Goal: Task Accomplishment & Management: Manage account settings

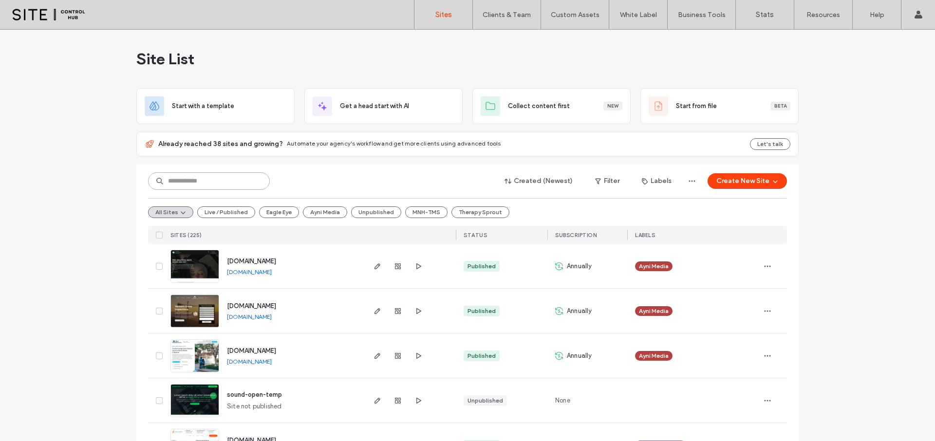
click at [209, 179] on input at bounding box center [209, 181] width 122 height 18
type input "*****"
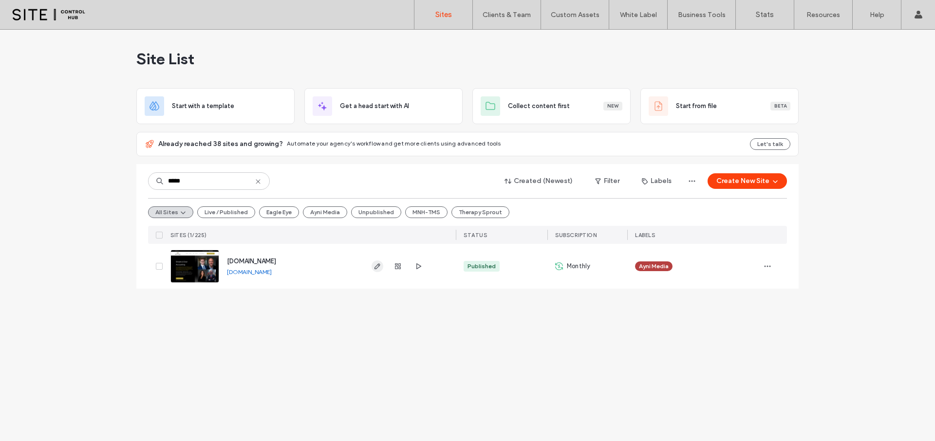
click at [382, 268] on span "button" at bounding box center [377, 266] width 12 height 12
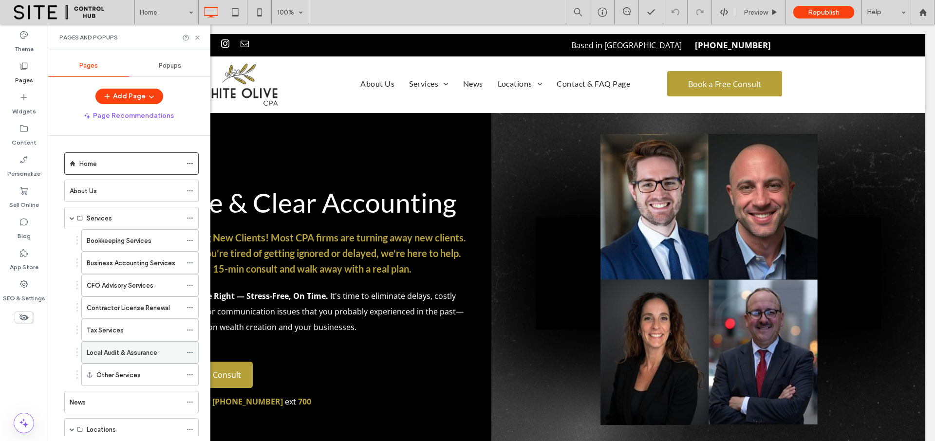
click at [117, 354] on label "Local Audit & Assurance" at bounding box center [122, 352] width 71 height 17
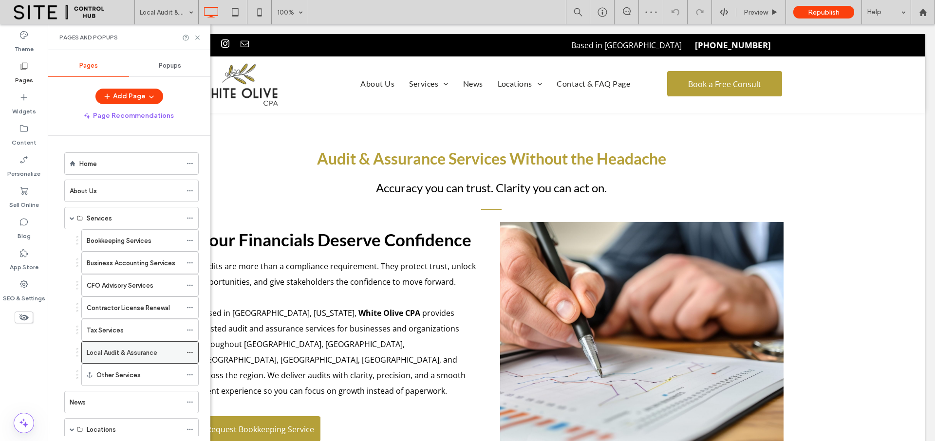
click at [187, 352] on use at bounding box center [189, 352] width 5 height 1
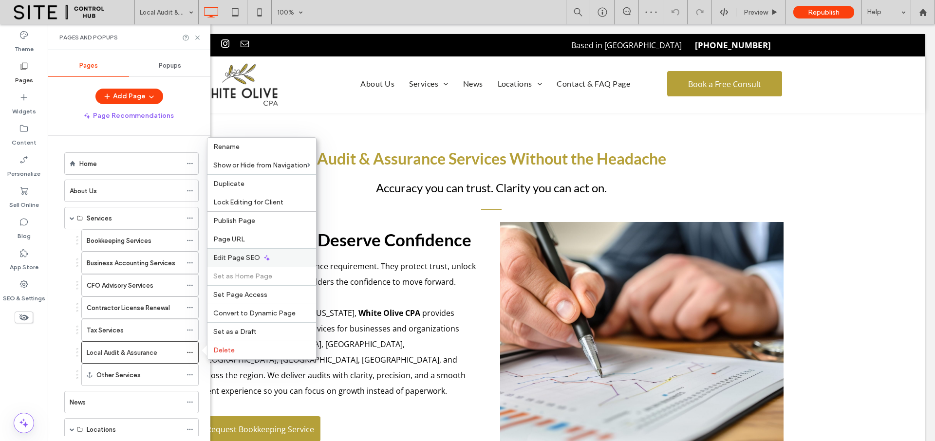
click at [241, 259] on span "Edit Page SEO" at bounding box center [236, 258] width 47 height 8
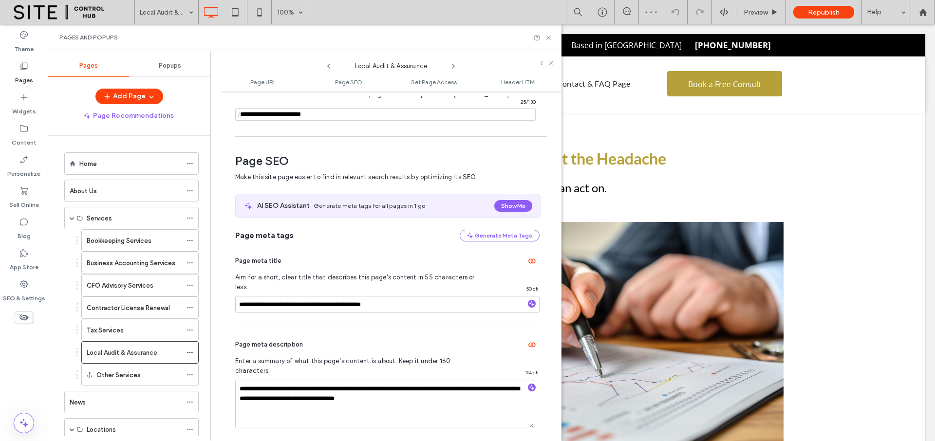
scroll to position [133, 0]
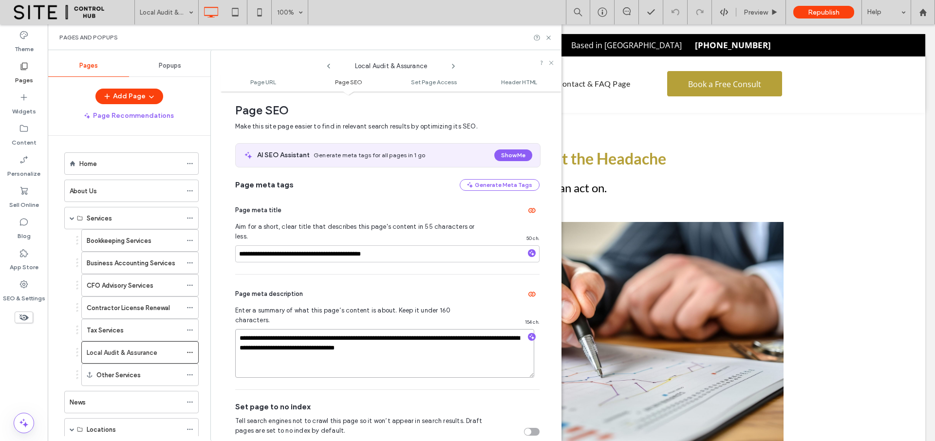
click at [403, 337] on textarea "**********" at bounding box center [384, 353] width 299 height 49
click at [438, 338] on textarea "**********" at bounding box center [384, 353] width 299 height 49
click at [436, 248] on input "**********" at bounding box center [387, 253] width 304 height 17
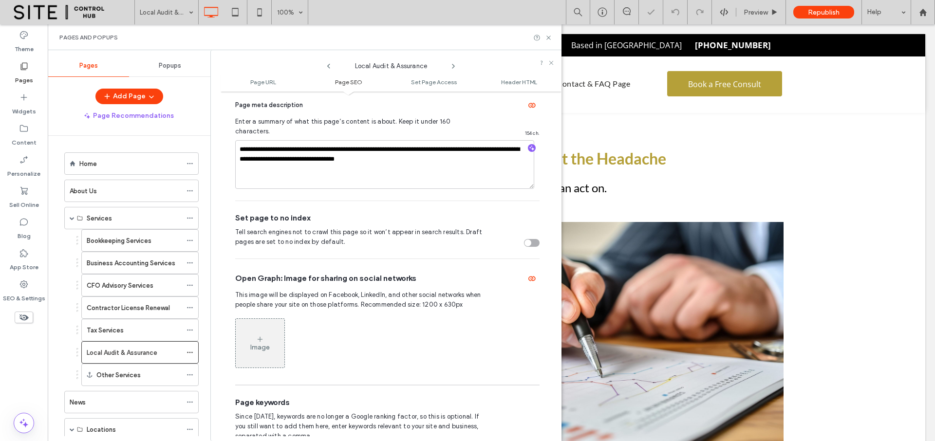
scroll to position [377, 0]
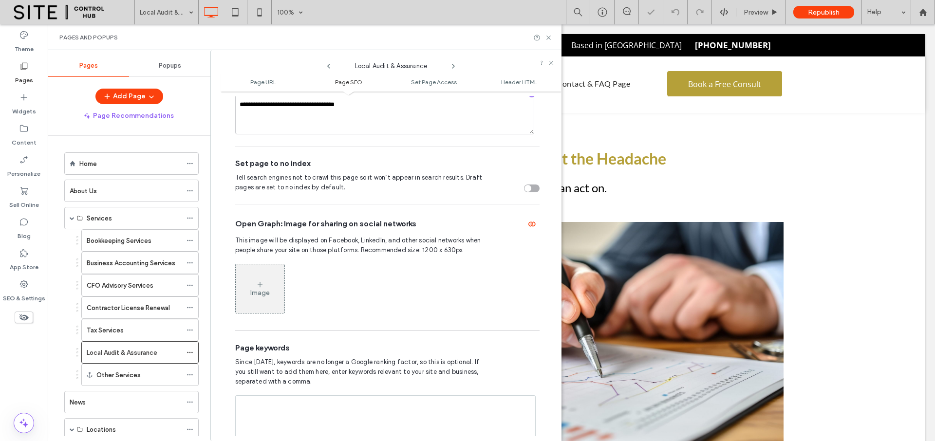
click at [280, 278] on div "Image" at bounding box center [260, 288] width 49 height 47
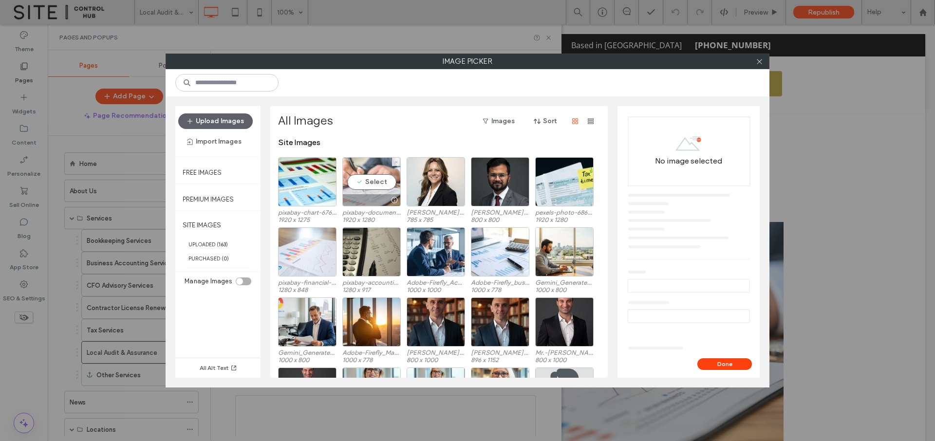
click at [381, 184] on div "Select" at bounding box center [371, 181] width 58 height 49
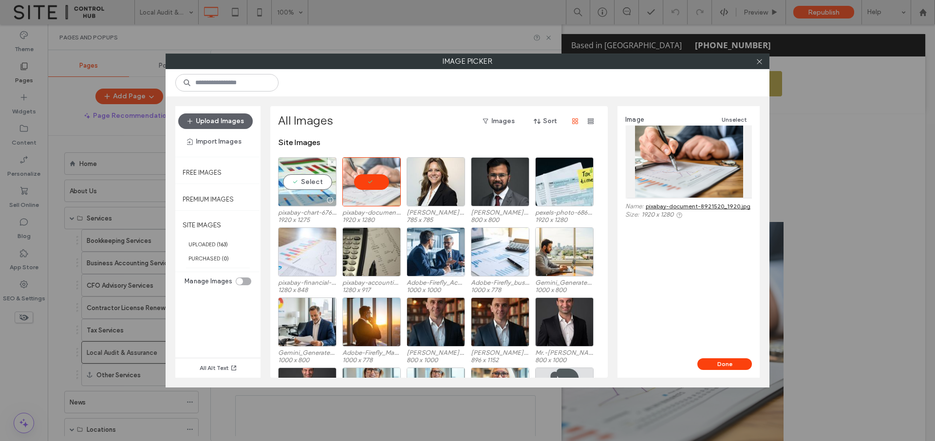
click at [318, 182] on div "Select" at bounding box center [307, 181] width 58 height 49
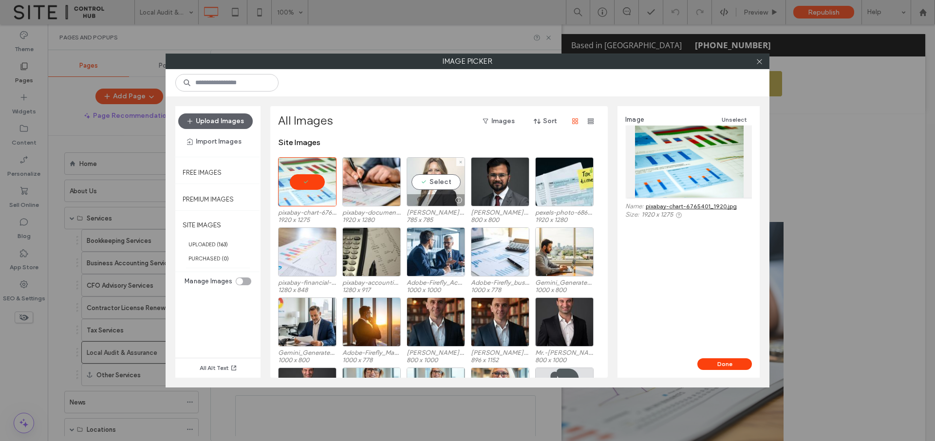
click at [443, 185] on div "Select" at bounding box center [435, 181] width 58 height 49
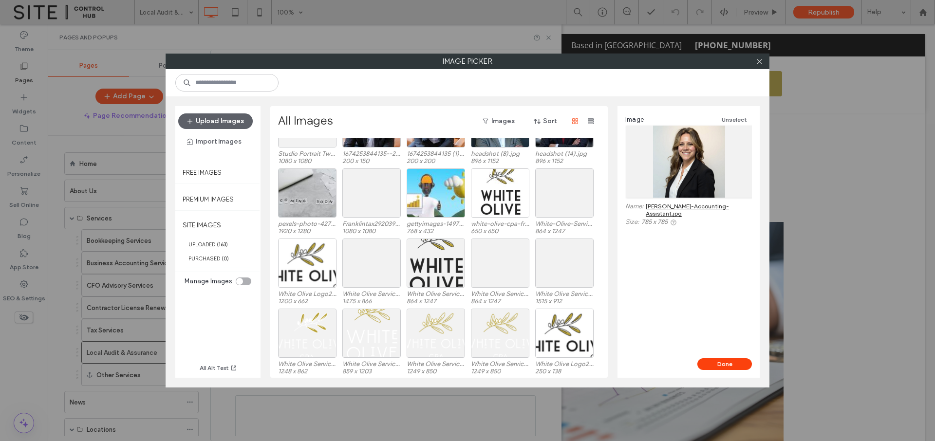
scroll to position [835, 0]
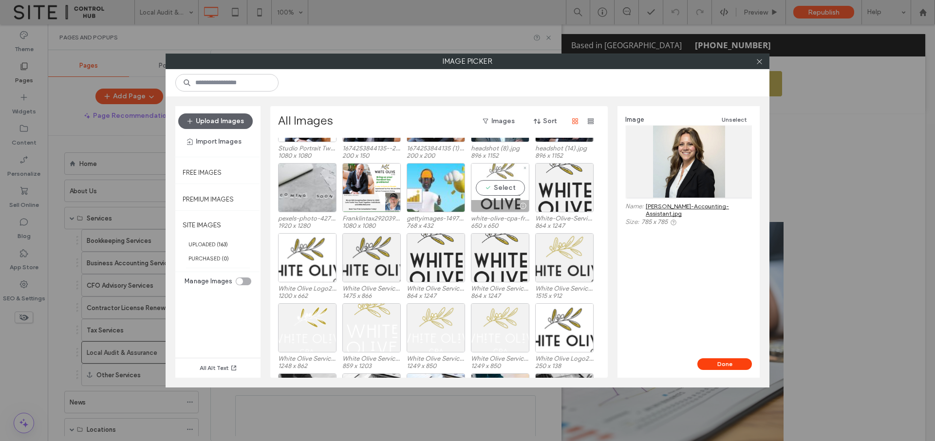
click at [506, 189] on div "Select" at bounding box center [500, 187] width 58 height 49
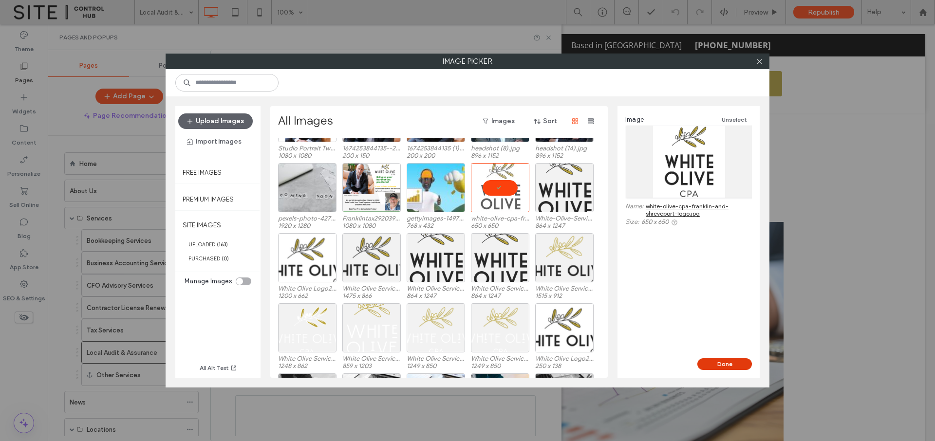
click at [717, 365] on button "Done" at bounding box center [724, 364] width 55 height 12
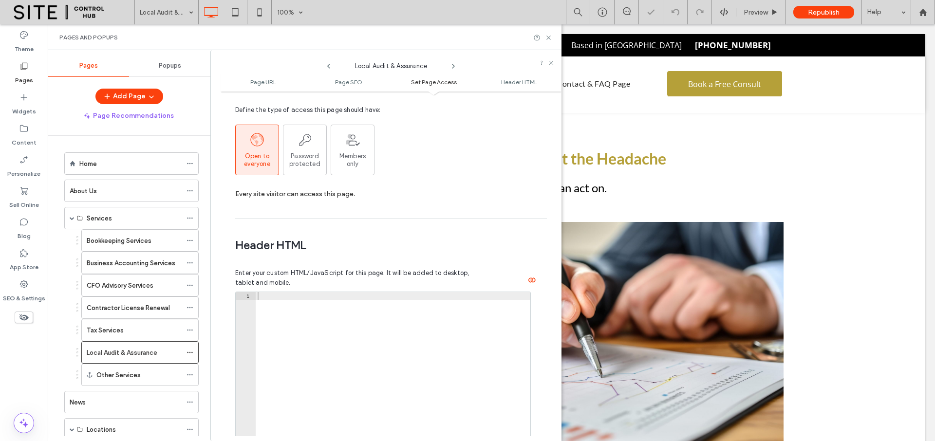
scroll to position [1087, 0]
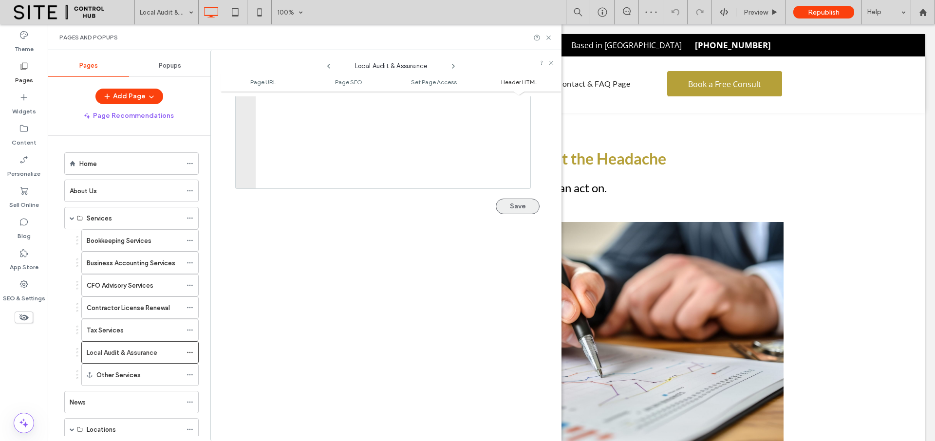
click at [515, 199] on button "Save" at bounding box center [518, 207] width 44 height 16
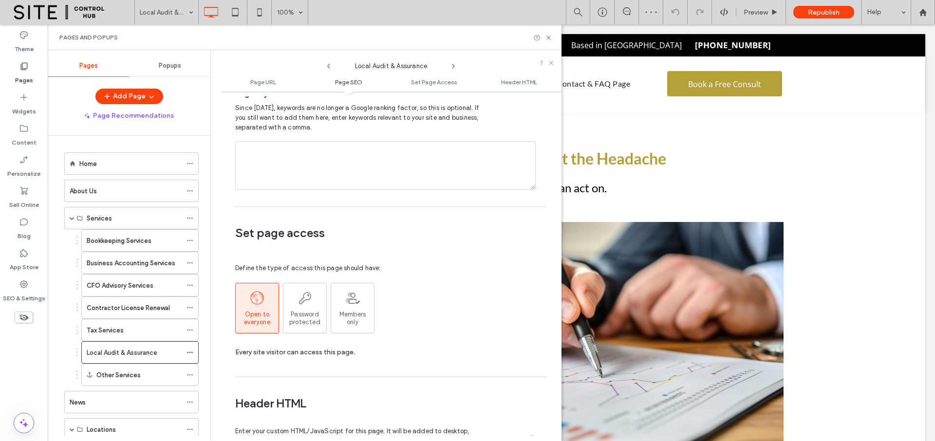
scroll to position [0, 0]
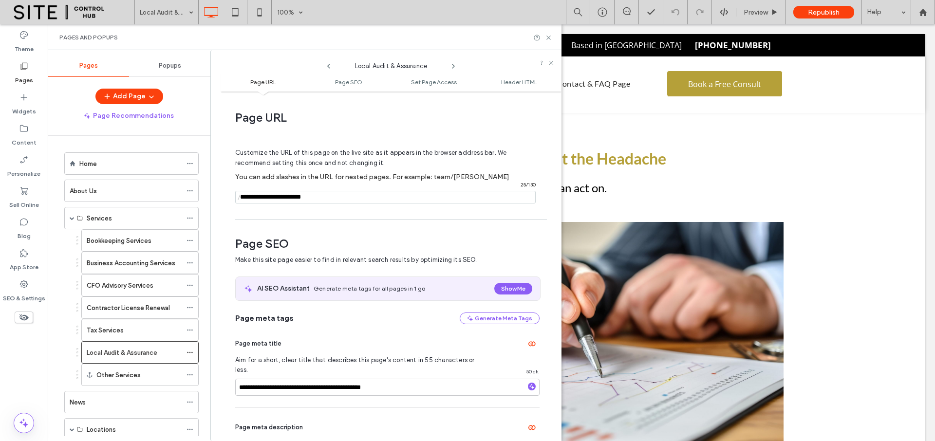
click at [363, 198] on input "notEmpty" at bounding box center [385, 197] width 300 height 13
type input "**********"
click at [157, 357] on label "Local Audit & Assurance" at bounding box center [122, 352] width 71 height 17
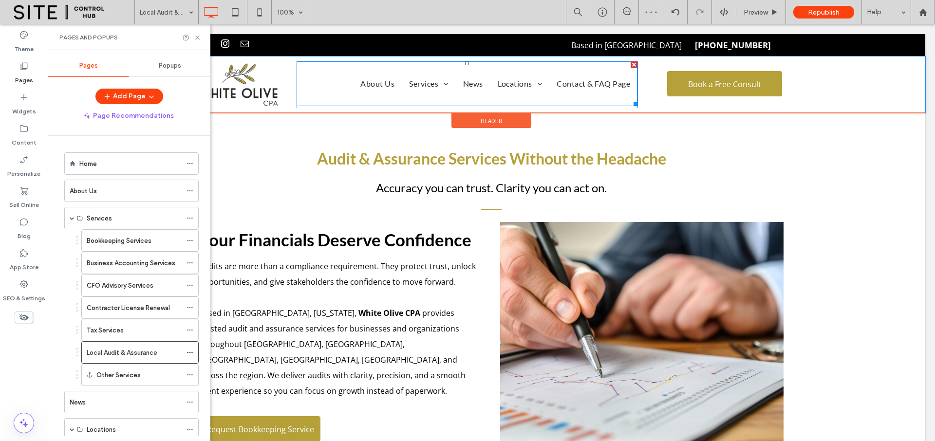
click at [331, 87] on nav "About Us Services Bookkeeping Services Business Accounting Services CFO Advisor…" at bounding box center [466, 83] width 341 height 45
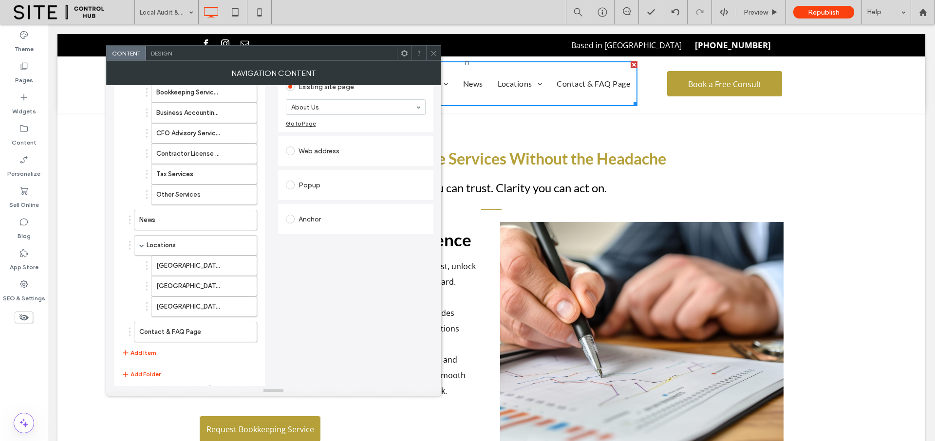
scroll to position [111, 0]
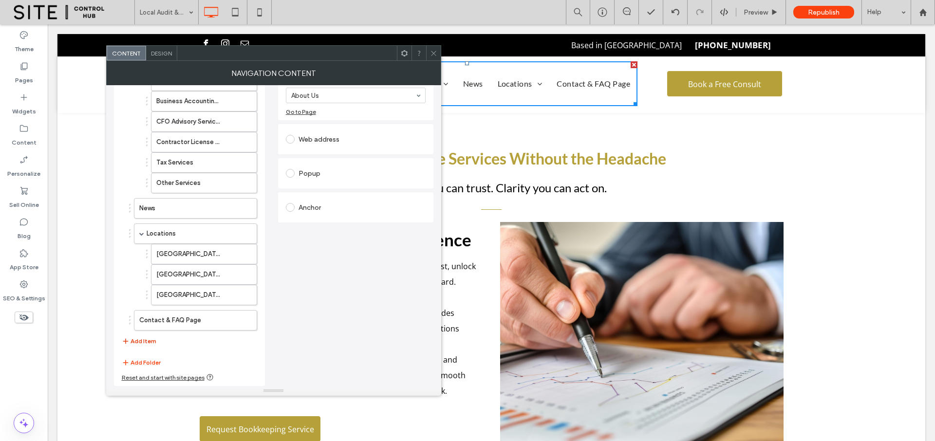
click at [141, 340] on button "Add Item" at bounding box center [139, 341] width 35 height 12
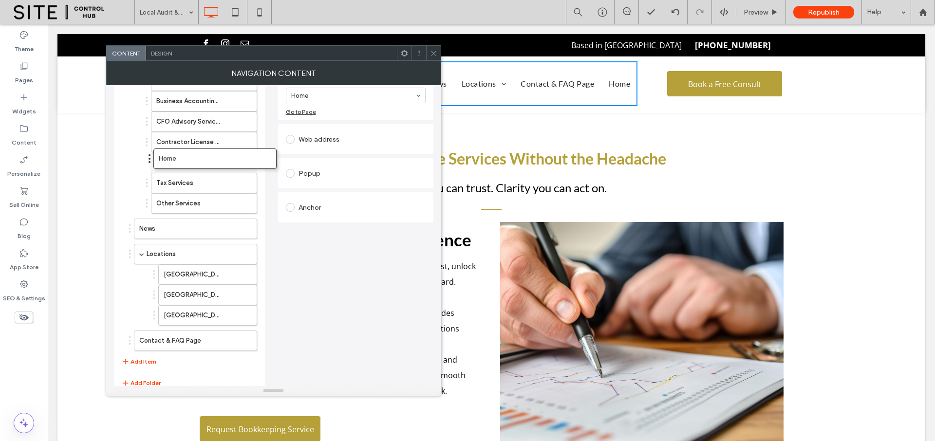
drag, startPoint x: 132, startPoint y: 347, endPoint x: 151, endPoint y: 161, distance: 186.9
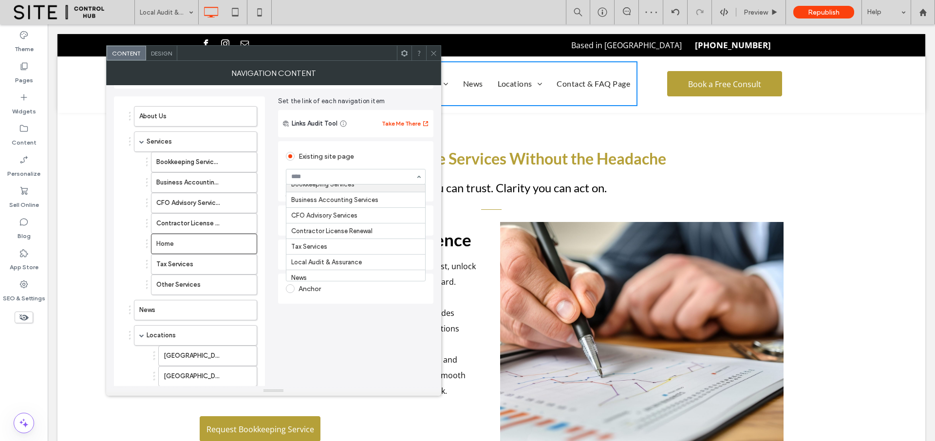
scroll to position [49, 0]
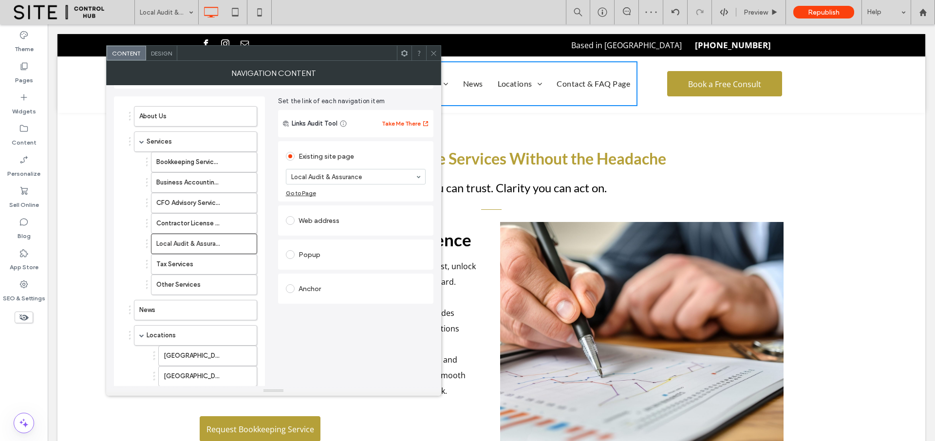
click at [434, 52] on use at bounding box center [433, 53] width 5 height 5
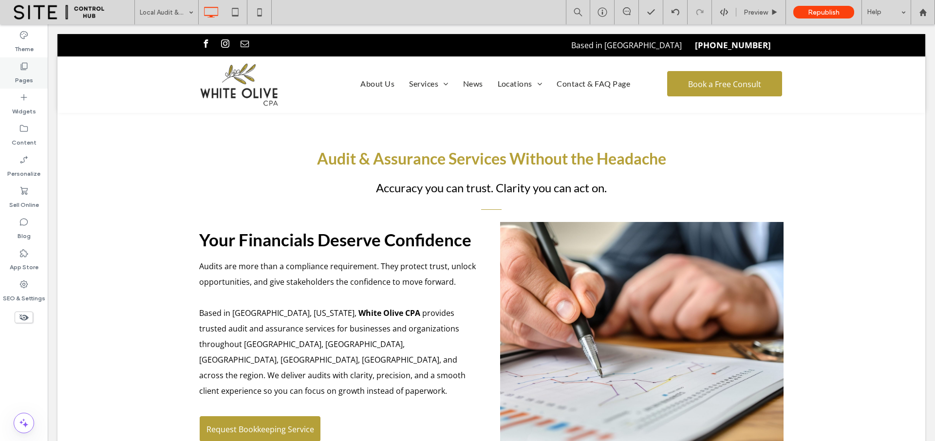
click at [27, 79] on label "Pages" at bounding box center [24, 78] width 18 height 14
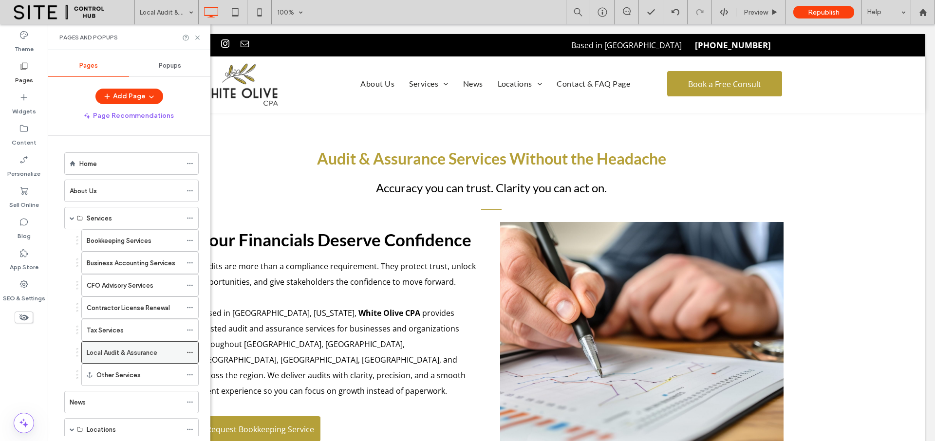
click at [106, 353] on label "Local Audit & Assurance" at bounding box center [122, 352] width 71 height 17
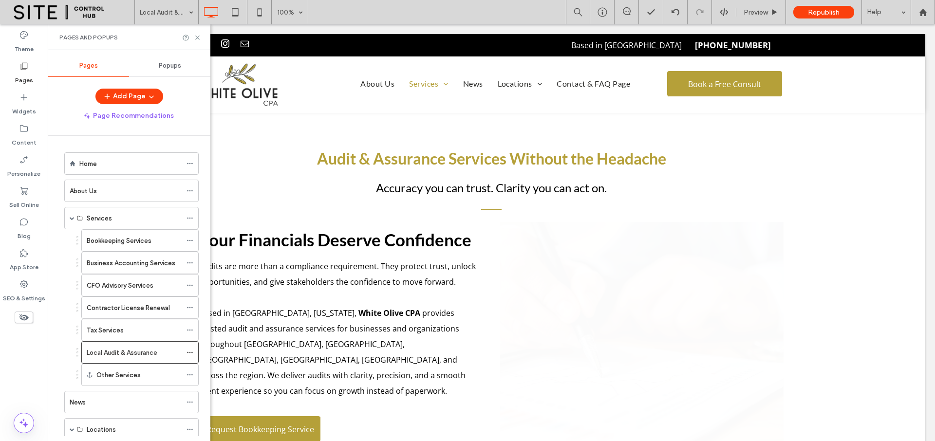
scroll to position [0, 0]
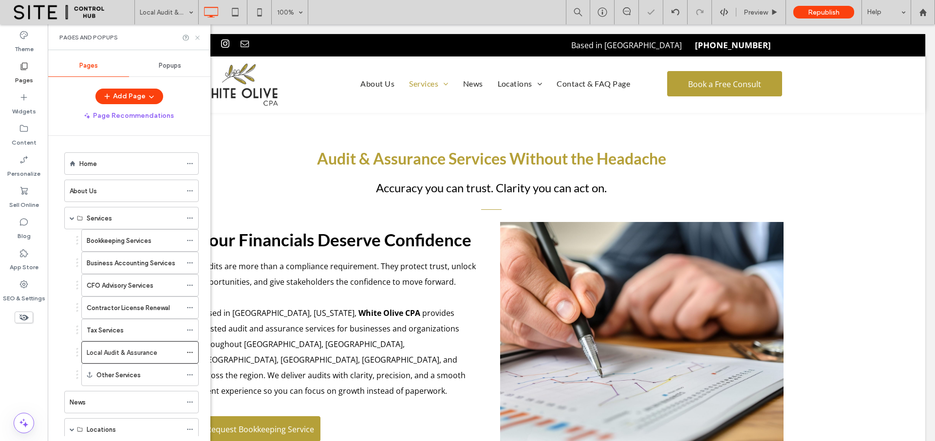
click at [197, 37] on use at bounding box center [197, 38] width 4 height 4
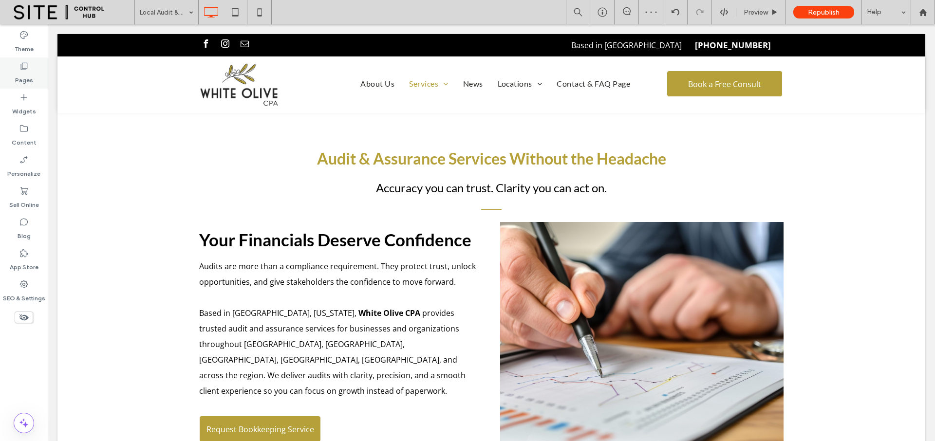
click at [25, 70] on icon at bounding box center [24, 66] width 10 height 10
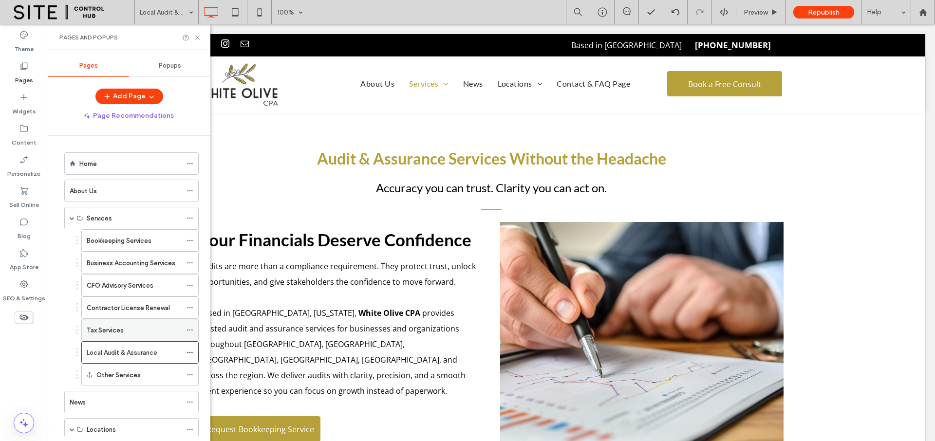
click at [139, 328] on div "Tax Services" at bounding box center [134, 330] width 95 height 10
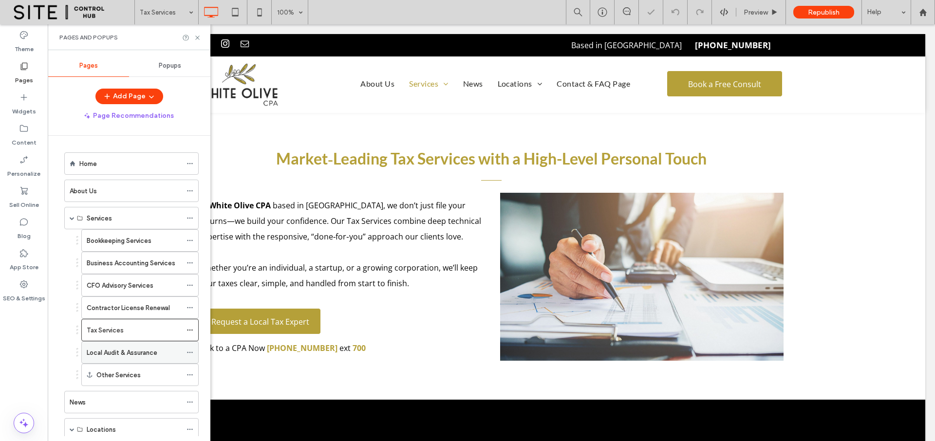
click at [142, 351] on label "Local Audit & Assurance" at bounding box center [122, 352] width 71 height 17
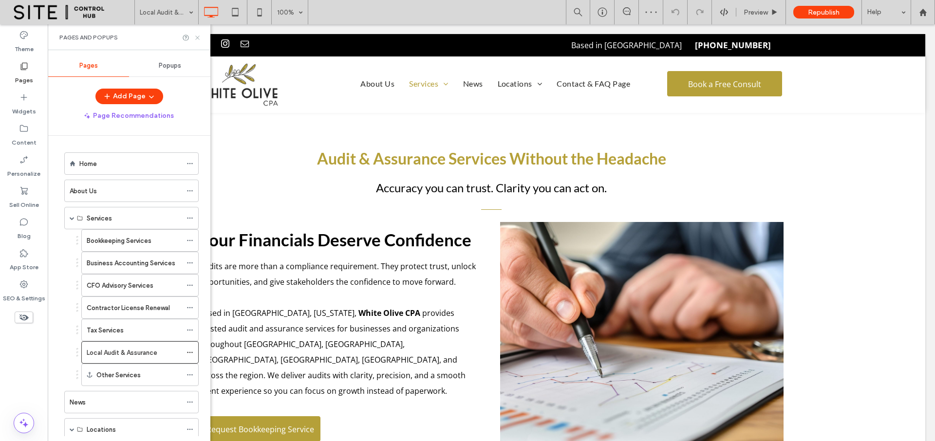
click at [197, 37] on icon at bounding box center [197, 37] width 7 height 7
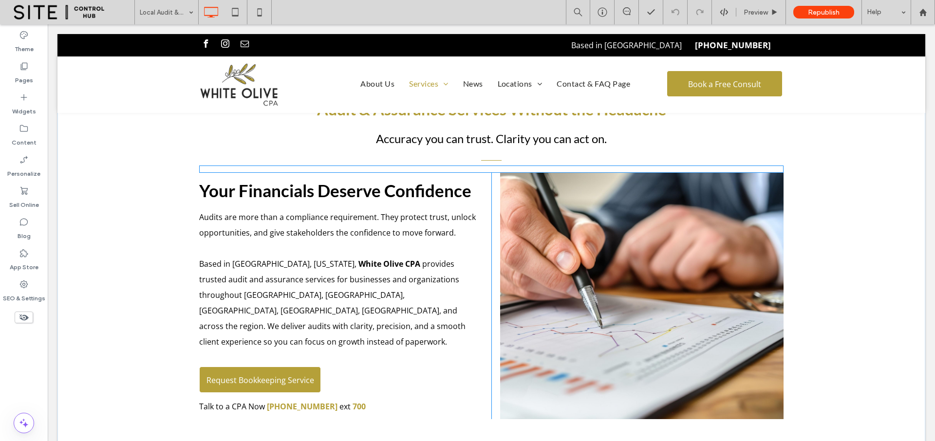
scroll to position [56, 0]
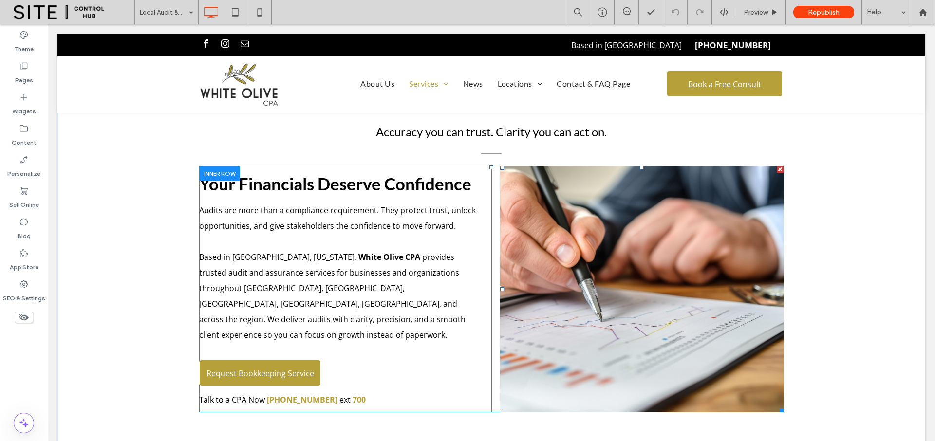
click at [558, 261] on li "Button" at bounding box center [641, 289] width 283 height 246
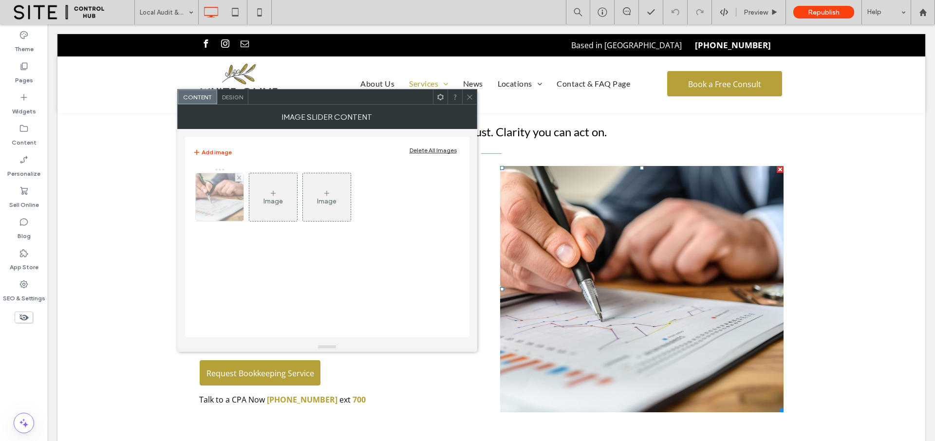
click at [220, 203] on img at bounding box center [220, 197] width 72 height 48
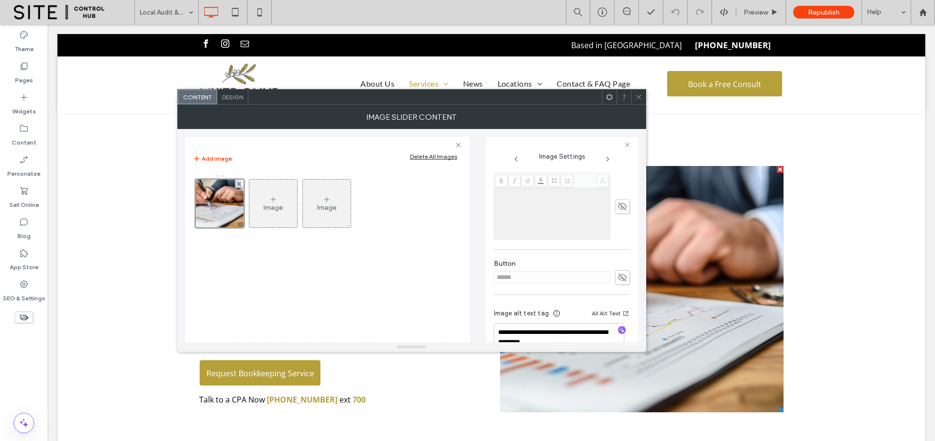
scroll to position [285, 0]
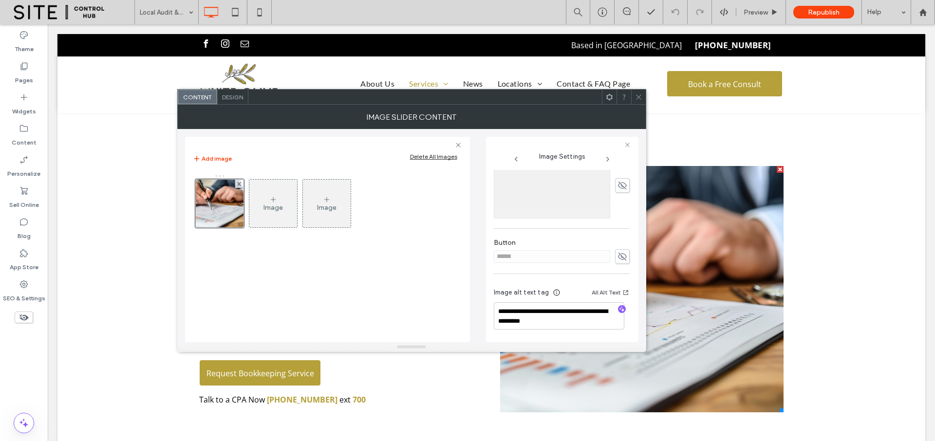
click at [636, 94] on icon at bounding box center [638, 96] width 7 height 7
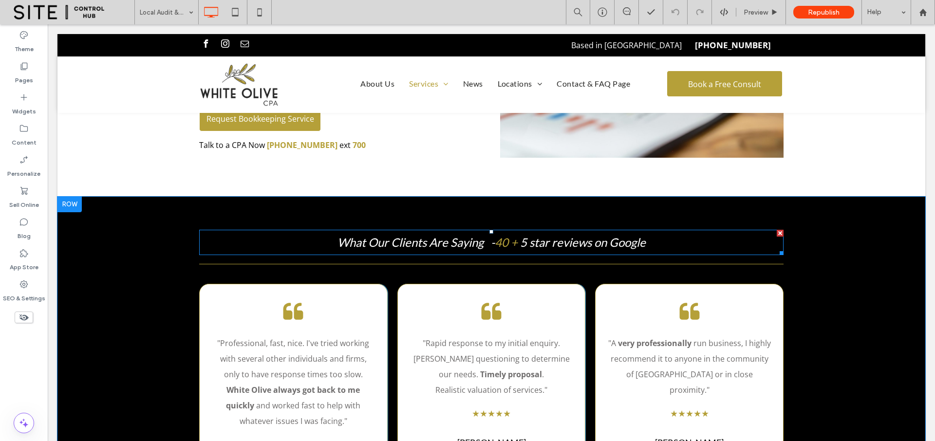
scroll to position [228, 0]
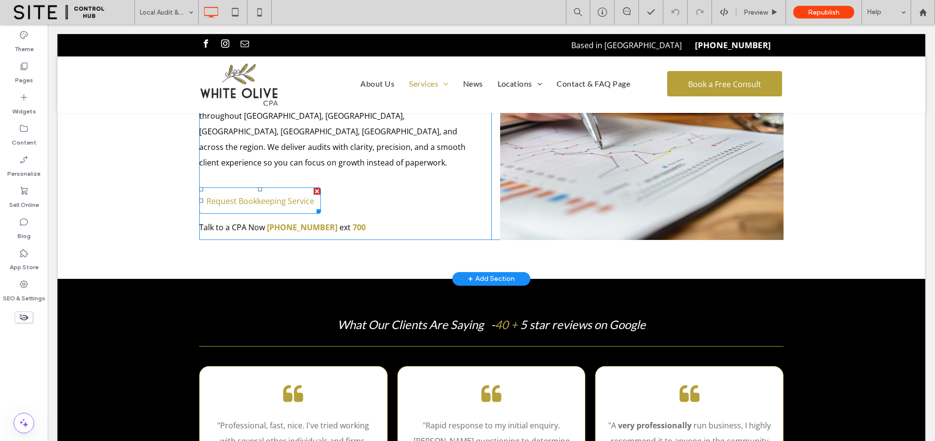
click at [272, 188] on span "Request Bookkeeping Service" at bounding box center [260, 201] width 108 height 26
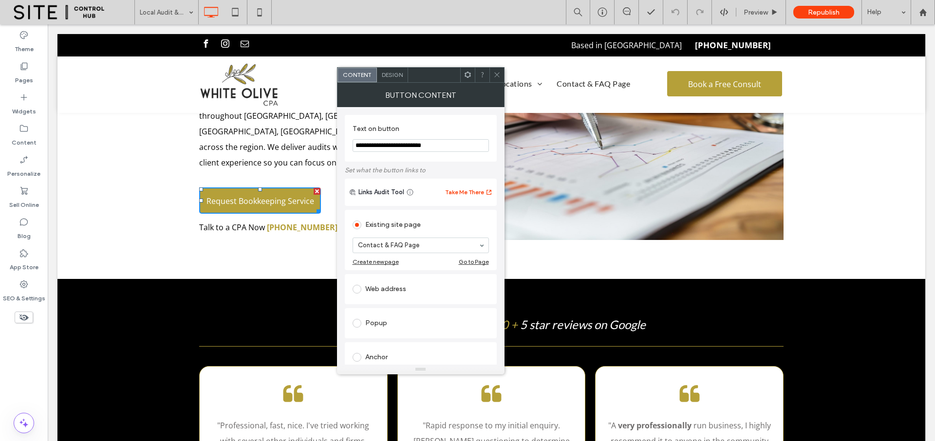
click at [387, 145] on input "**********" at bounding box center [420, 145] width 136 height 13
drag, startPoint x: 381, startPoint y: 146, endPoint x: 451, endPoint y: 143, distance: 69.7
click at [451, 143] on input "**********" at bounding box center [420, 145] width 136 height 13
drag, startPoint x: 420, startPoint y: 146, endPoint x: 383, endPoint y: 146, distance: 37.0
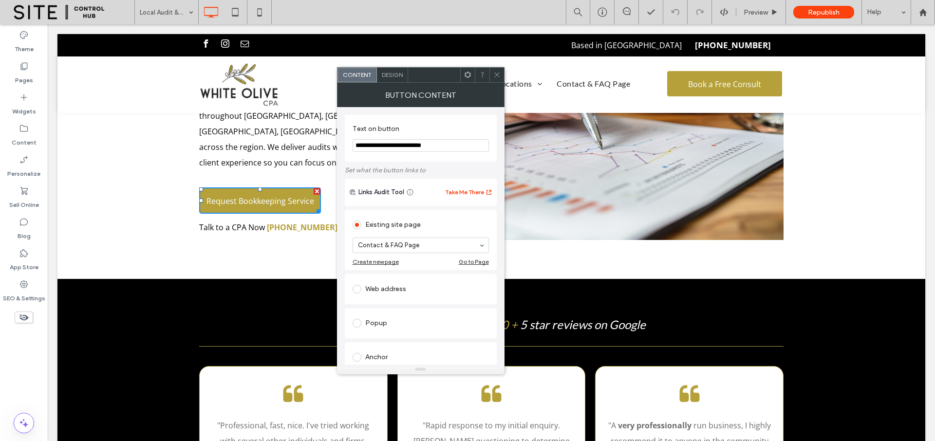
click at [383, 146] on input "**********" at bounding box center [420, 145] width 136 height 13
type input "**********"
click at [497, 74] on icon at bounding box center [496, 74] width 7 height 7
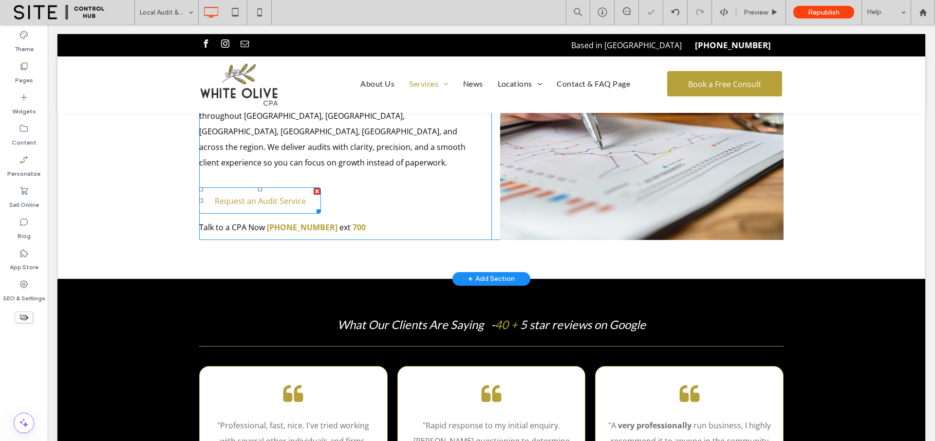
click at [268, 188] on span "Request an Audit Service" at bounding box center [260, 201] width 91 height 26
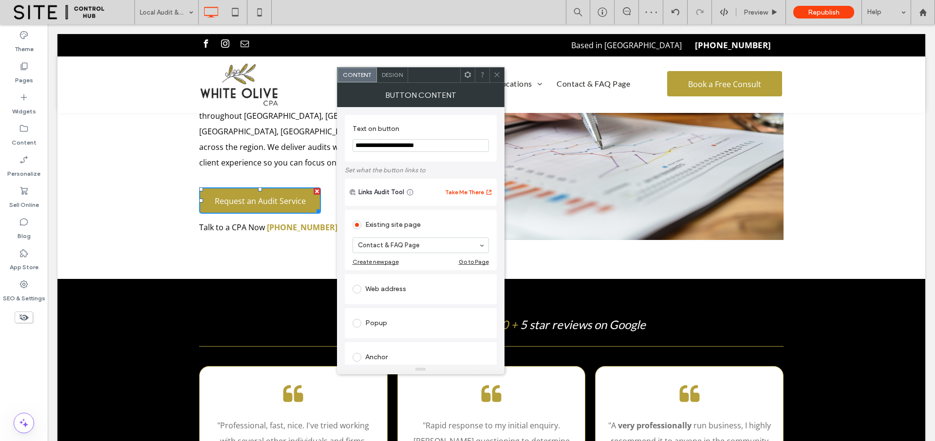
click at [498, 74] on icon at bounding box center [496, 74] width 7 height 7
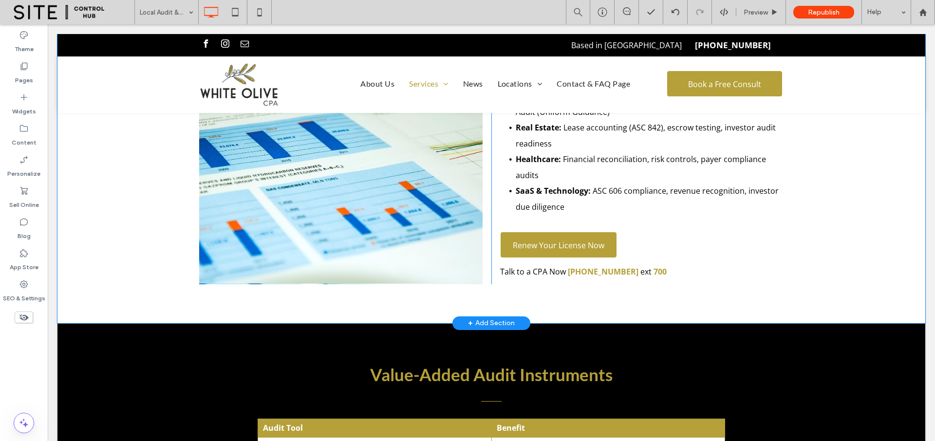
scroll to position [1689, 0]
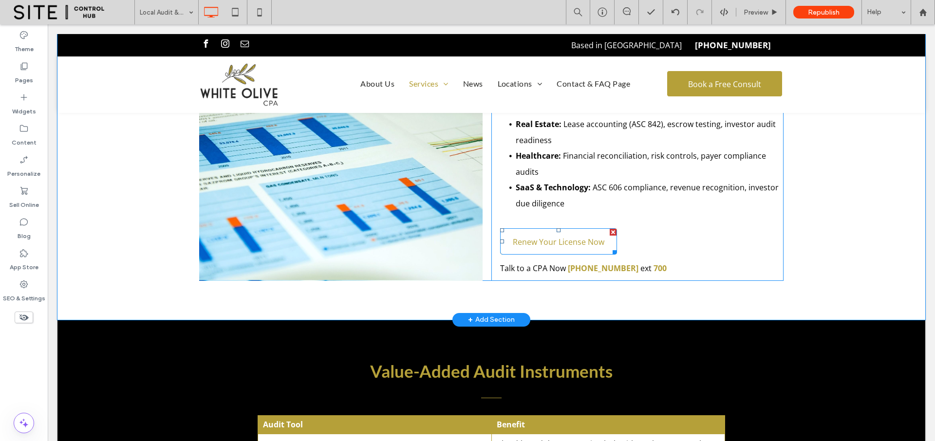
click at [540, 229] on span "Renew Your License Now" at bounding box center [559, 242] width 92 height 26
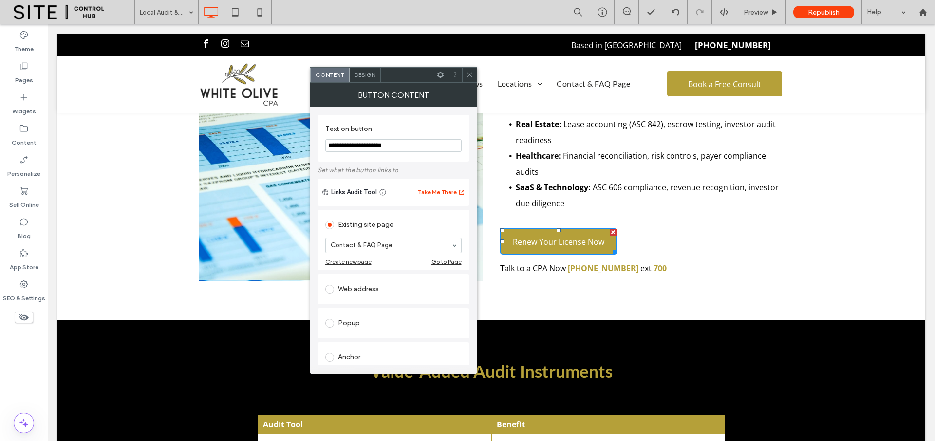
drag, startPoint x: 464, startPoint y: 169, endPoint x: 358, endPoint y: 172, distance: 105.7
paste input "**"
type input "**********"
click at [470, 74] on use at bounding box center [469, 75] width 5 height 5
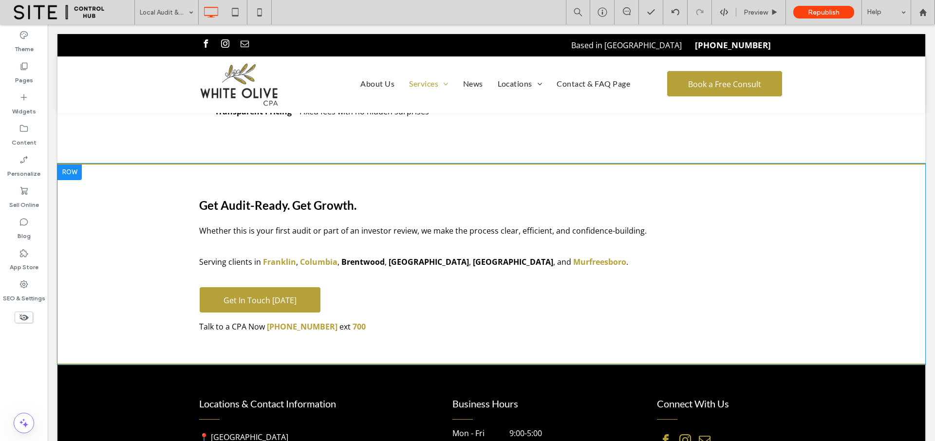
scroll to position [2480, 0]
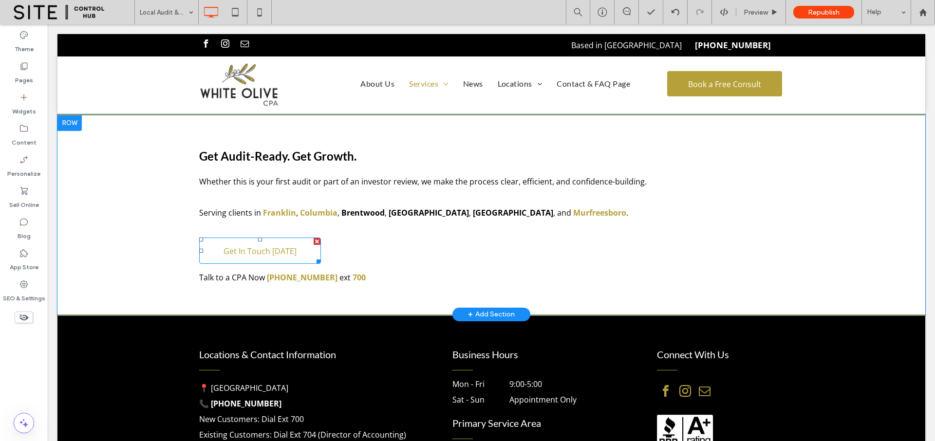
click at [256, 238] on span "Get In Touch Today" at bounding box center [259, 251] width 73 height 26
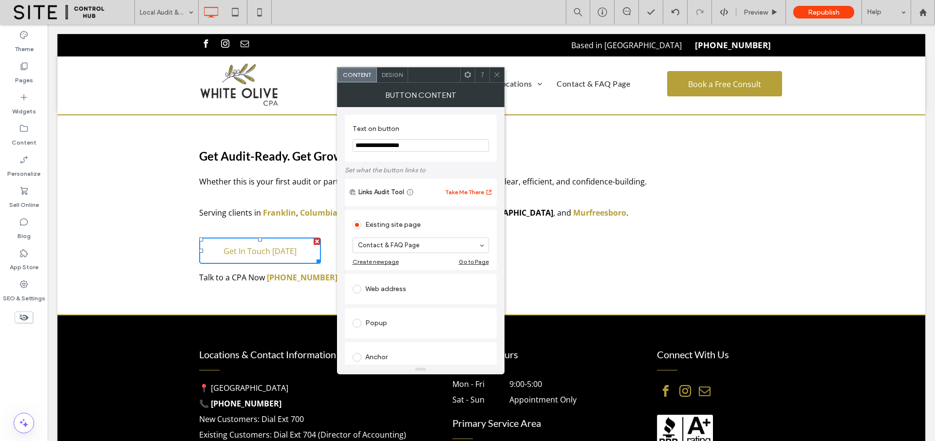
click at [264, 238] on span "Get In Touch Today" at bounding box center [259, 251] width 73 height 26
click at [408, 148] on input "**********" at bounding box center [420, 145] width 136 height 13
drag, startPoint x: 426, startPoint y: 146, endPoint x: 349, endPoint y: 146, distance: 77.4
click at [349, 146] on div "**********" at bounding box center [421, 138] width 152 height 47
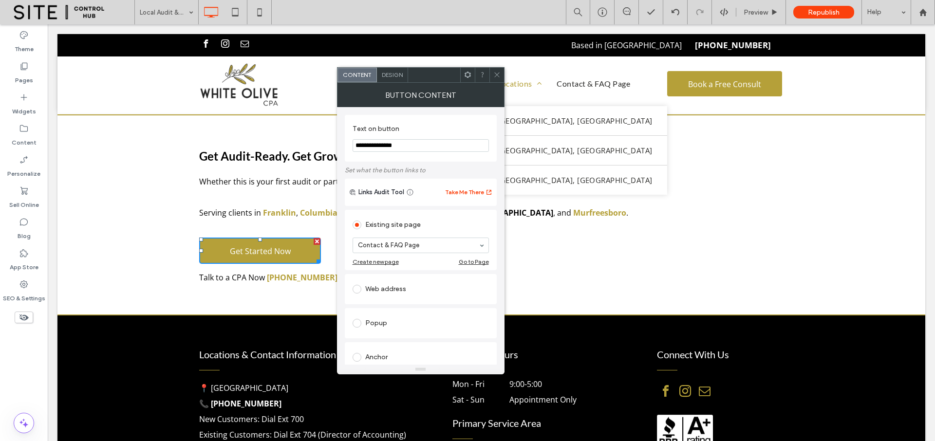
type input "**********"
click at [504, 77] on span "Locations" at bounding box center [519, 84] width 45 height 16
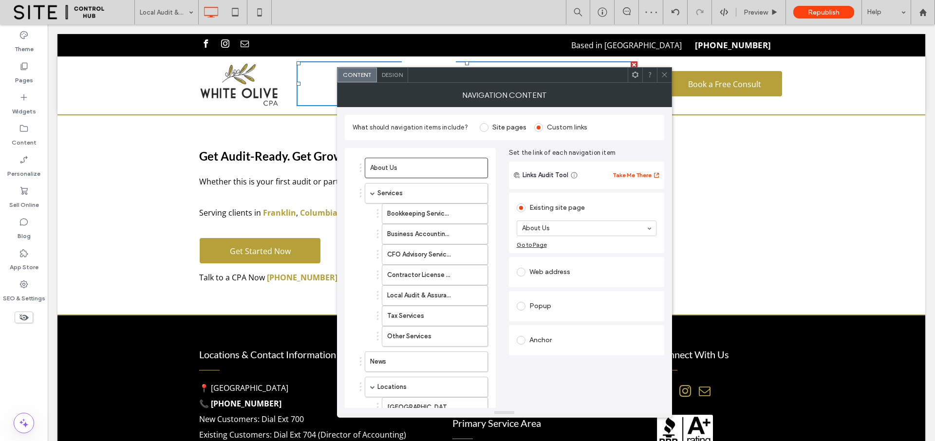
click at [663, 75] on use at bounding box center [664, 75] width 5 height 5
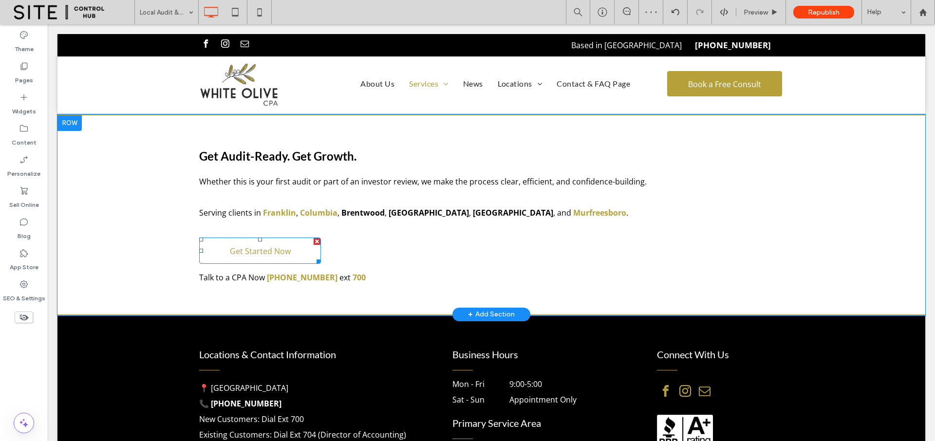
click at [279, 238] on span "Get Started Now" at bounding box center [260, 251] width 61 height 26
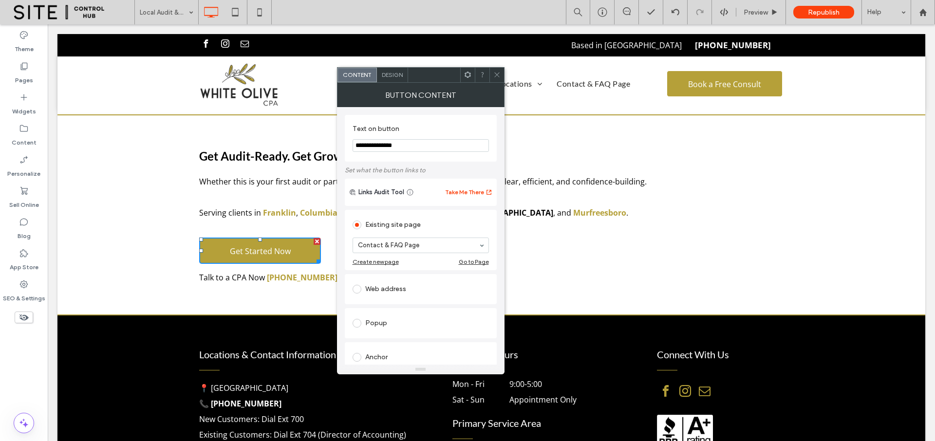
click at [499, 72] on icon at bounding box center [496, 74] width 7 height 7
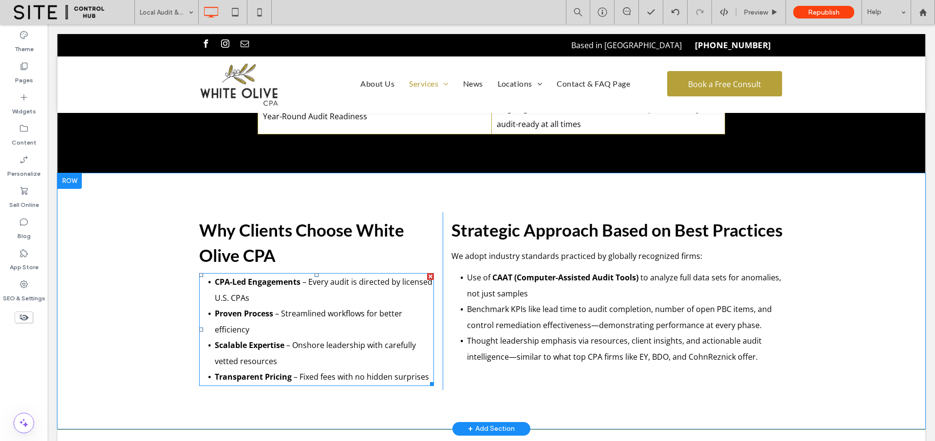
scroll to position [2167, 0]
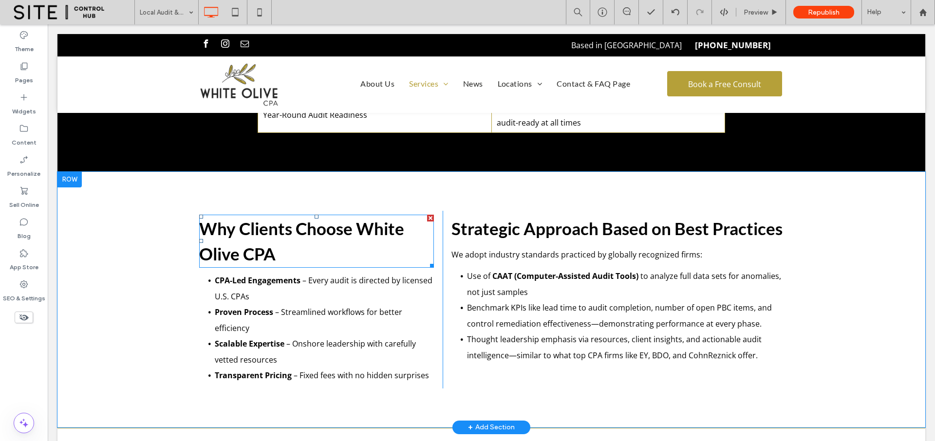
click at [359, 218] on strong "Why Clients Choose White Olive CPA" at bounding box center [301, 241] width 205 height 46
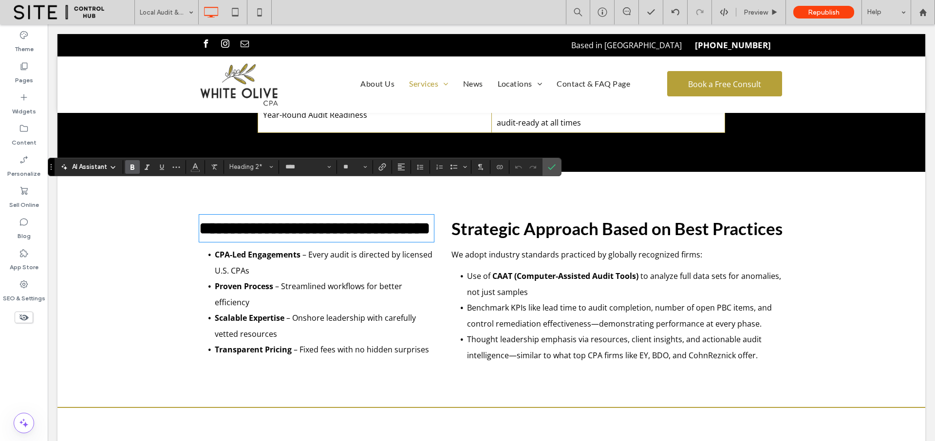
click at [355, 220] on strong "**********" at bounding box center [314, 228] width 231 height 17
drag, startPoint x: 354, startPoint y: 198, endPoint x: 395, endPoint y: 248, distance: 64.8
click at [395, 248] on div "**********" at bounding box center [320, 290] width 243 height 158
click at [552, 164] on icon "Confirm" at bounding box center [552, 167] width 8 height 8
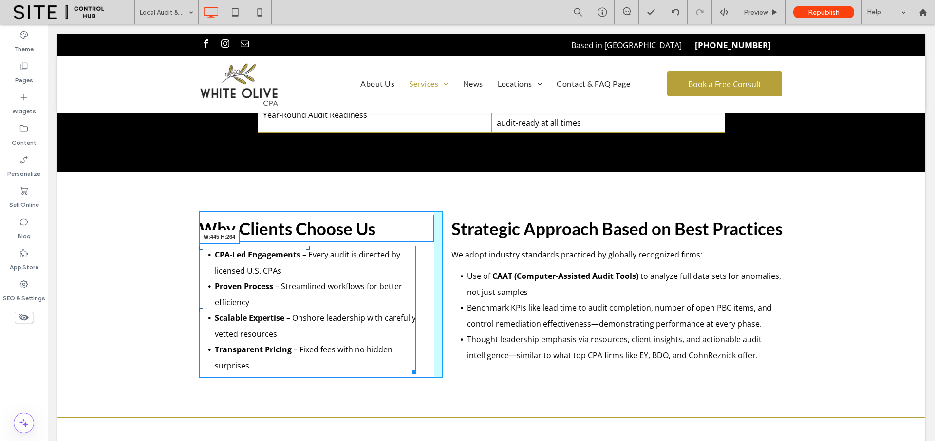
drag, startPoint x: 425, startPoint y: 324, endPoint x: 407, endPoint y: 321, distance: 18.2
click at [407, 321] on div "CPA-Led Engagements – Every audit is directed by licensed U.S. CPAs Proven Proc…" at bounding box center [307, 310] width 217 height 129
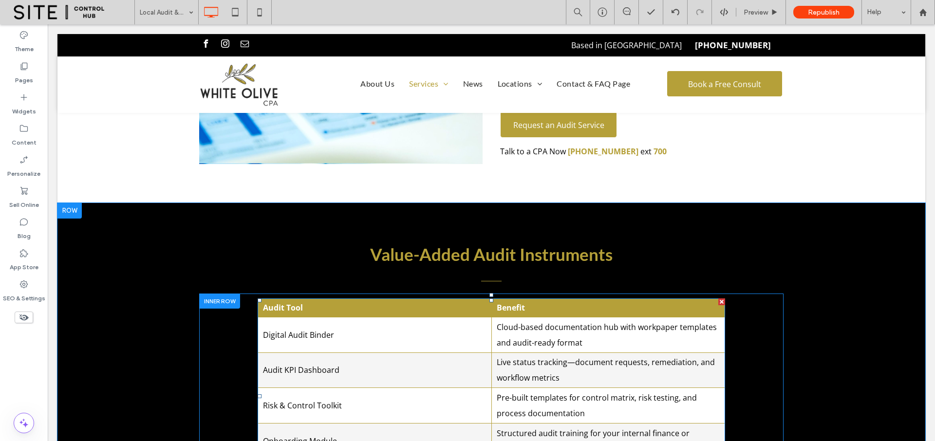
scroll to position [1803, 0]
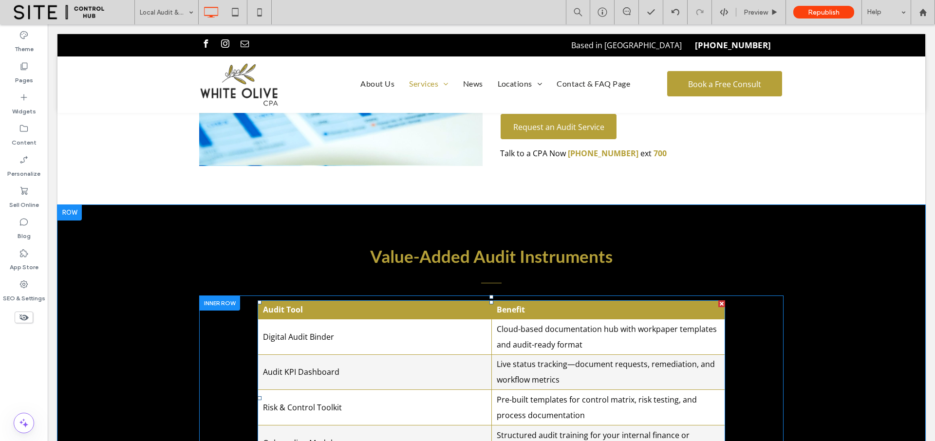
click at [362, 300] on th "Audit Tool" at bounding box center [375, 309] width 234 height 18
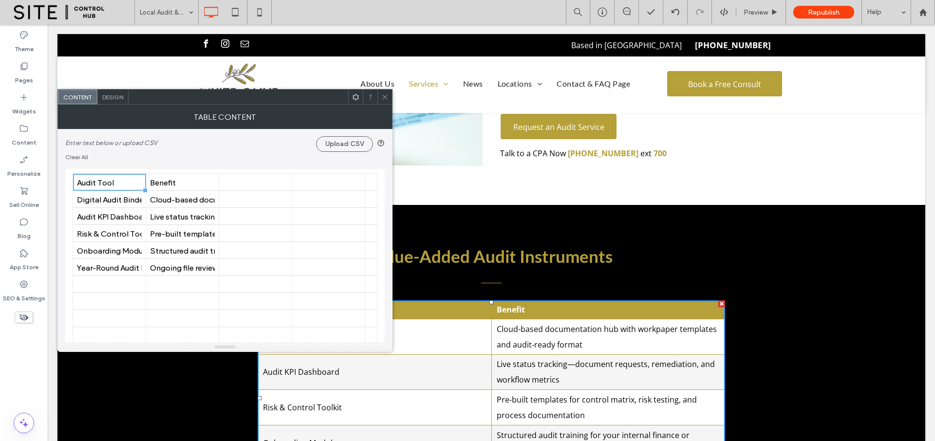
click at [113, 97] on span "Design" at bounding box center [112, 96] width 21 height 7
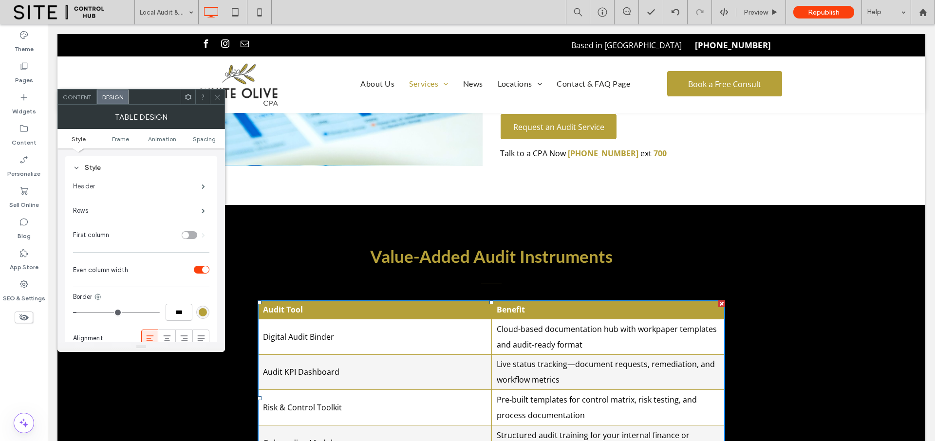
click at [124, 188] on label "Header" at bounding box center [137, 186] width 129 height 19
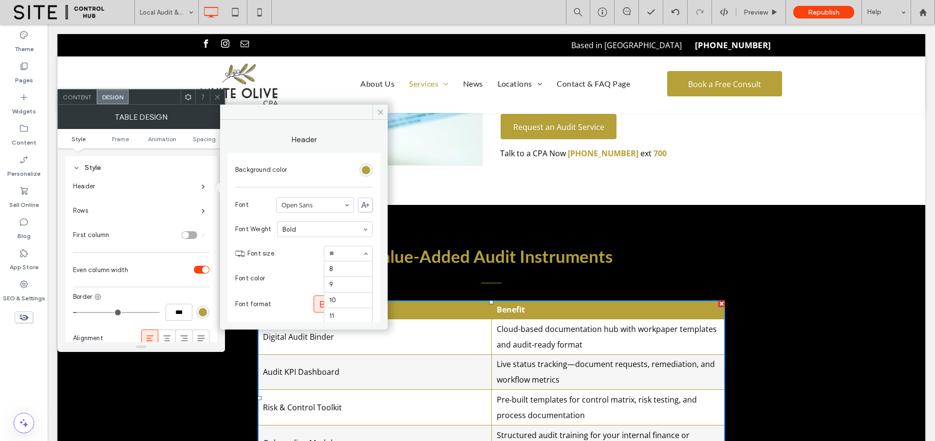
scroll to position [93, 0]
click at [338, 256] on input at bounding box center [345, 253] width 33 height 7
type input "**"
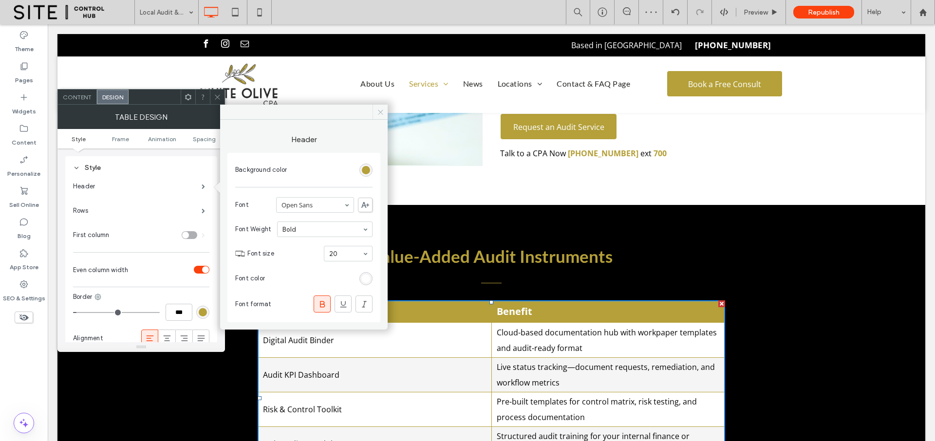
click at [380, 109] on icon at bounding box center [380, 112] width 7 height 7
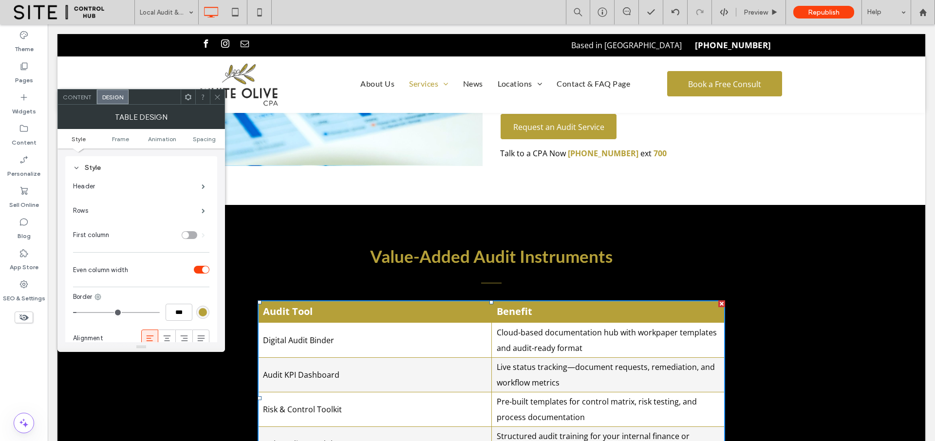
click at [219, 98] on use at bounding box center [217, 96] width 5 height 5
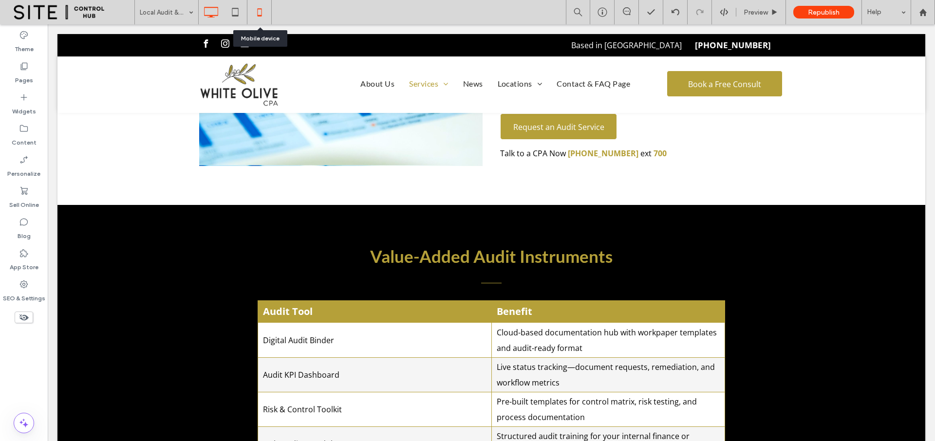
click at [263, 14] on icon at bounding box center [259, 11] width 19 height 19
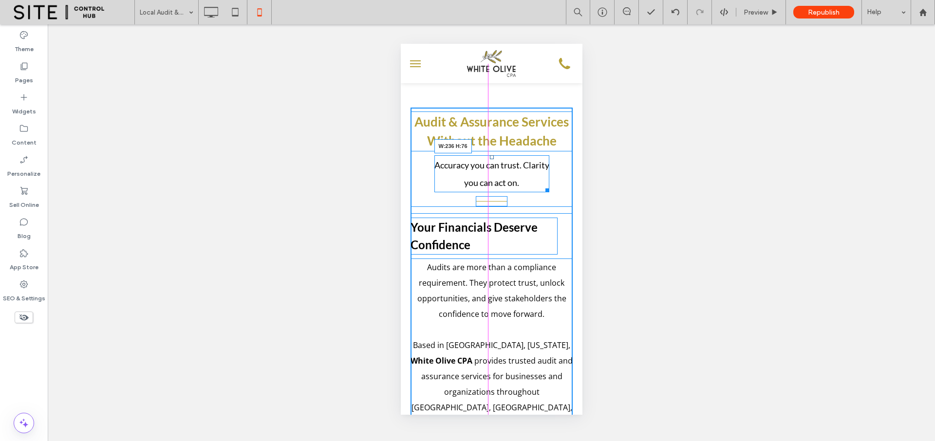
drag, startPoint x: 560, startPoint y: 188, endPoint x: 540, endPoint y: 185, distance: 20.2
click at [541, 185] on div at bounding box center [544, 188] width 7 height 7
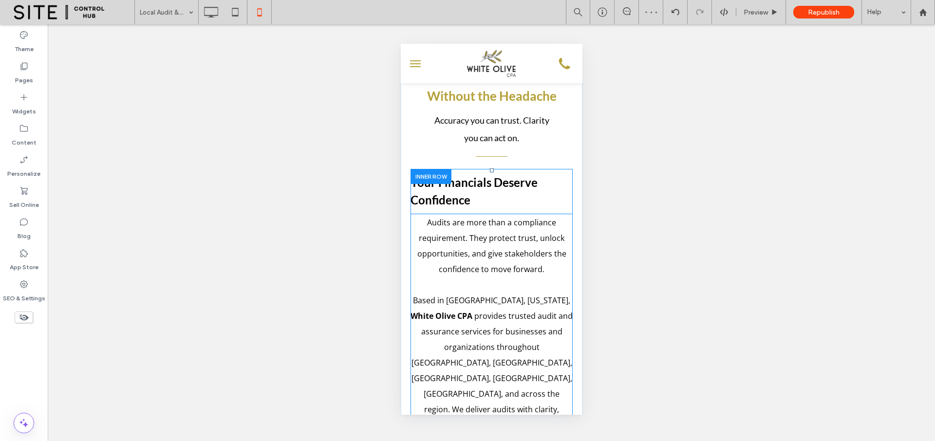
scroll to position [54, 0]
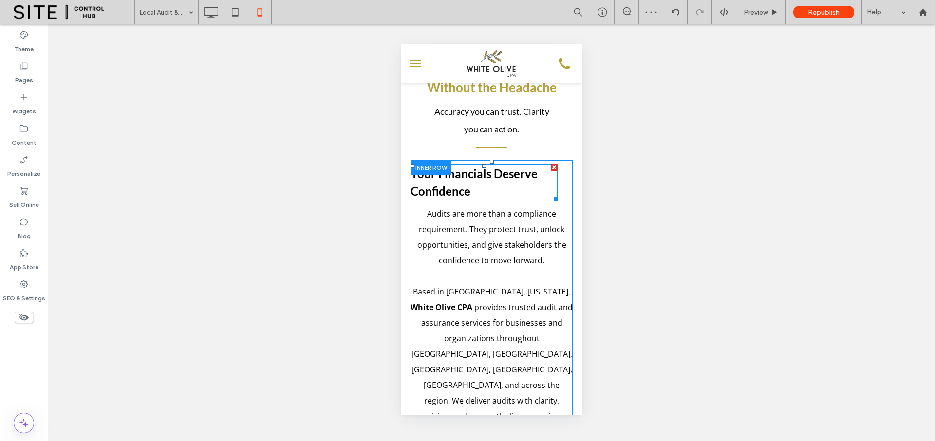
click at [499, 185] on h2 "Your Financials Deserve Confidence" at bounding box center [483, 182] width 147 height 35
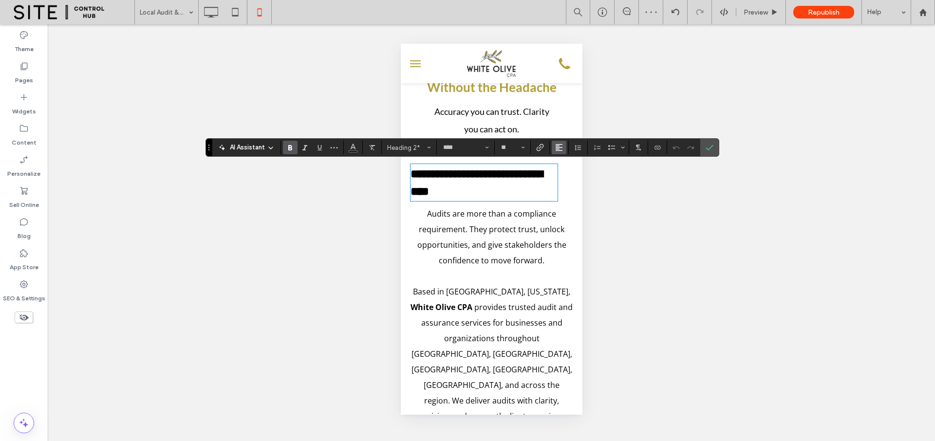
click at [563, 146] on button "Alignment" at bounding box center [559, 148] width 15 height 14
click at [572, 178] on div "ui.textEditor.alignment.center" at bounding box center [568, 178] width 13 height 8
drag, startPoint x: 500, startPoint y: 237, endPoint x: 986, endPoint y: 251, distance: 485.5
click at [500, 237] on p "Audits are more than a compliance requirement. They protect trust, unlock oppor…" at bounding box center [491, 237] width 162 height 62
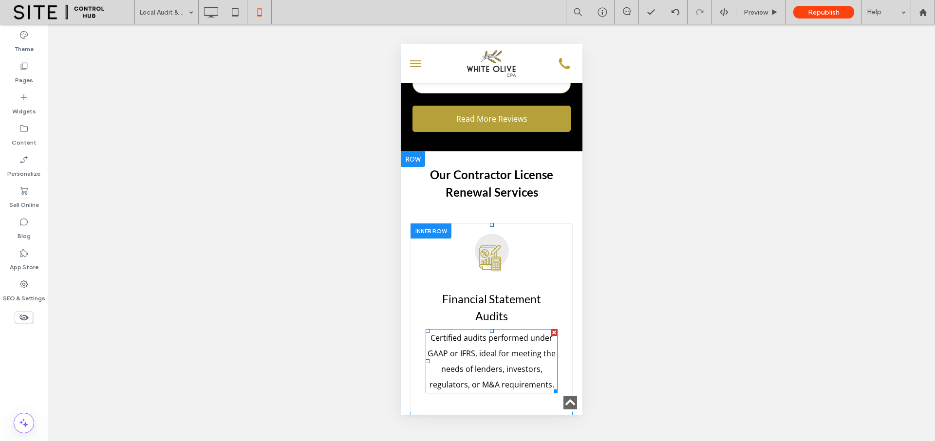
scroll to position [2277, 0]
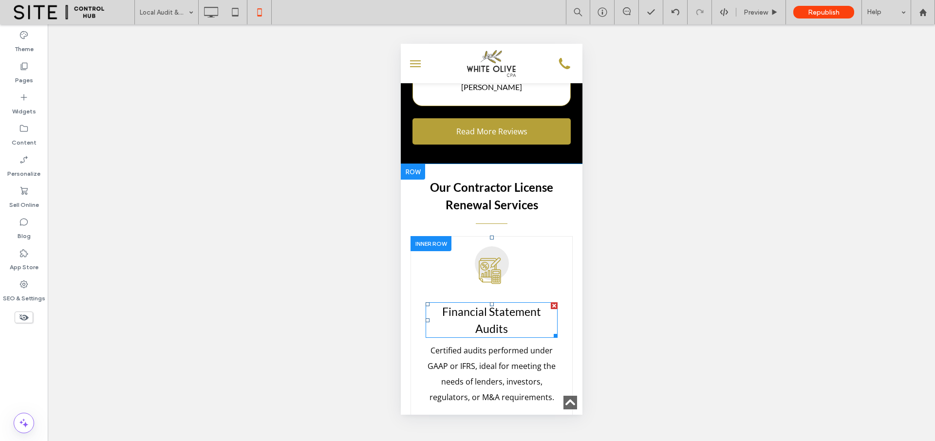
click at [509, 303] on h3 "Financial Statement Audits" at bounding box center [491, 320] width 132 height 34
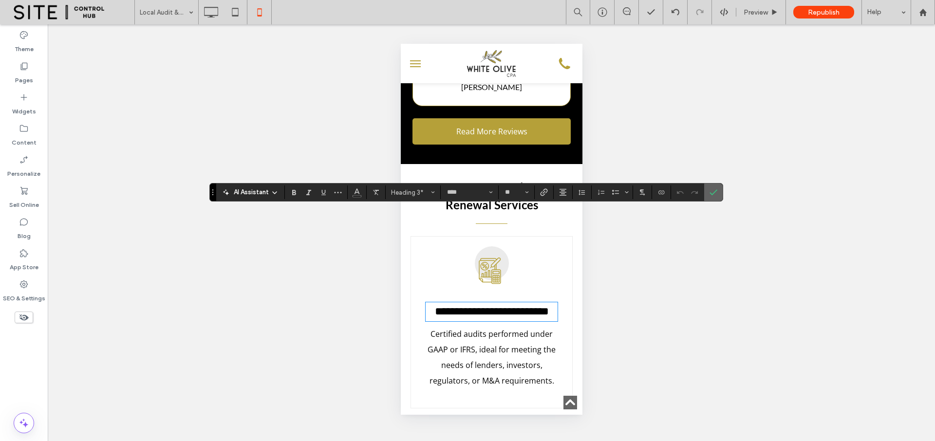
click at [712, 192] on icon "Confirm" at bounding box center [713, 192] width 8 height 8
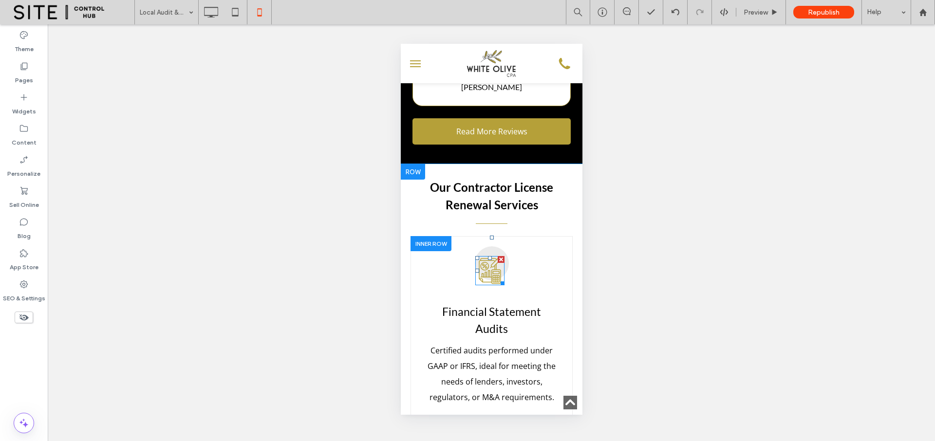
click at [488, 256] on icon "An icon of a calculator , a pen , and a graph." at bounding box center [489, 270] width 29 height 29
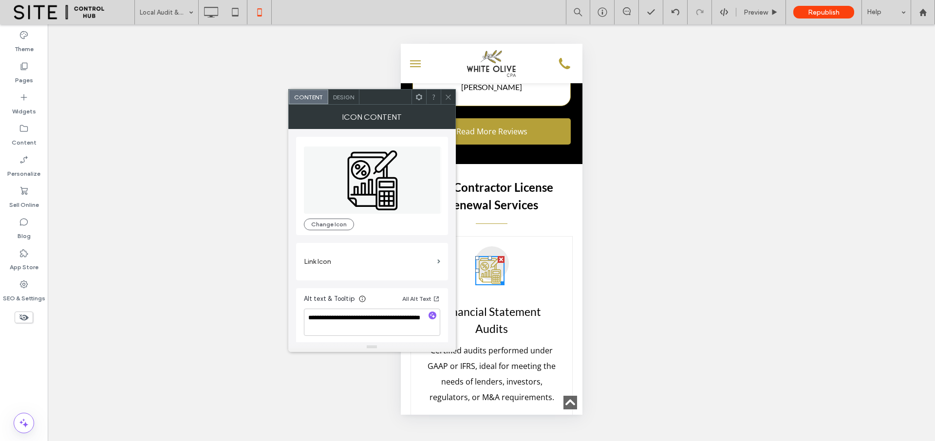
click at [446, 99] on icon at bounding box center [447, 96] width 7 height 7
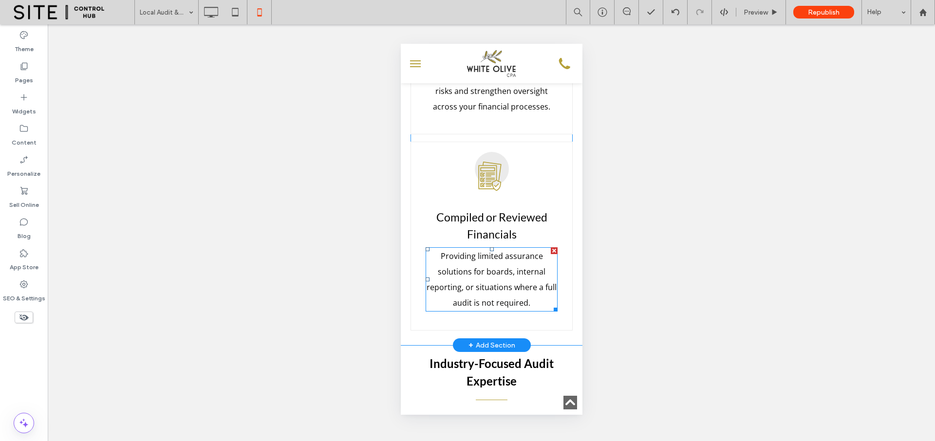
scroll to position [3072, 0]
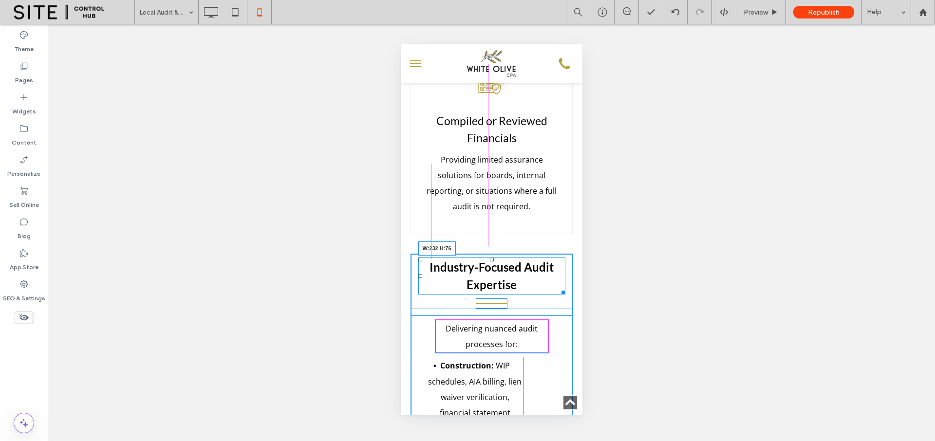
drag, startPoint x: 556, startPoint y: 197, endPoint x: 541, endPoint y: 195, distance: 15.2
click at [557, 287] on div at bounding box center [560, 290] width 7 height 7
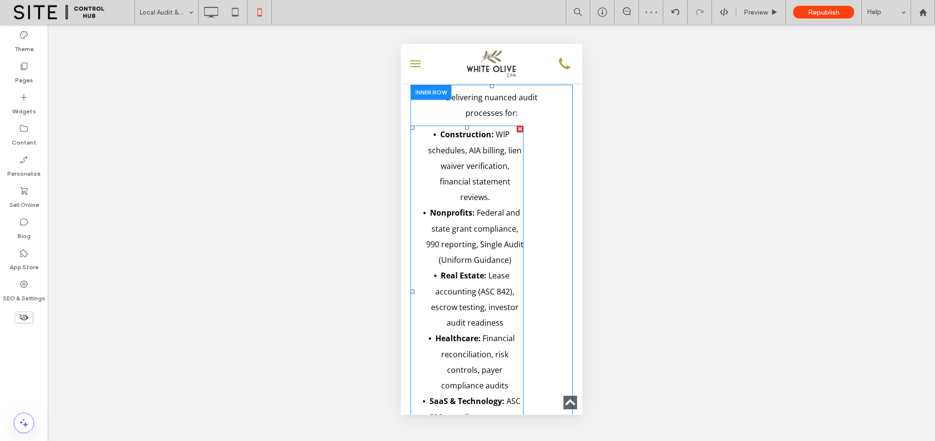
scroll to position [3316, 0]
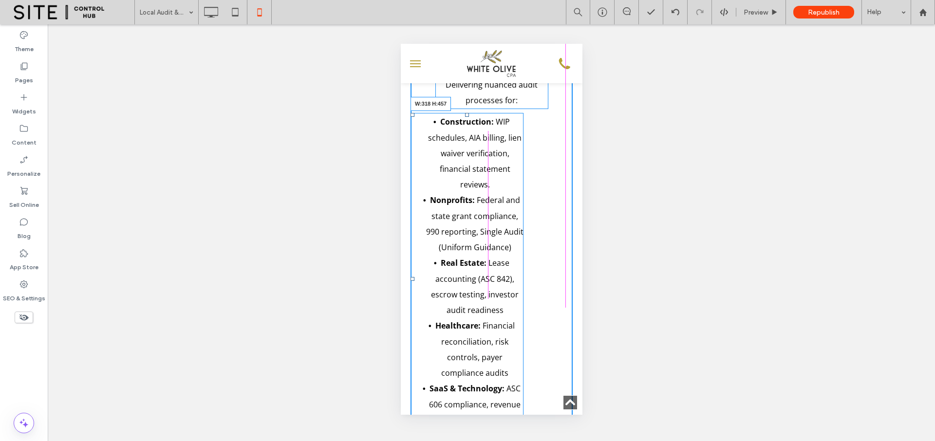
drag, startPoint x: 520, startPoint y: 346, endPoint x: 934, endPoint y: 321, distance: 415.0
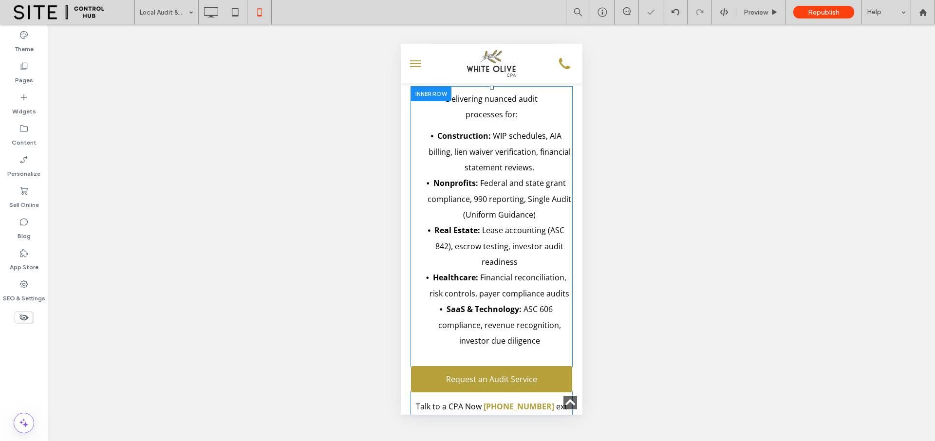
scroll to position [3163, 0]
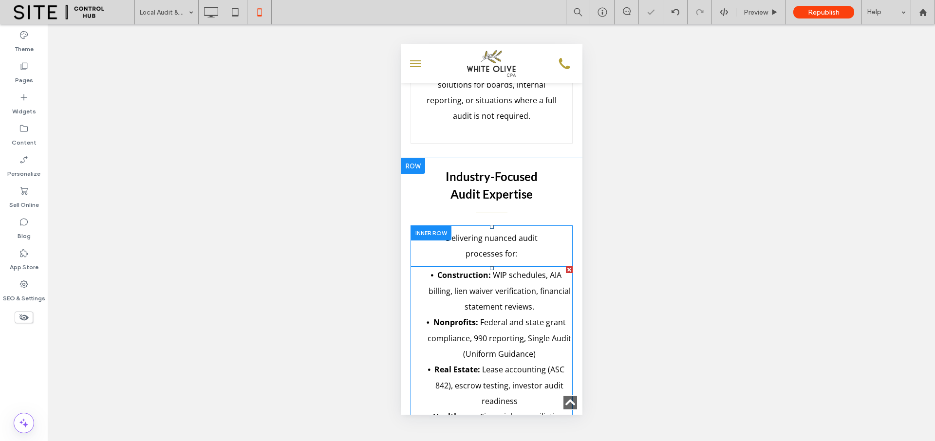
click at [502, 317] on span "Federal and state grant compliance, 990 reporting, Single Audit (Uniform Guidan…" at bounding box center [499, 338] width 144 height 42
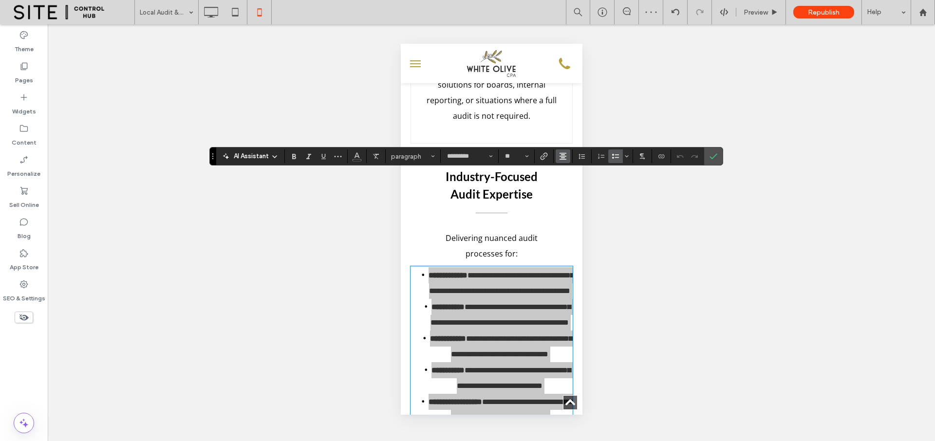
click at [563, 158] on icon "Alignment" at bounding box center [563, 156] width 8 height 8
click at [565, 171] on label "ui.textEditor.alignment.left" at bounding box center [572, 172] width 34 height 14
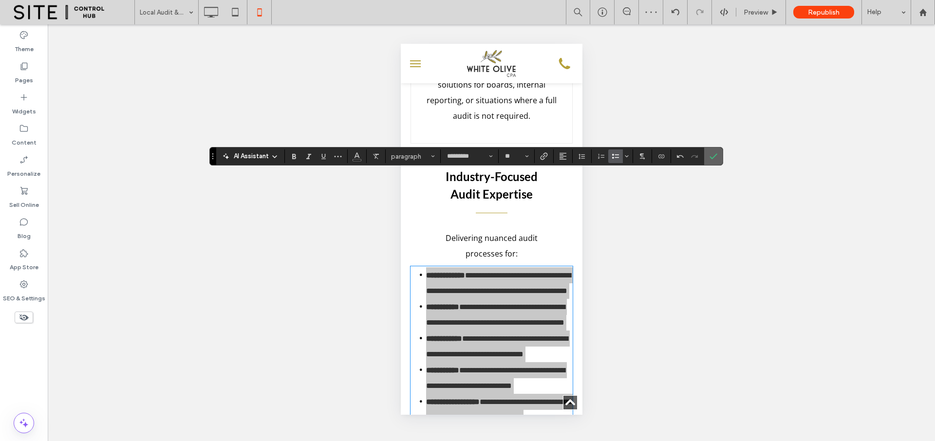
click at [715, 154] on icon "Confirm" at bounding box center [713, 156] width 8 height 8
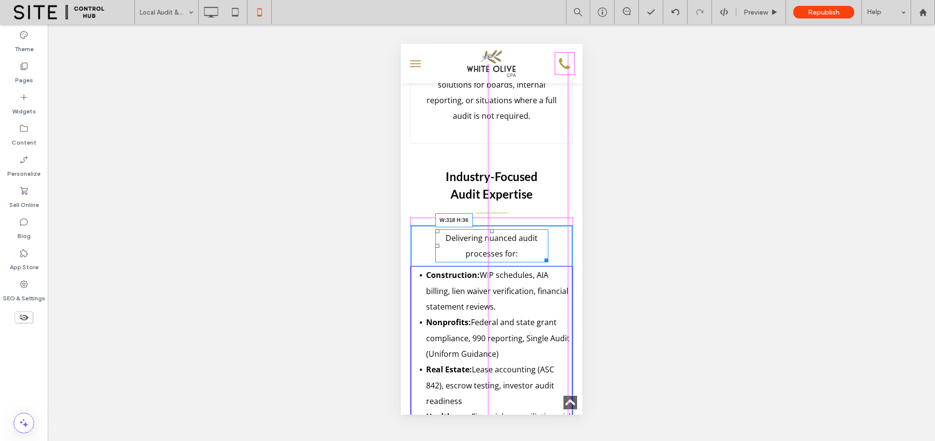
drag, startPoint x: 539, startPoint y: 164, endPoint x: 561, endPoint y: 165, distance: 22.4
click at [561, 225] on div "Delivering nuanced audit processes for: W:318 H:36 Construction: WIP schedules,…" at bounding box center [491, 399] width 162 height 349
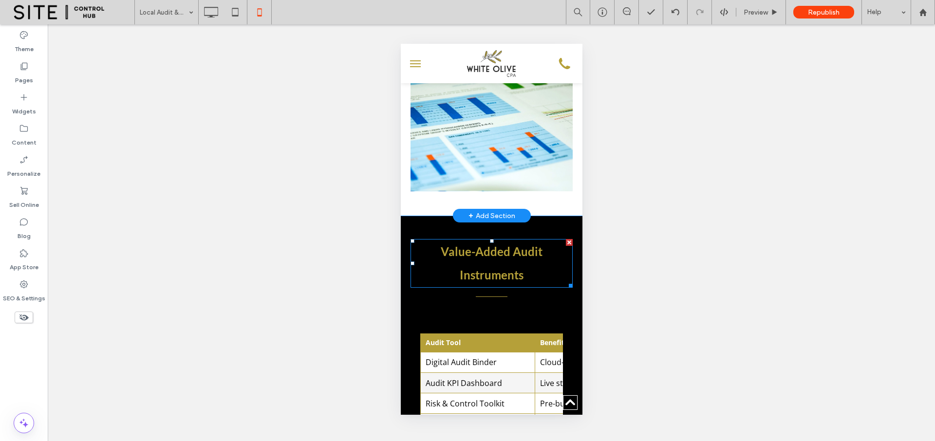
scroll to position [3742, 0]
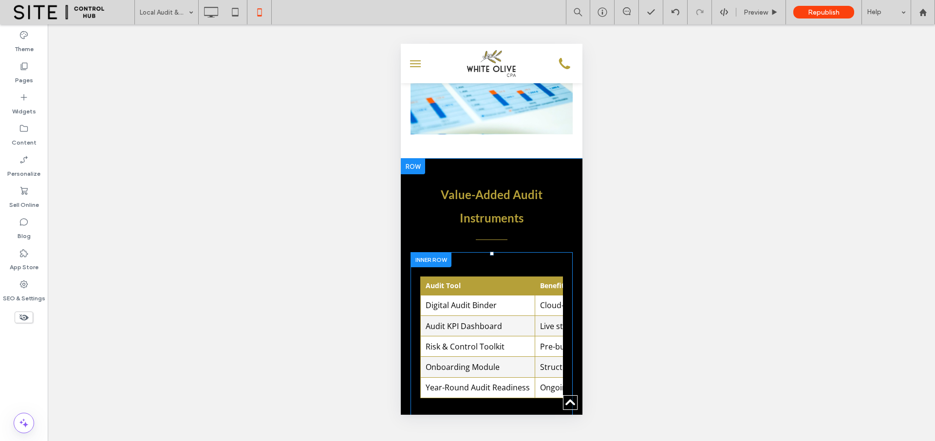
click at [499, 252] on div "Audit Tool Benefit Digital Audit Binder Cloud-based documentation hub with work…" at bounding box center [491, 337] width 162 height 170
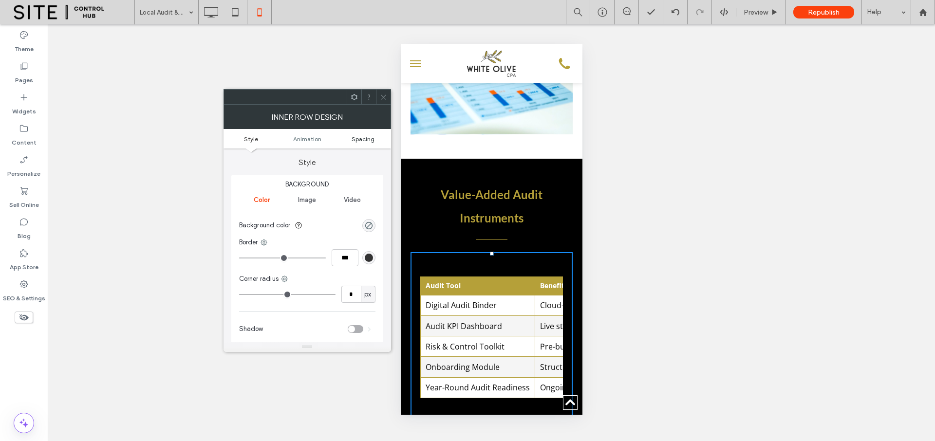
click at [367, 139] on span "Spacing" at bounding box center [362, 138] width 23 height 7
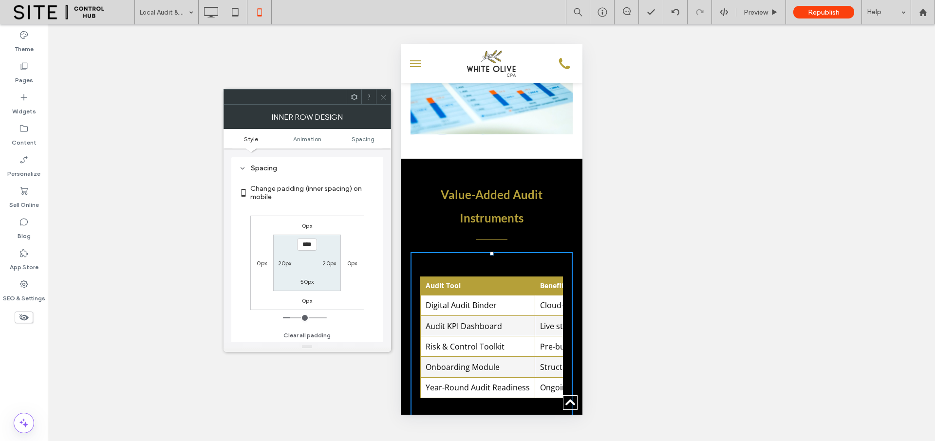
scroll to position [228, 0]
type input "***"
click at [305, 281] on label "50px" at bounding box center [307, 280] width 14 height 7
type input "**"
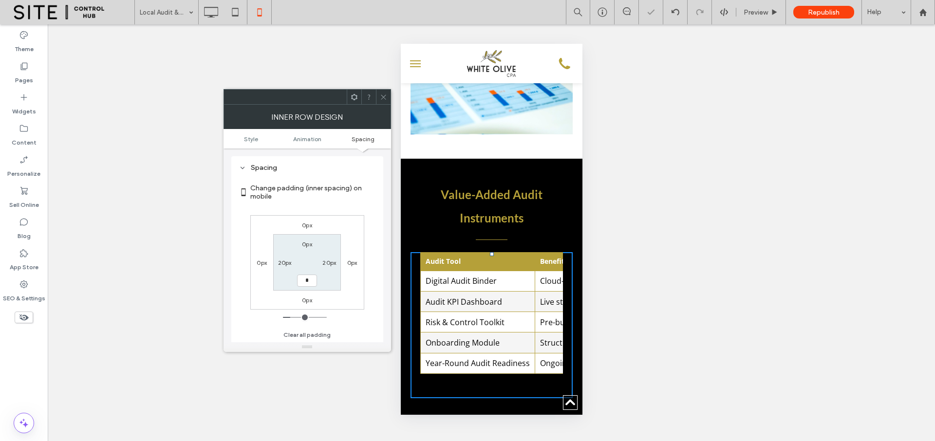
type input "*"
type input "***"
click at [328, 260] on label "20px" at bounding box center [329, 262] width 14 height 7
type input "**"
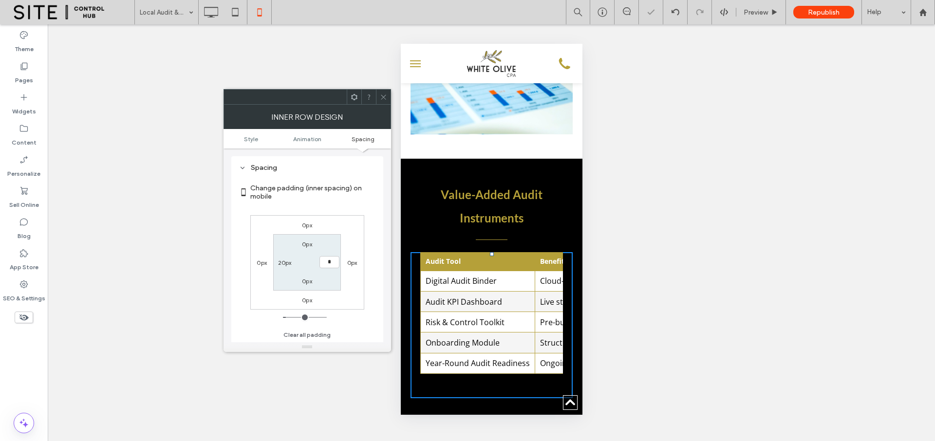
type input "*"
type input "***"
click at [289, 261] on label "20px" at bounding box center [285, 262] width 14 height 7
type input "**"
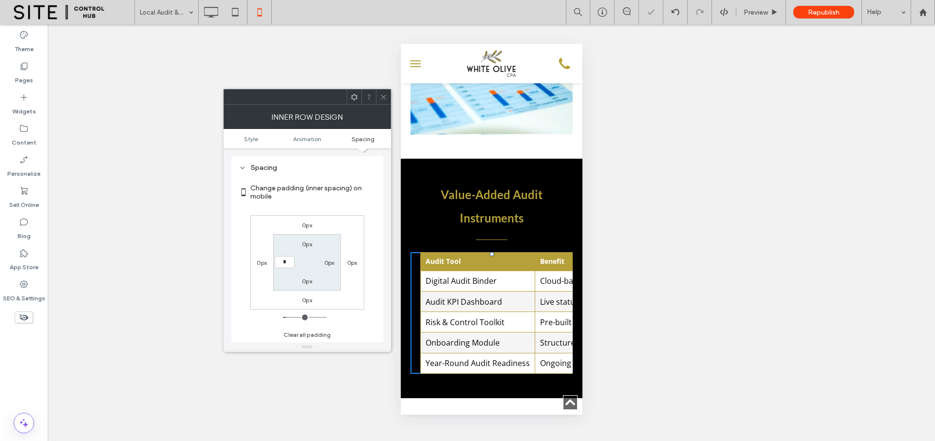
type input "*"
type input "***"
click at [328, 262] on label "0px" at bounding box center [329, 262] width 10 height 7
type input "*"
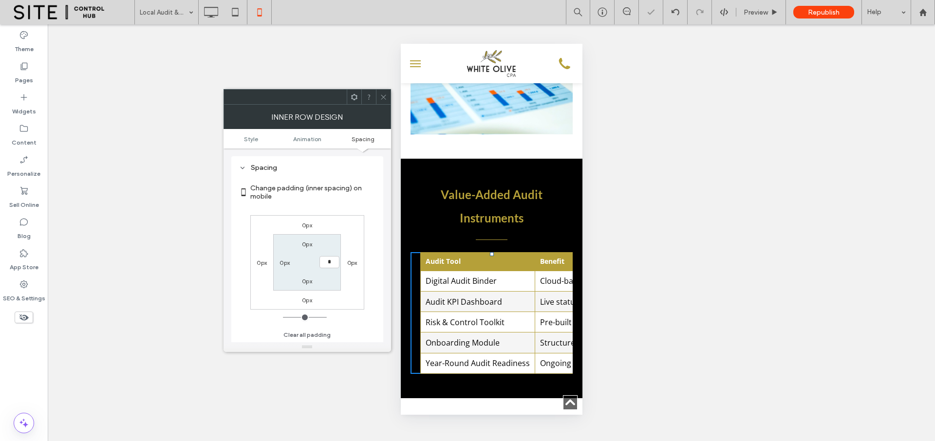
click at [303, 281] on label "0px" at bounding box center [307, 280] width 10 height 7
type input "*"
click at [278, 261] on div "0px" at bounding box center [285, 263] width 22 height 10
click at [283, 263] on label "0px" at bounding box center [284, 262] width 10 height 7
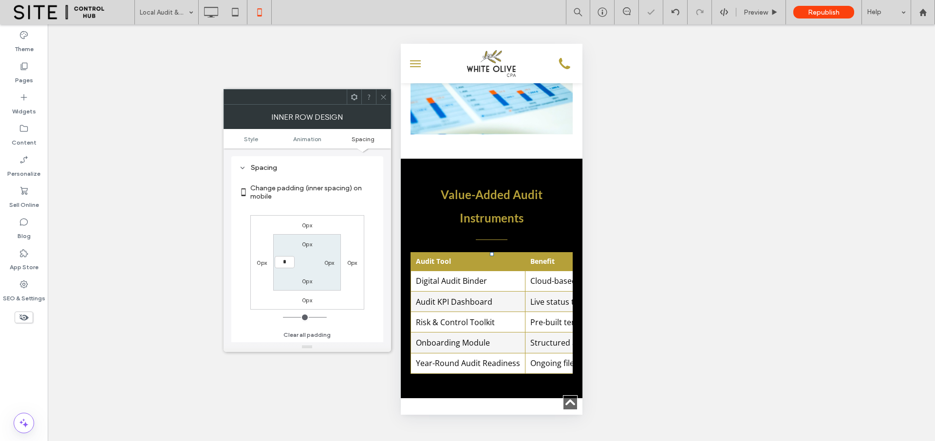
type input "*"
click at [329, 261] on label "0px" at bounding box center [329, 262] width 10 height 7
type input "*"
click at [308, 243] on label "0px" at bounding box center [307, 243] width 10 height 7
type input "*"
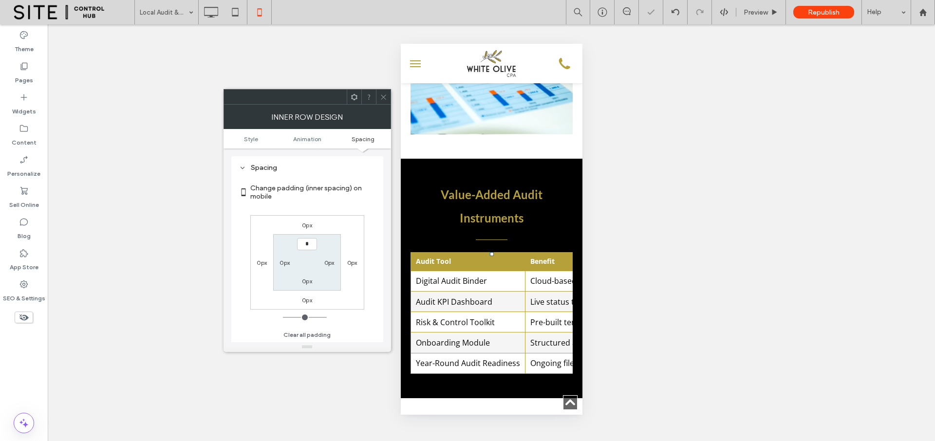
click at [330, 262] on label "0px" at bounding box center [329, 262] width 10 height 7
click at [385, 95] on icon at bounding box center [383, 96] width 7 height 7
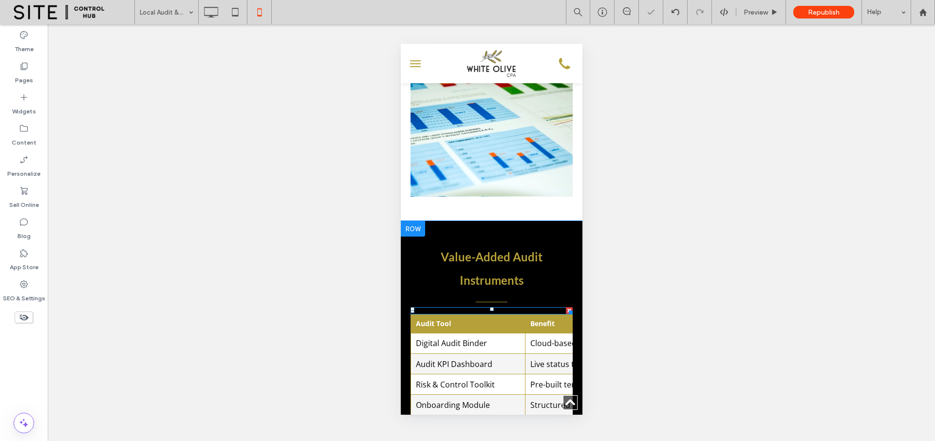
scroll to position [3679, 0]
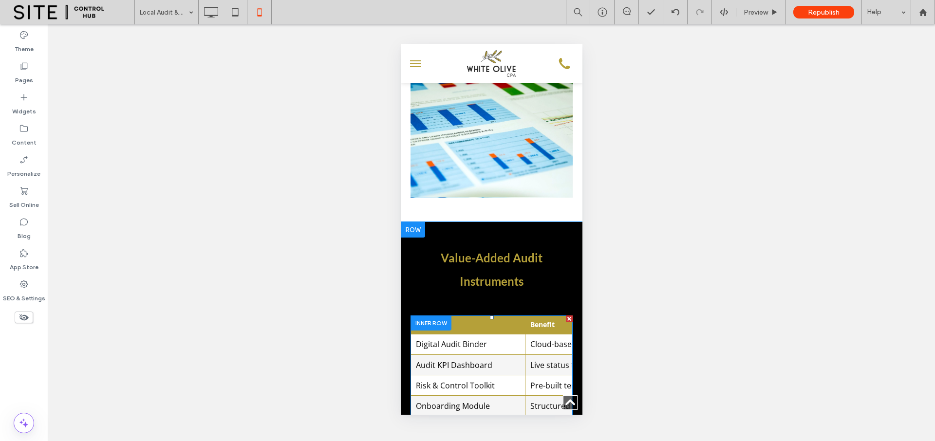
drag, startPoint x: 470, startPoint y: 221, endPoint x: 737, endPoint y: 228, distance: 267.3
click at [470, 316] on th "Audit Tool" at bounding box center [467, 325] width 114 height 18
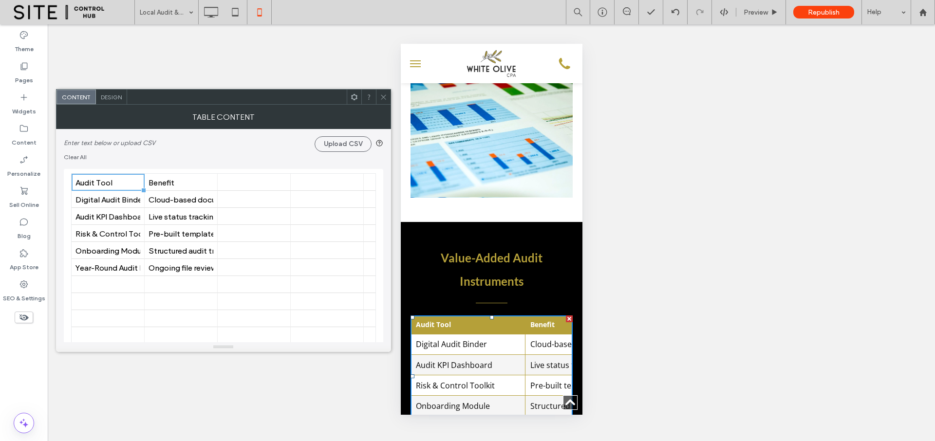
click at [112, 98] on span "Design" at bounding box center [111, 96] width 21 height 7
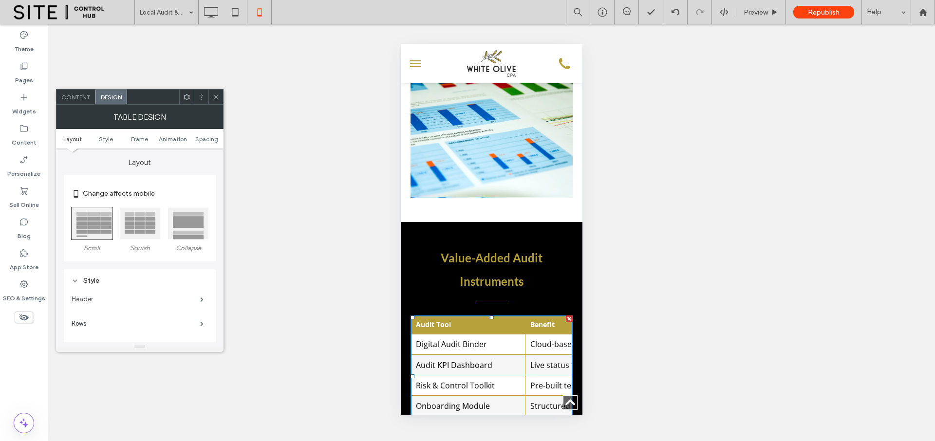
click at [171, 299] on label "Header" at bounding box center [136, 299] width 129 height 19
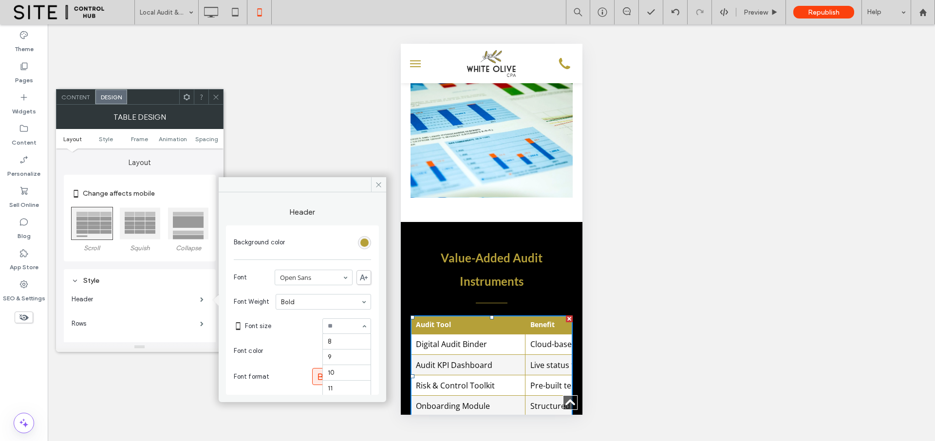
scroll to position [78, 0]
click at [158, 322] on label "Rows" at bounding box center [136, 323] width 129 height 19
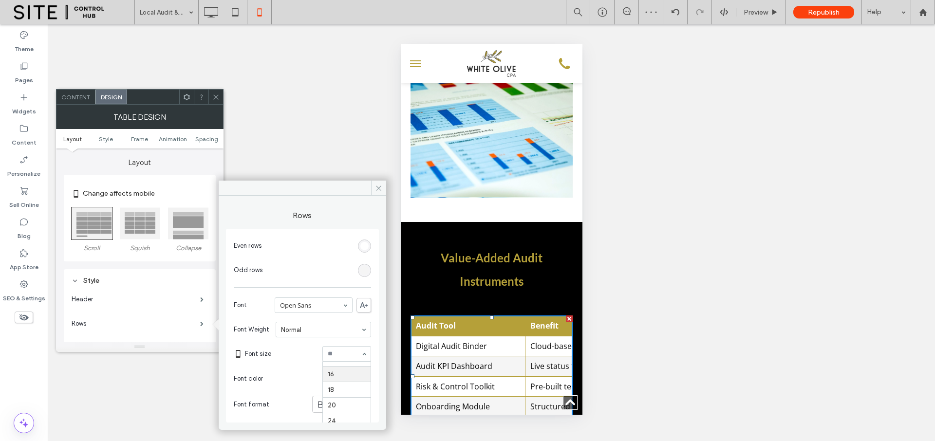
scroll to position [80, 0]
click at [338, 357] on input at bounding box center [344, 353] width 33 height 7
type input "**"
click at [217, 99] on icon at bounding box center [215, 96] width 7 height 7
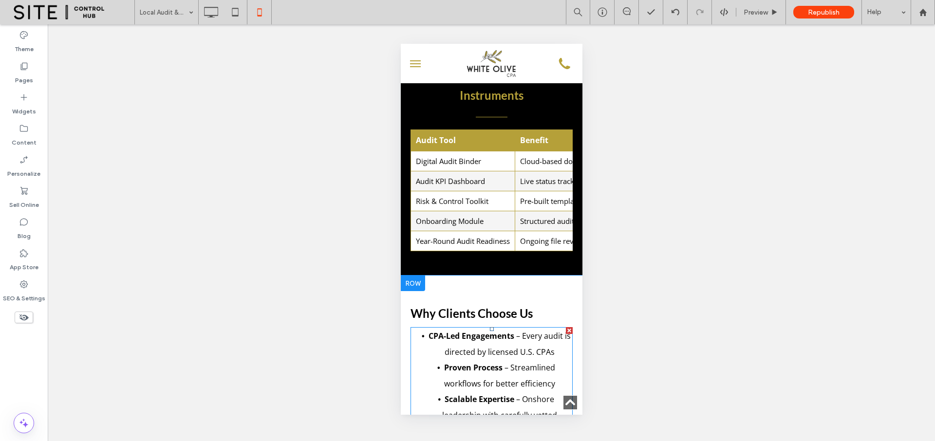
scroll to position [3877, 0]
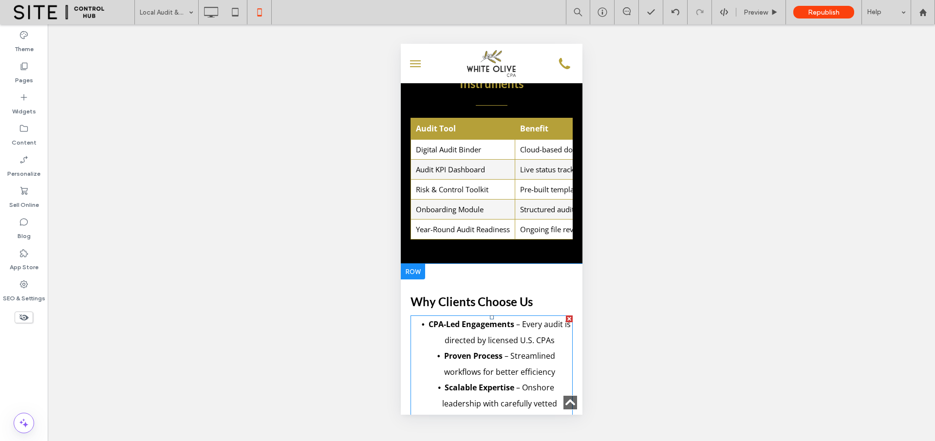
click at [504, 350] on span "– Streamlined workflows for better efficiency" at bounding box center [498, 363] width 111 height 27
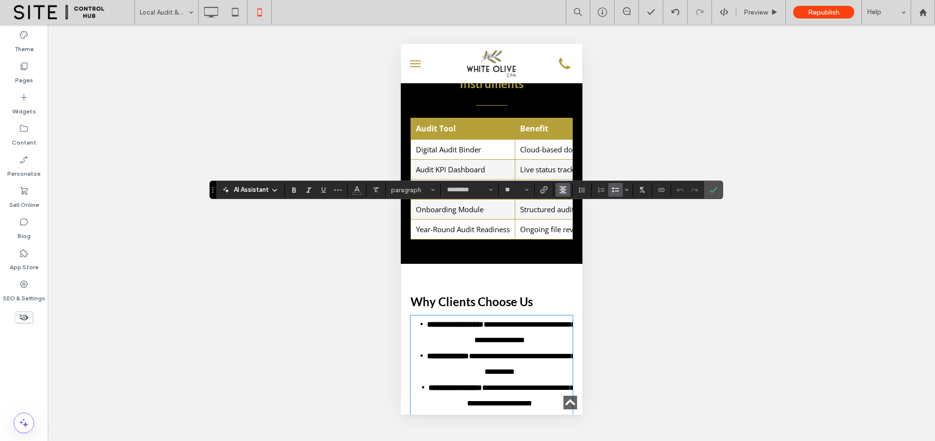
click at [558, 189] on button "Alignment" at bounding box center [562, 190] width 15 height 14
click at [566, 202] on icon "ui.textEditor.alignment.left" at bounding box center [570, 206] width 8 height 8
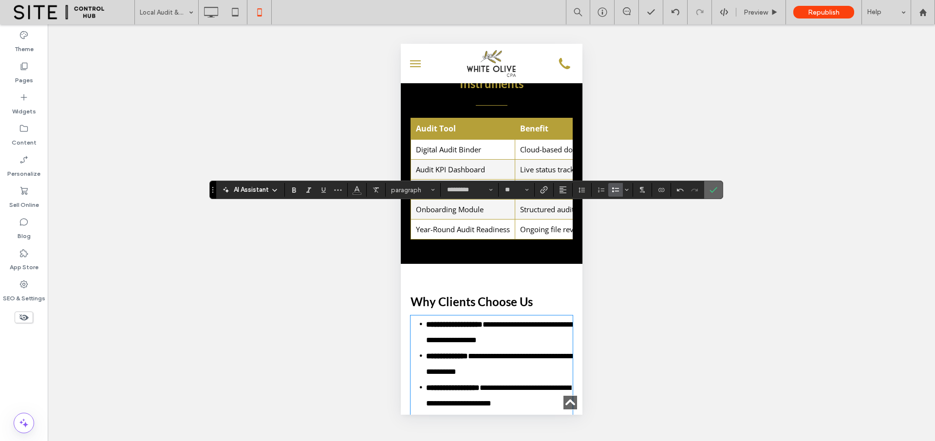
click at [712, 190] on icon "Confirm" at bounding box center [713, 190] width 8 height 8
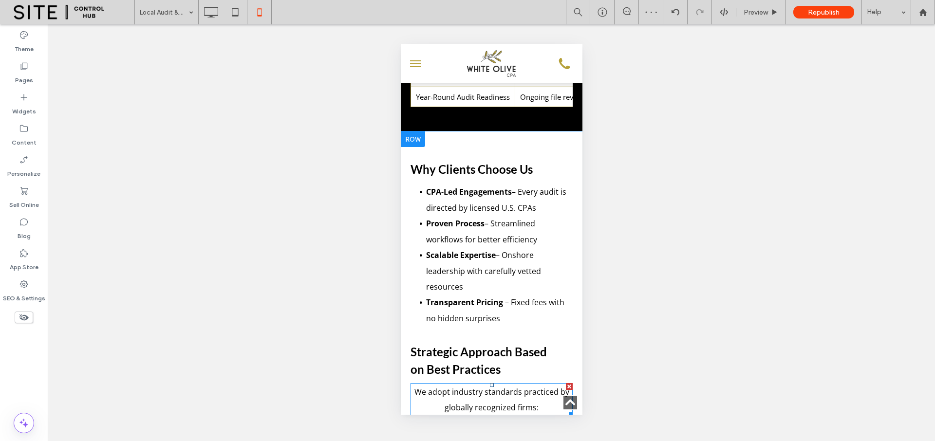
scroll to position [4015, 0]
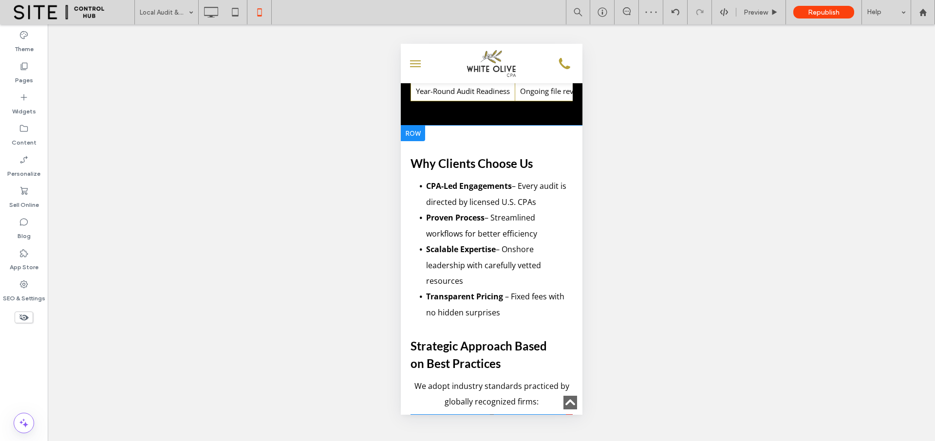
click at [500, 434] on span "to analyze full data sets for anomalies, not just samples" at bounding box center [503, 447] width 113 height 26
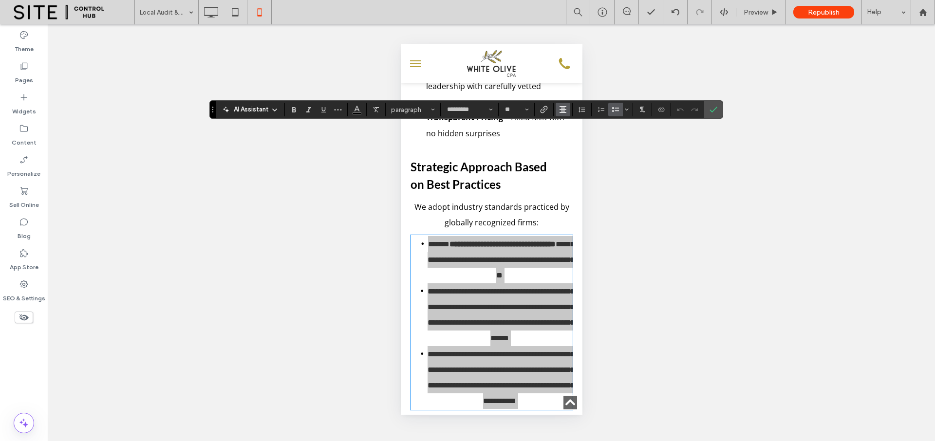
click at [566, 111] on icon "Alignment" at bounding box center [563, 110] width 8 height 8
drag, startPoint x: 568, startPoint y: 124, endPoint x: 181, endPoint y: 81, distance: 388.9
click at [568, 124] on use "ui.textEditor.alignment.left" at bounding box center [570, 125] width 7 height 7
drag, startPoint x: 714, startPoint y: 112, endPoint x: 705, endPoint y: 113, distance: 9.3
click at [714, 111] on icon "Confirm" at bounding box center [713, 110] width 8 height 8
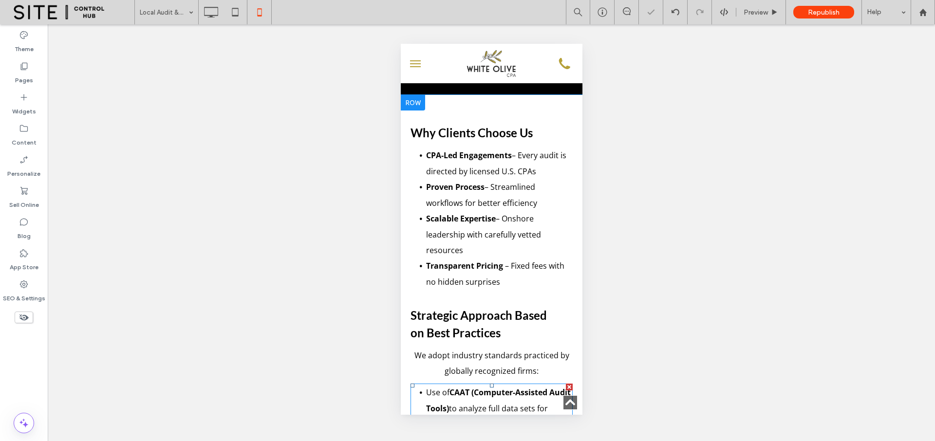
scroll to position [4044, 0]
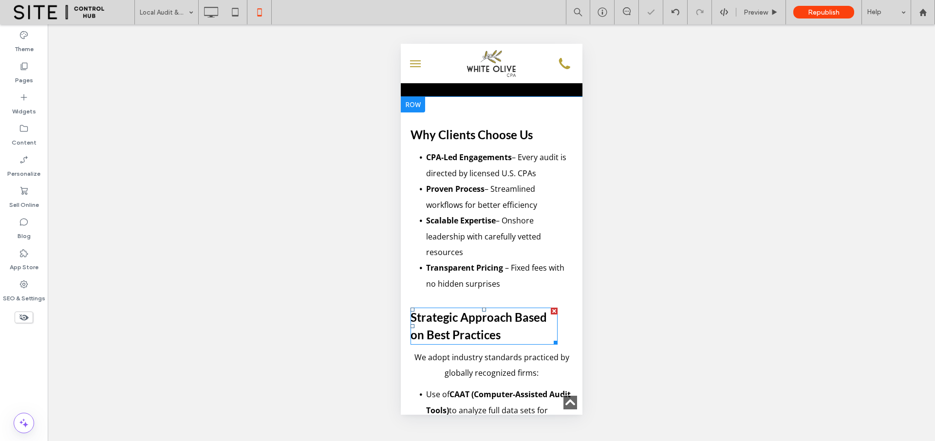
click at [505, 309] on h2 "Strategic Approach Based on Best Practices" at bounding box center [483, 326] width 147 height 35
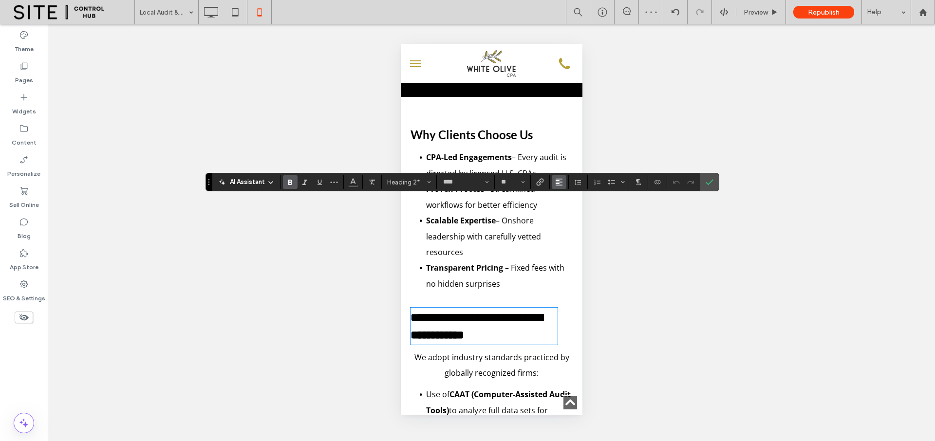
click at [563, 179] on button "Alignment" at bounding box center [559, 182] width 15 height 14
click at [566, 208] on icon "ui.textEditor.alignment.center" at bounding box center [566, 212] width 8 height 8
drag, startPoint x: 710, startPoint y: 183, endPoint x: 698, endPoint y: 184, distance: 12.7
click at [710, 182] on icon "Confirm" at bounding box center [709, 182] width 8 height 8
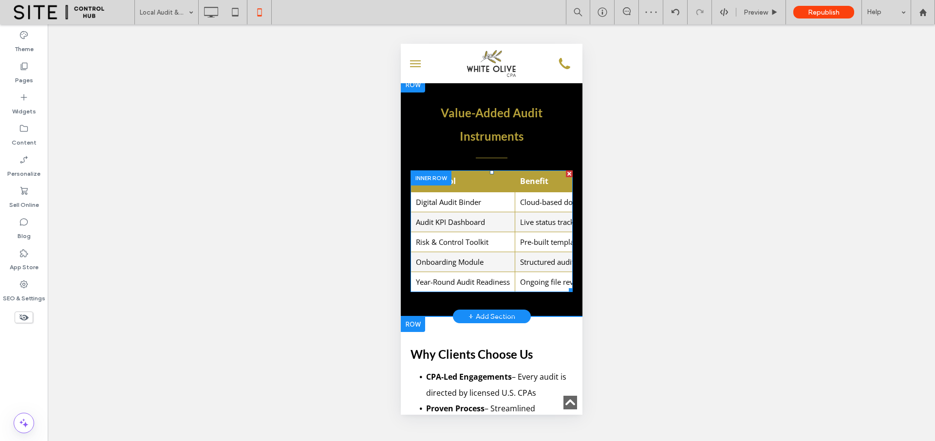
scroll to position [3776, 0]
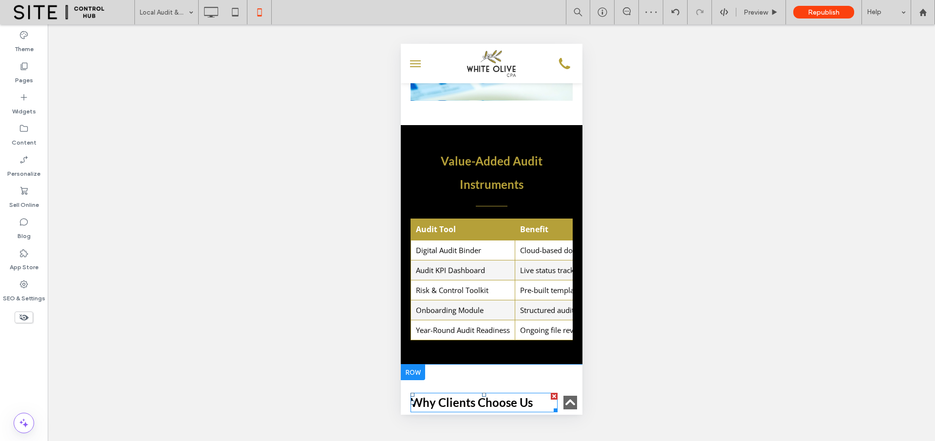
click at [485, 395] on strong "Why Clients Choose Us" at bounding box center [471, 402] width 122 height 14
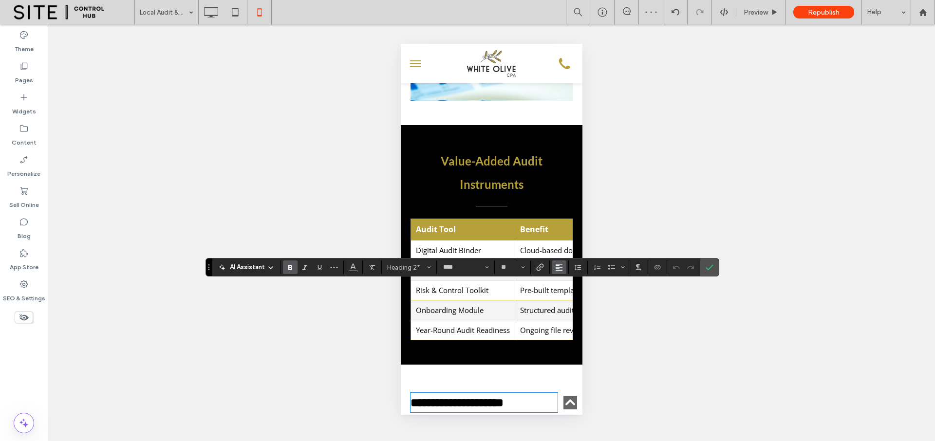
click at [557, 265] on icon "Alignment" at bounding box center [559, 267] width 8 height 8
click at [563, 297] on use "ui.textEditor.alignment.center" at bounding box center [566, 297] width 7 height 7
click at [713, 264] on label "Confirm" at bounding box center [709, 267] width 15 height 18
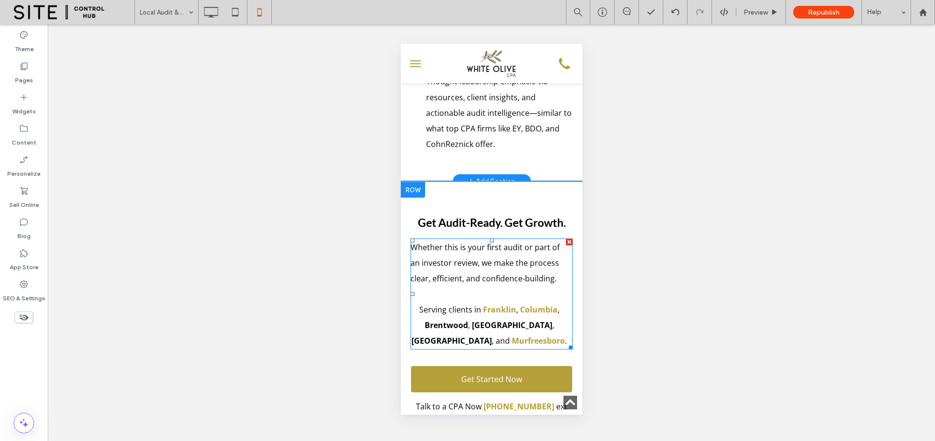
scroll to position [4502, 0]
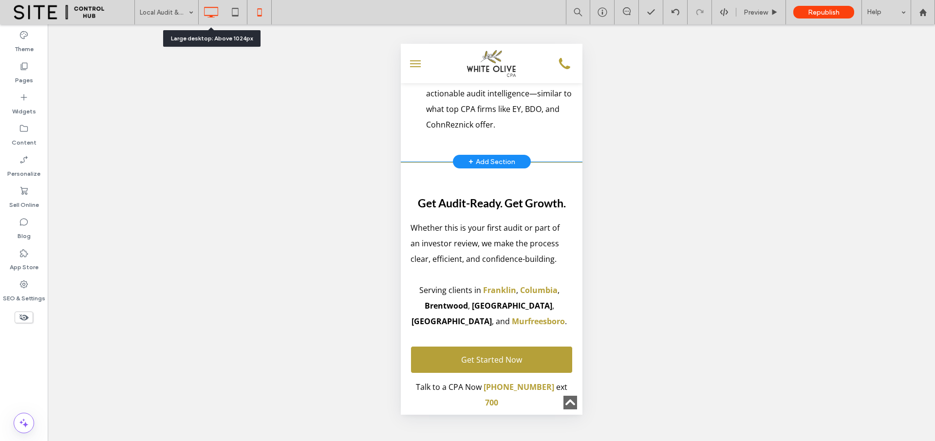
click at [215, 10] on icon at bounding box center [210, 11] width 19 height 19
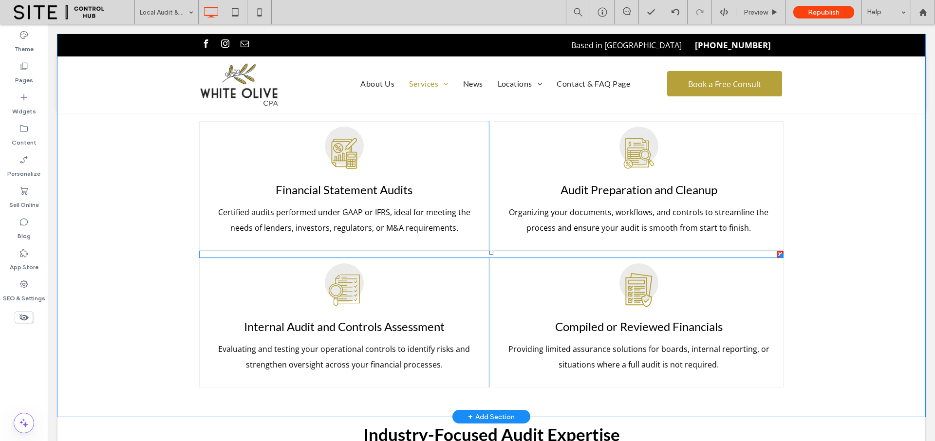
scroll to position [1254, 0]
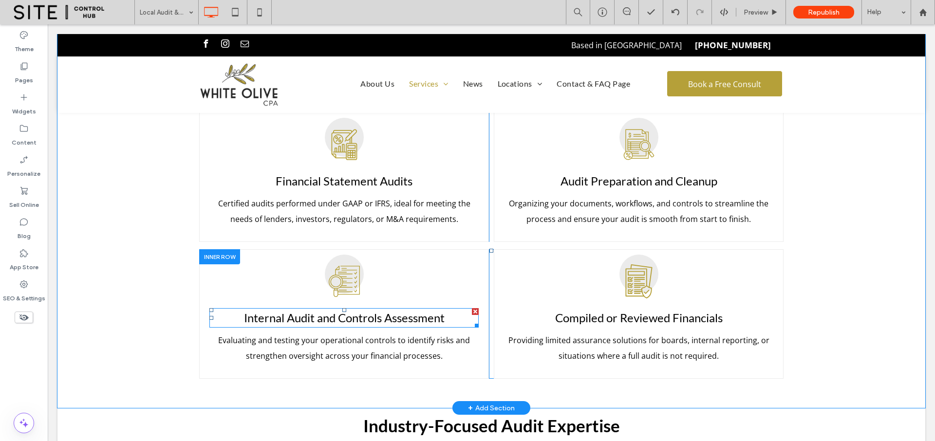
click at [353, 311] on span "Internal Audit and Controls Assessment" at bounding box center [344, 318] width 201 height 14
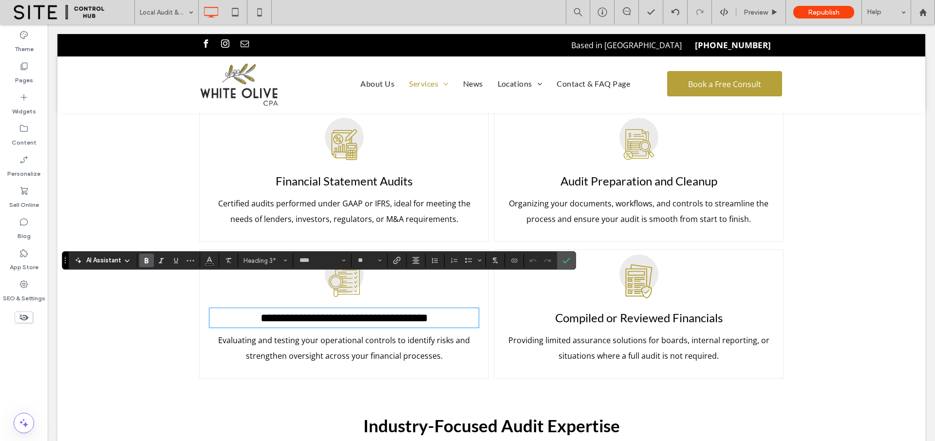
click at [142, 264] on label "Bold" at bounding box center [146, 261] width 15 height 14
click at [569, 262] on icon "Confirm" at bounding box center [566, 261] width 8 height 8
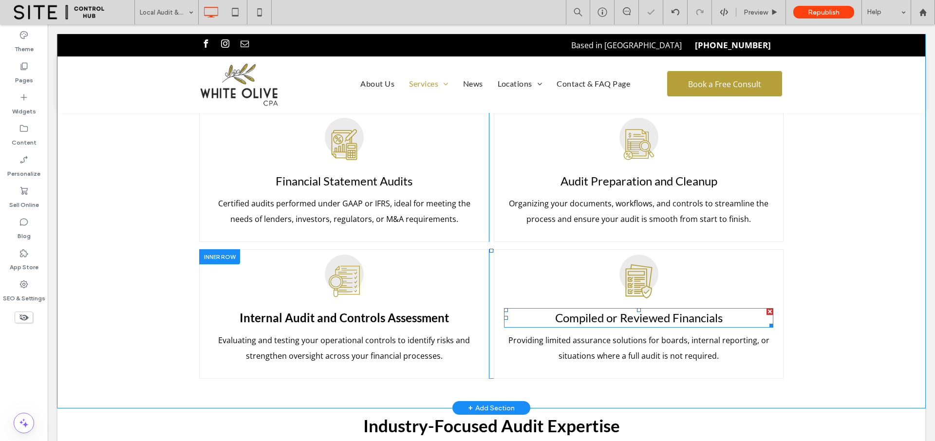
click at [585, 311] on span "Compiled or Reviewed Financials" at bounding box center [638, 318] width 167 height 14
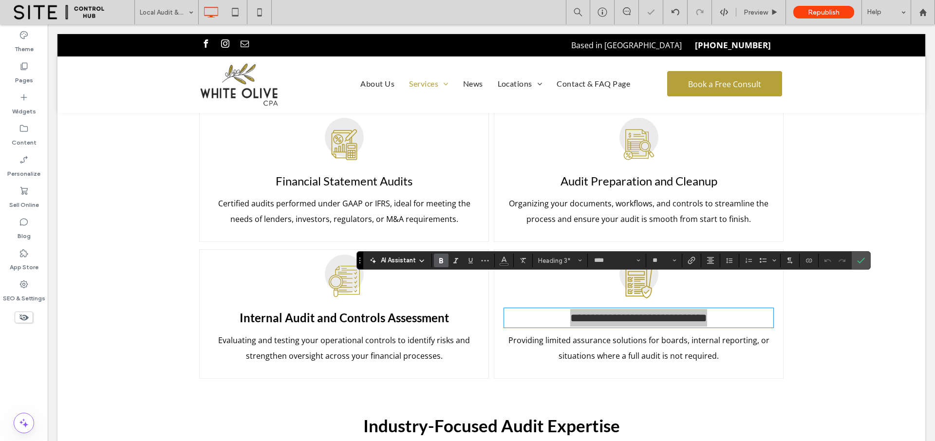
click at [443, 261] on icon "Bold" at bounding box center [441, 261] width 8 height 8
click at [574, 174] on span "Audit Preparation and Cleanup" at bounding box center [638, 181] width 157 height 14
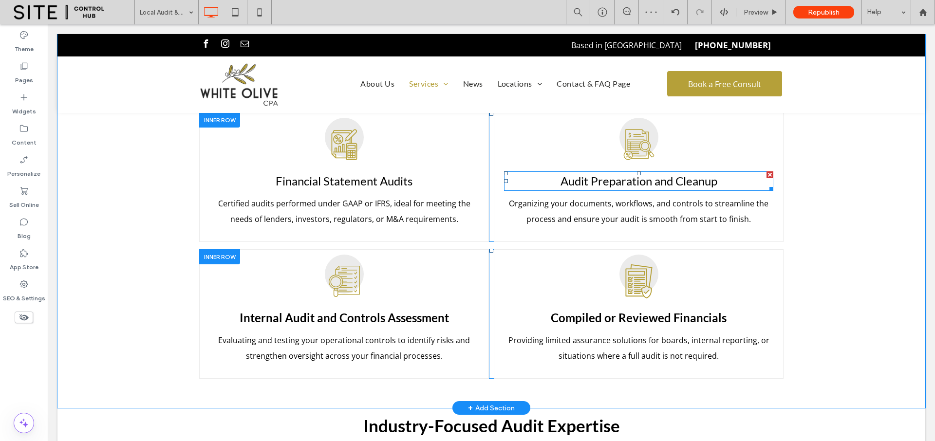
click at [574, 174] on span "Audit Preparation and Cleanup" at bounding box center [638, 181] width 157 height 14
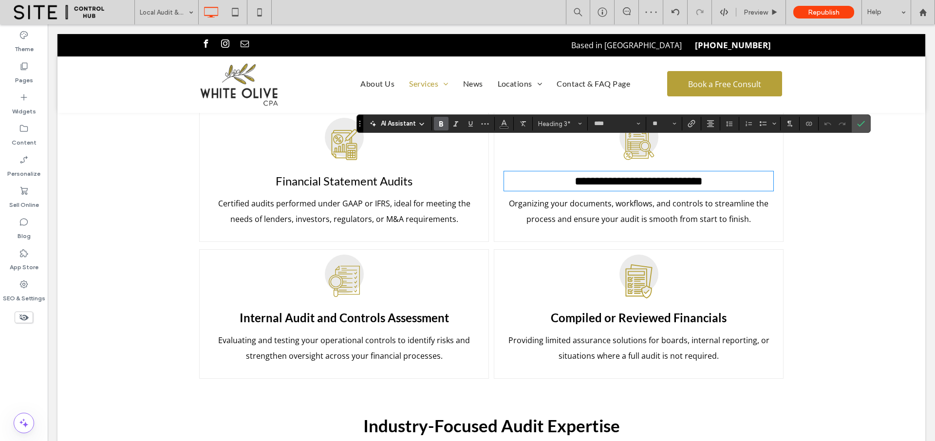
click at [443, 122] on icon "Bold" at bounding box center [441, 124] width 8 height 8
click at [358, 174] on span "Financial Statement Audits" at bounding box center [344, 181] width 137 height 14
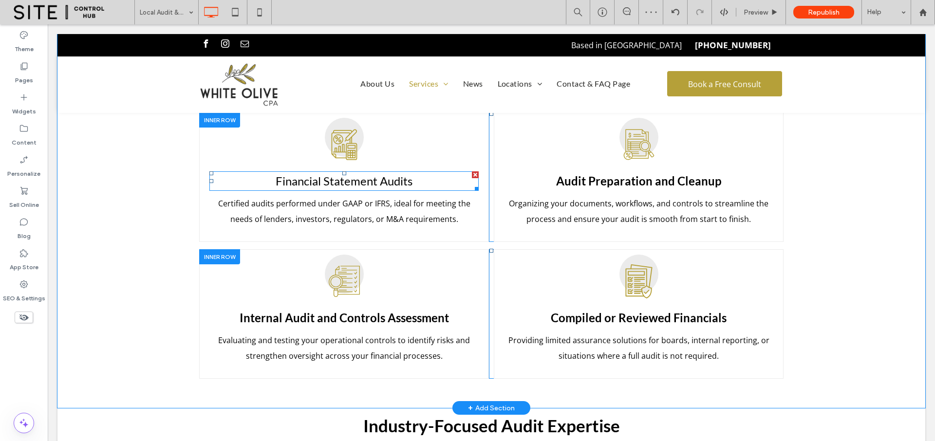
click at [363, 174] on span "Financial Statement Audits" at bounding box center [344, 181] width 137 height 14
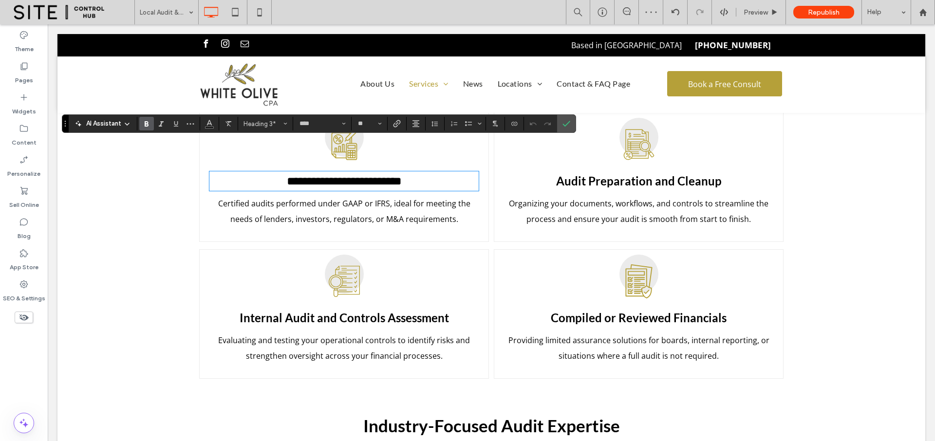
click at [147, 126] on use "Bold" at bounding box center [147, 123] width 4 height 5
click at [562, 122] on icon "Confirm" at bounding box center [566, 124] width 8 height 8
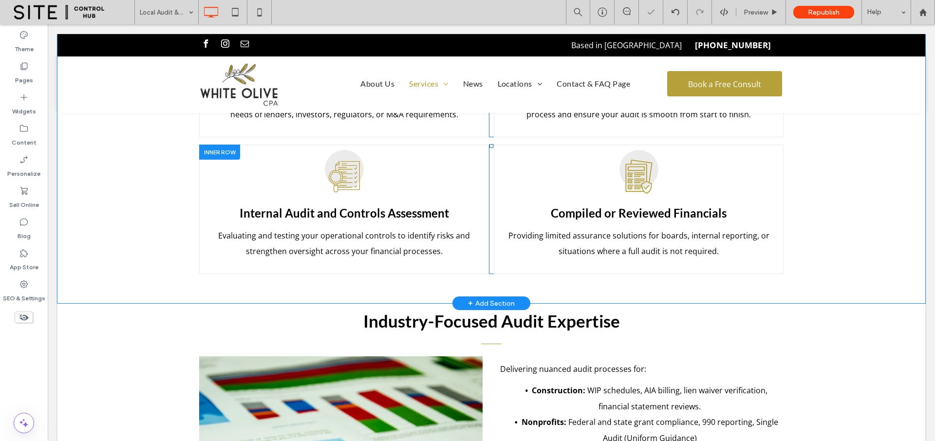
scroll to position [1458, 0]
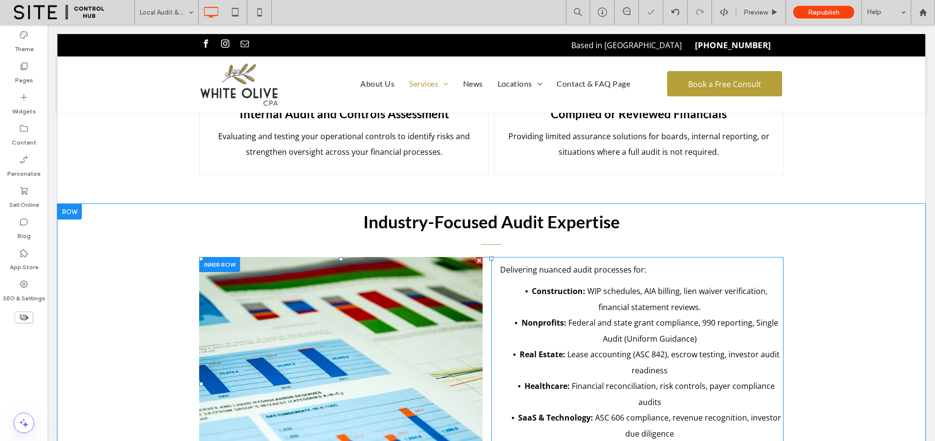
click at [400, 278] on li "Button" at bounding box center [340, 384] width 283 height 254
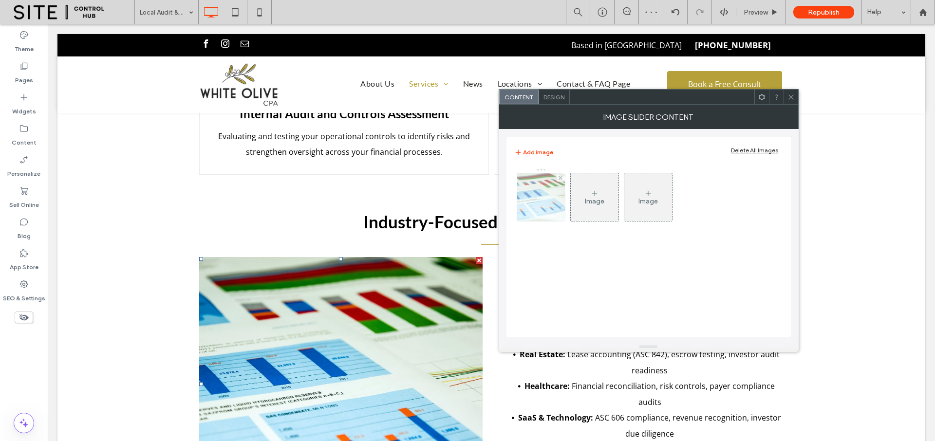
click at [550, 191] on img at bounding box center [541, 197] width 72 height 48
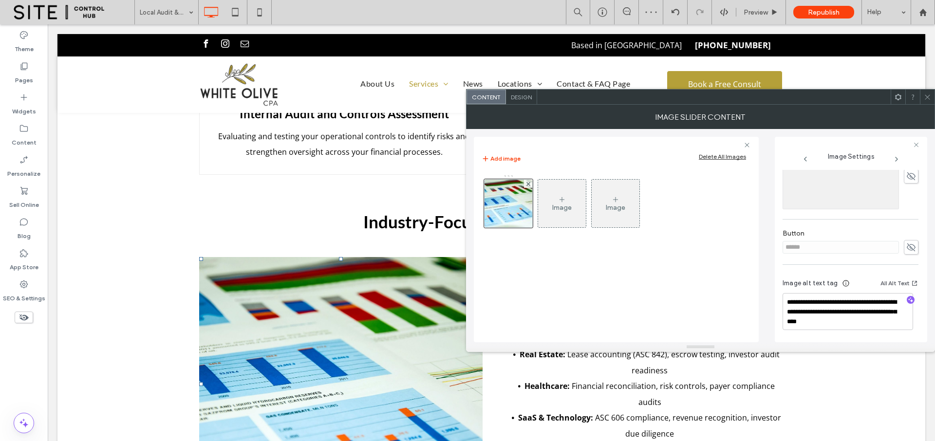
scroll to position [295, 0]
click at [927, 100] on icon at bounding box center [926, 96] width 7 height 7
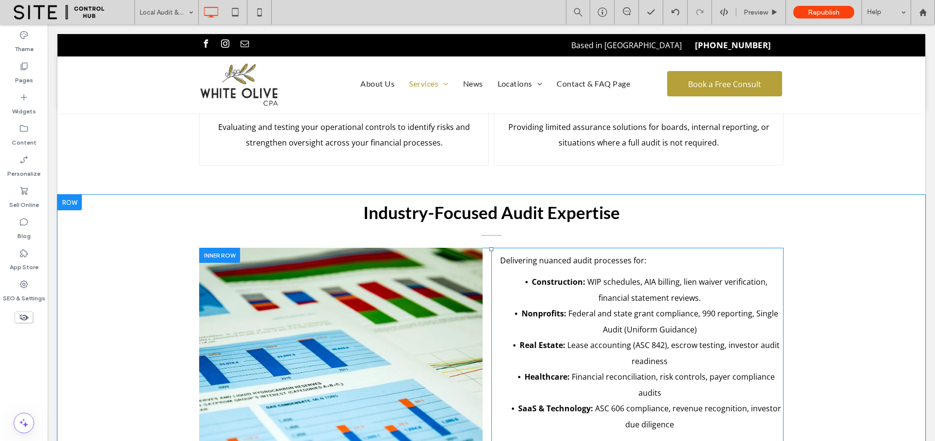
scroll to position [1511, 0]
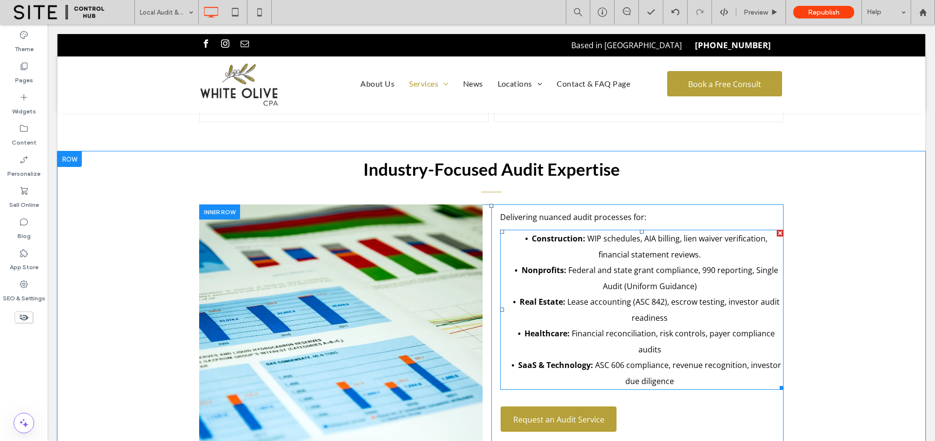
click at [621, 296] on span "Lease accounting (ASC 842), escrow testing, investor audit readiness" at bounding box center [673, 309] width 212 height 27
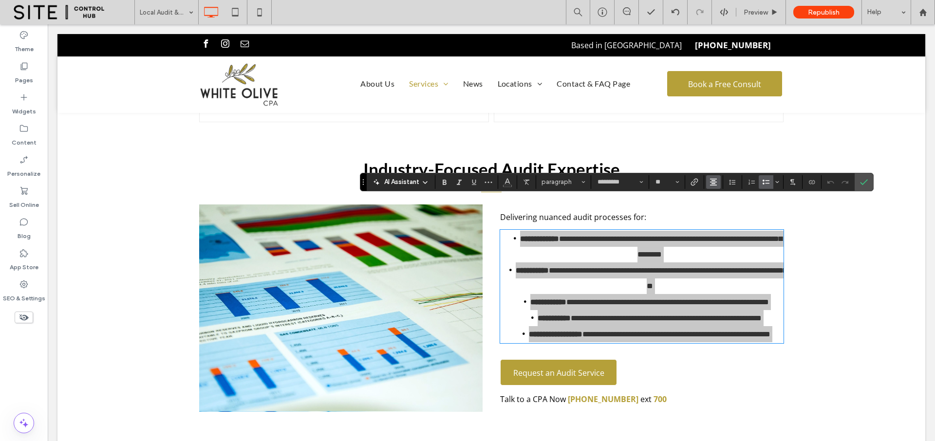
click at [712, 181] on icon "Alignment" at bounding box center [713, 182] width 8 height 8
click at [724, 198] on icon "ui.textEditor.alignment.left" at bounding box center [721, 198] width 8 height 8
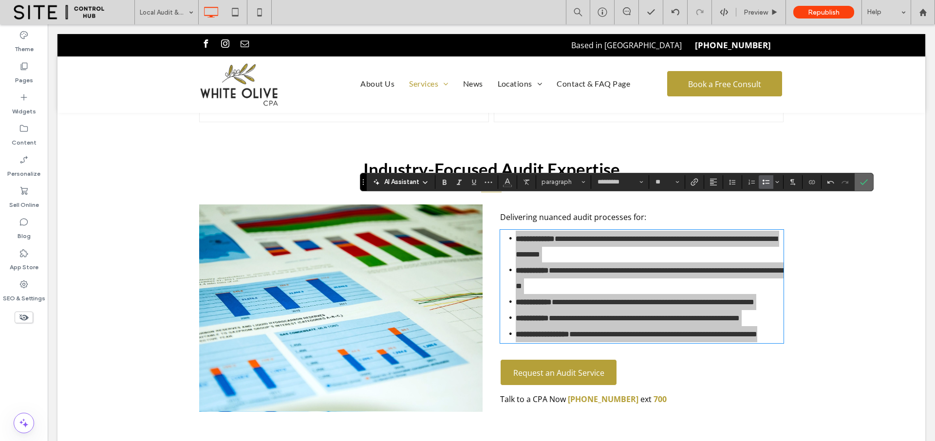
click at [872, 183] on section at bounding box center [863, 182] width 18 height 18
drag, startPoint x: 862, startPoint y: 184, endPoint x: 812, endPoint y: 164, distance: 54.0
click at [862, 184] on use "Confirm" at bounding box center [864, 182] width 8 height 6
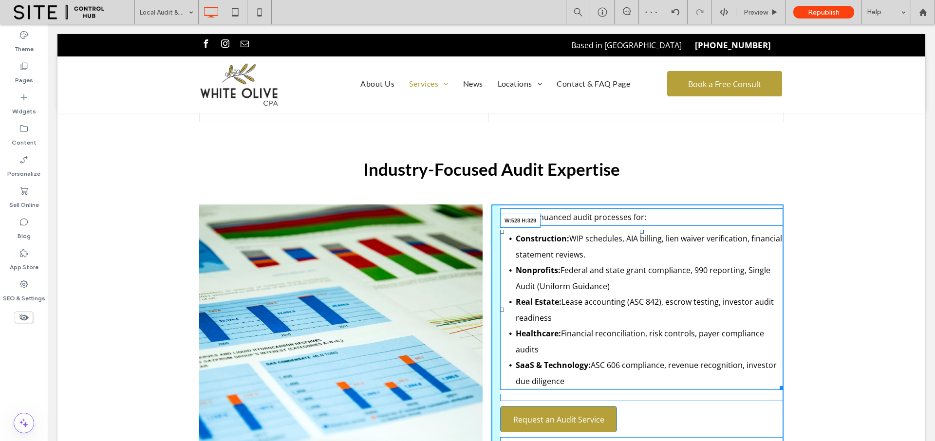
drag, startPoint x: 773, startPoint y: 354, endPoint x: 748, endPoint y: 351, distance: 25.5
click at [776, 383] on div at bounding box center [779, 386] width 7 height 7
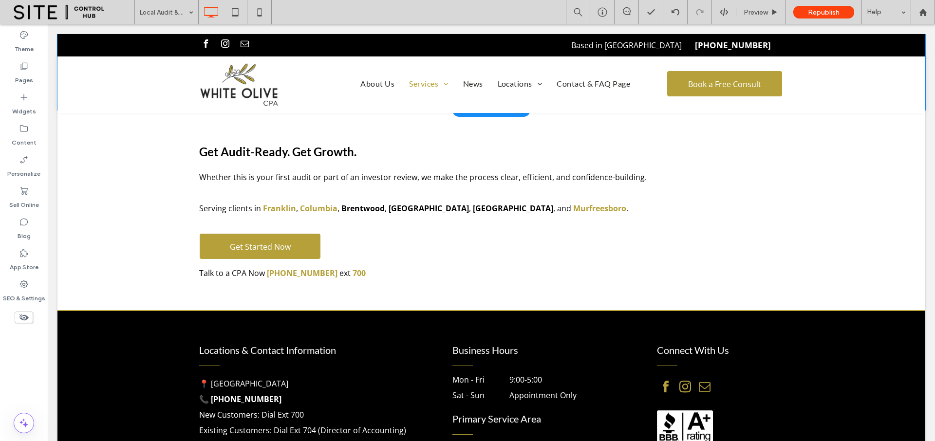
scroll to position [2541, 0]
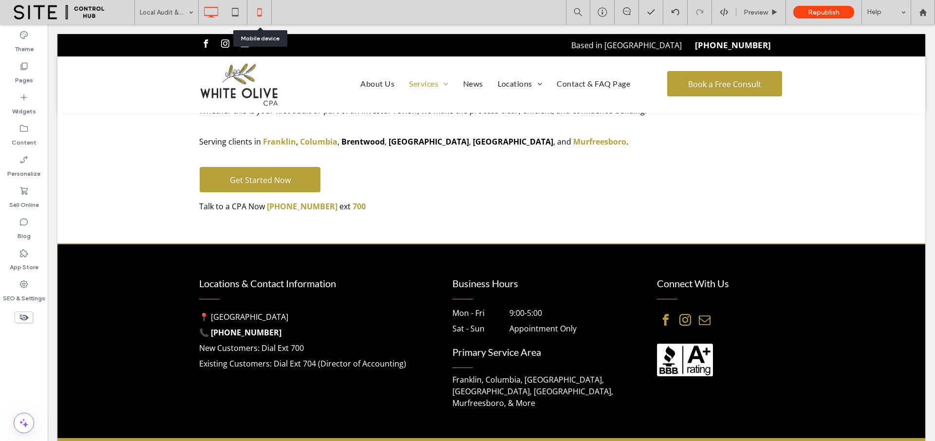
click at [261, 11] on use at bounding box center [259, 12] width 4 height 8
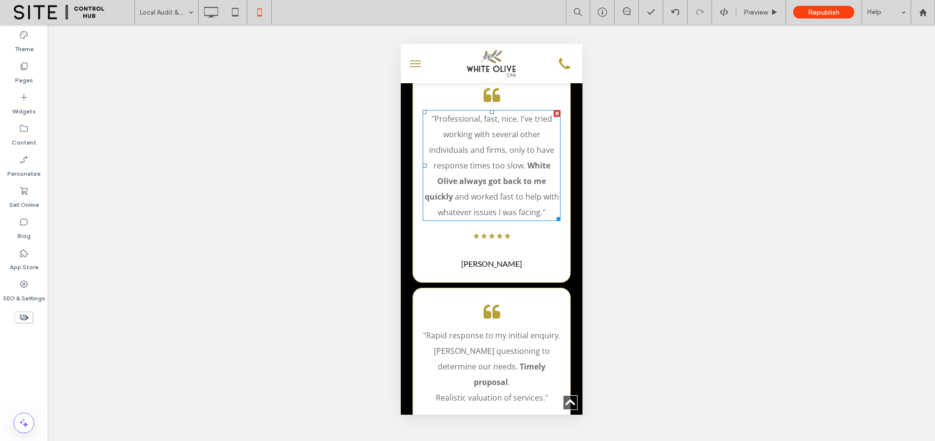
scroll to position [837, 0]
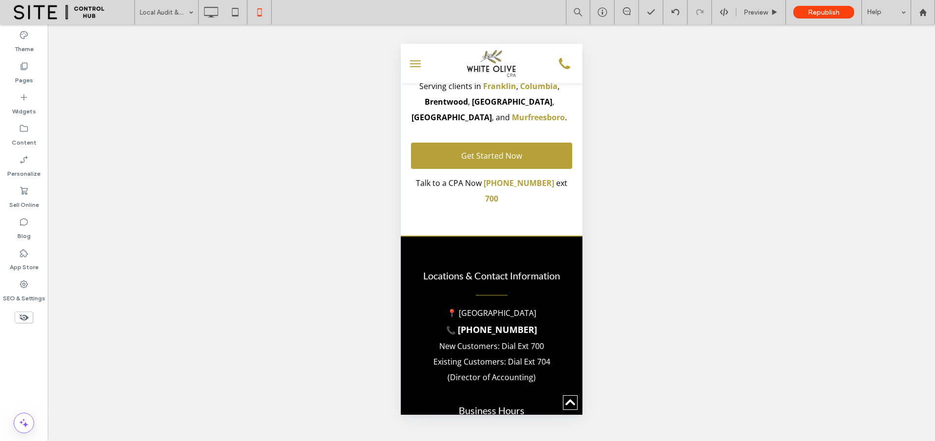
scroll to position [4711, 0]
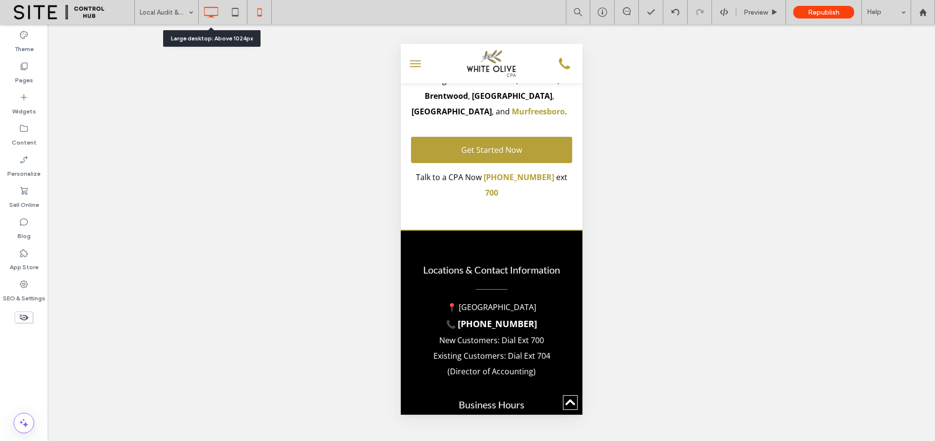
click at [213, 7] on use at bounding box center [211, 12] width 14 height 11
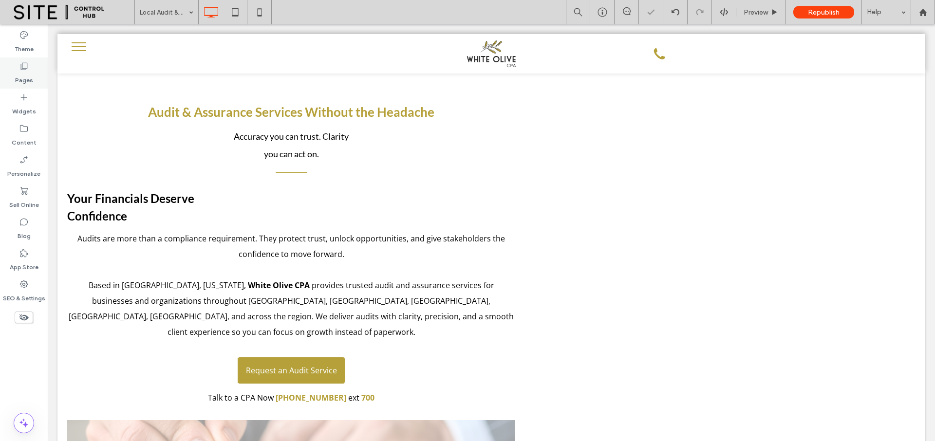
click at [30, 74] on label "Pages" at bounding box center [24, 78] width 18 height 14
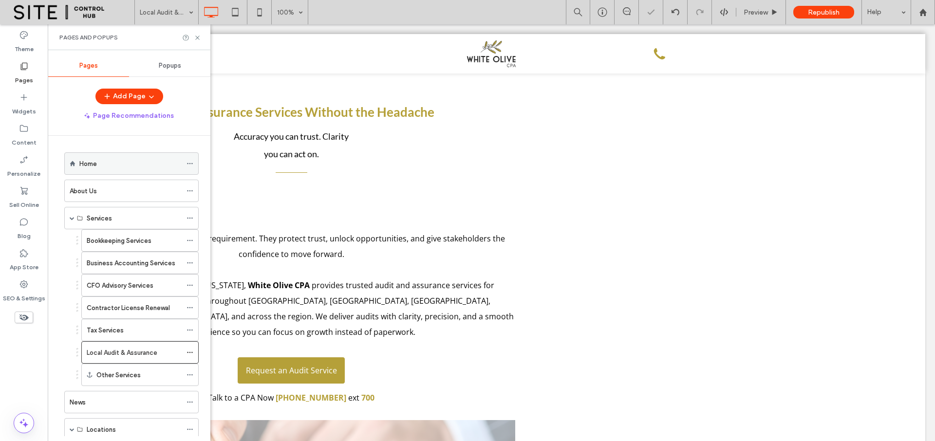
click at [102, 167] on div "Home" at bounding box center [130, 164] width 102 height 10
click at [199, 35] on icon at bounding box center [197, 37] width 7 height 7
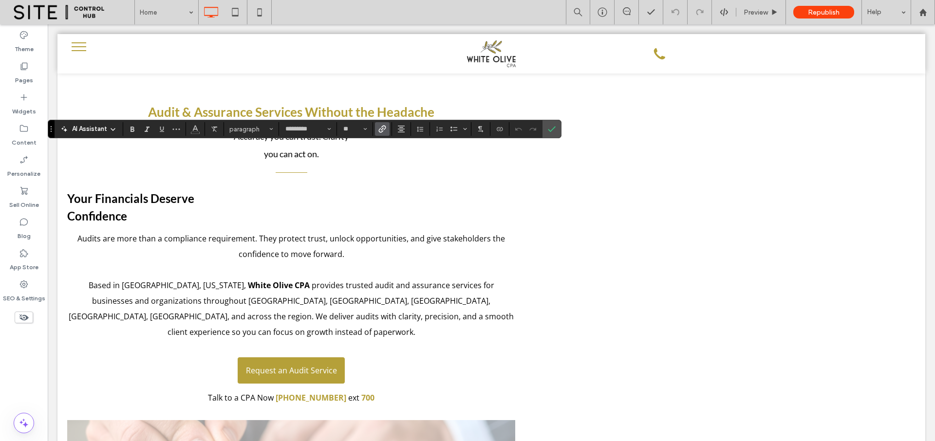
click at [383, 123] on span "Link" at bounding box center [382, 129] width 8 height 13
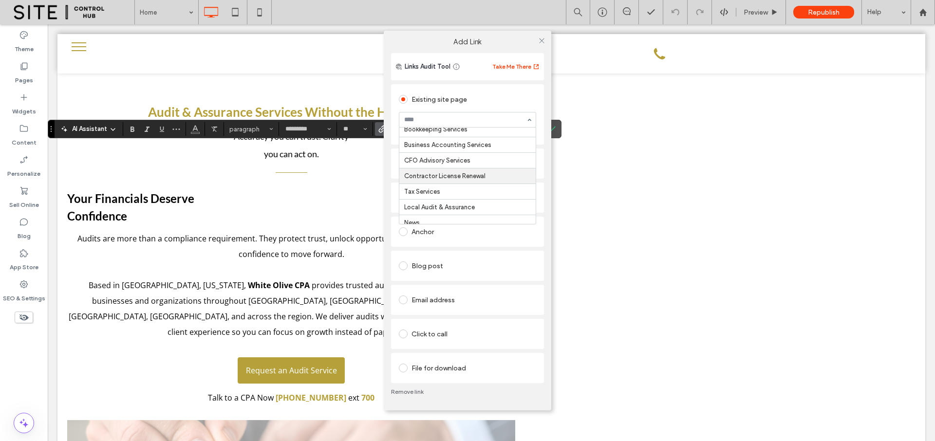
scroll to position [37, 0]
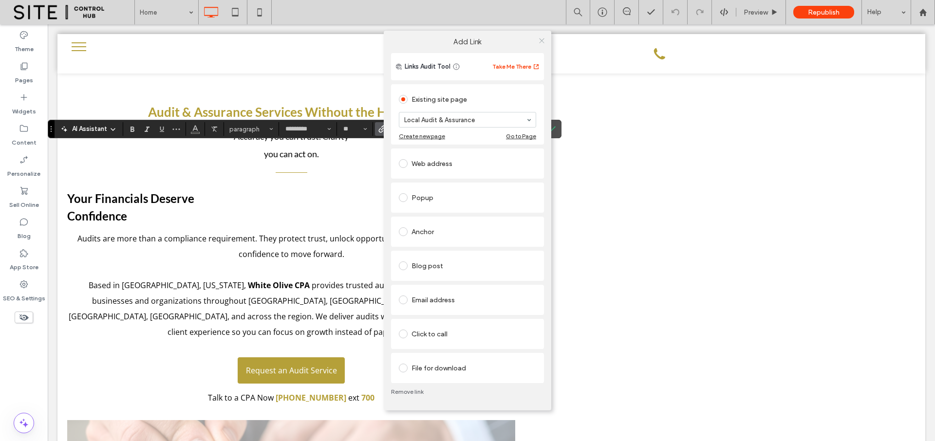
click at [543, 38] on icon at bounding box center [541, 40] width 7 height 7
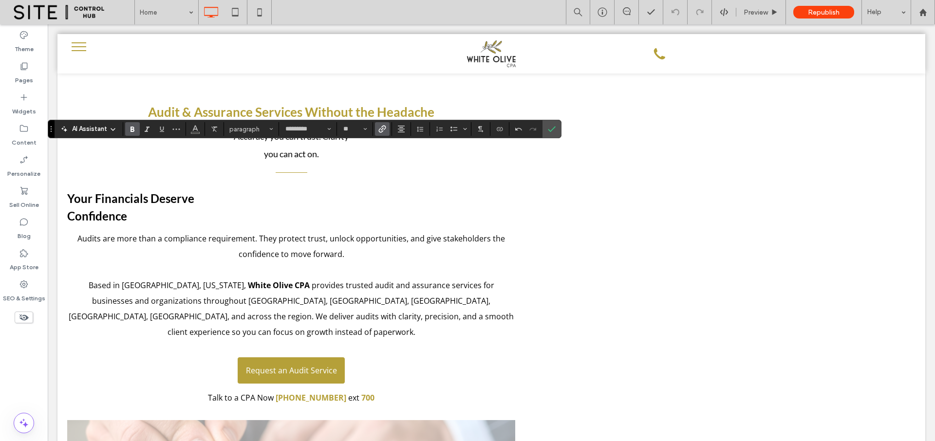
click at [136, 130] on icon "Bold" at bounding box center [133, 129] width 8 height 8
click at [192, 128] on icon "Color" at bounding box center [195, 128] width 8 height 8
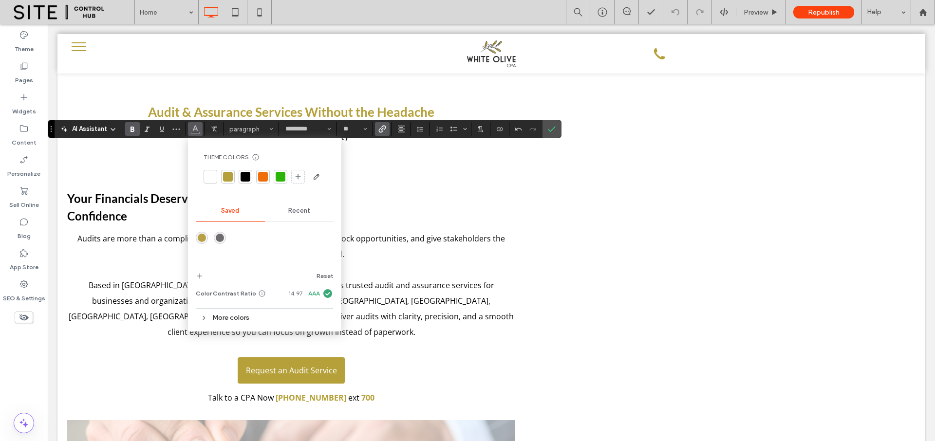
click at [229, 177] on div at bounding box center [228, 177] width 10 height 10
click at [552, 131] on icon "Confirm" at bounding box center [552, 129] width 8 height 8
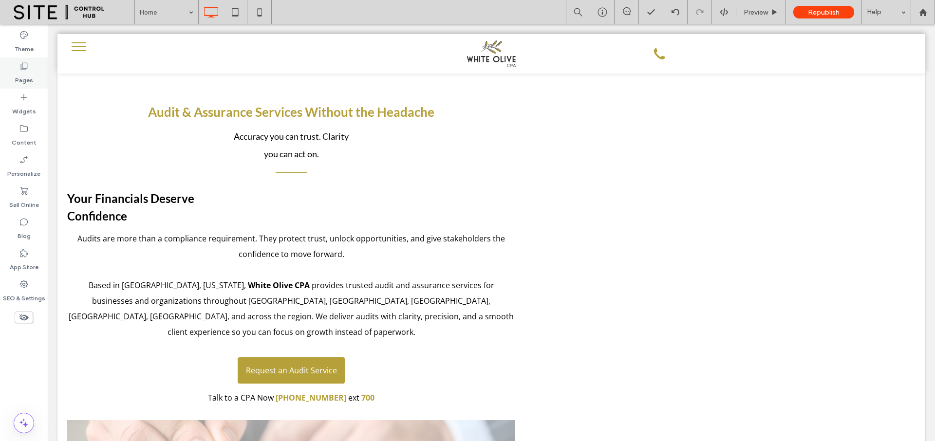
click at [26, 70] on icon at bounding box center [24, 66] width 10 height 10
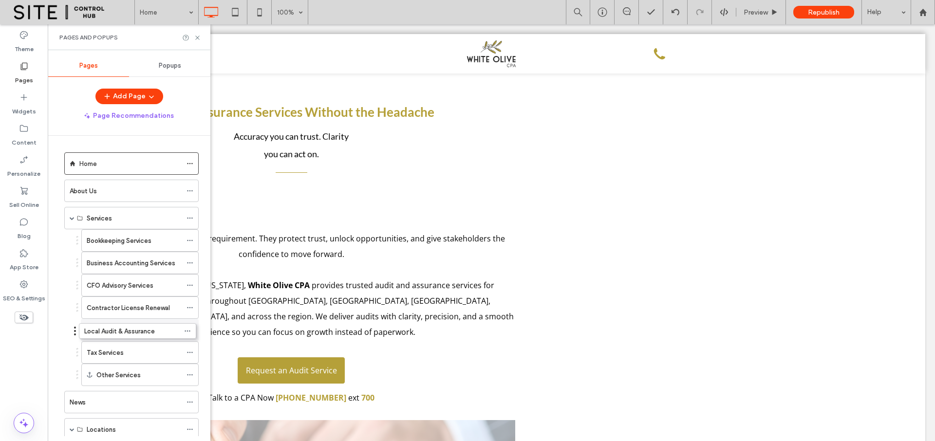
drag, startPoint x: 77, startPoint y: 351, endPoint x: 75, endPoint y: 329, distance: 23.0
click at [197, 37] on use at bounding box center [197, 38] width 4 height 4
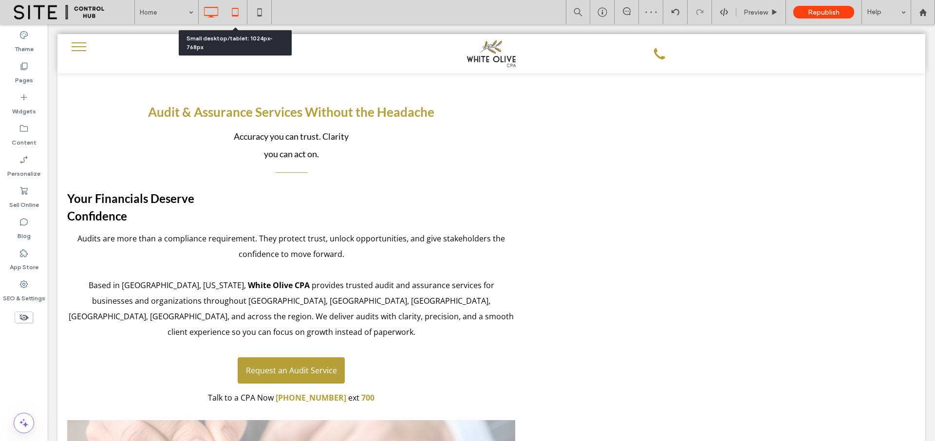
click at [238, 14] on icon at bounding box center [234, 11] width 19 height 19
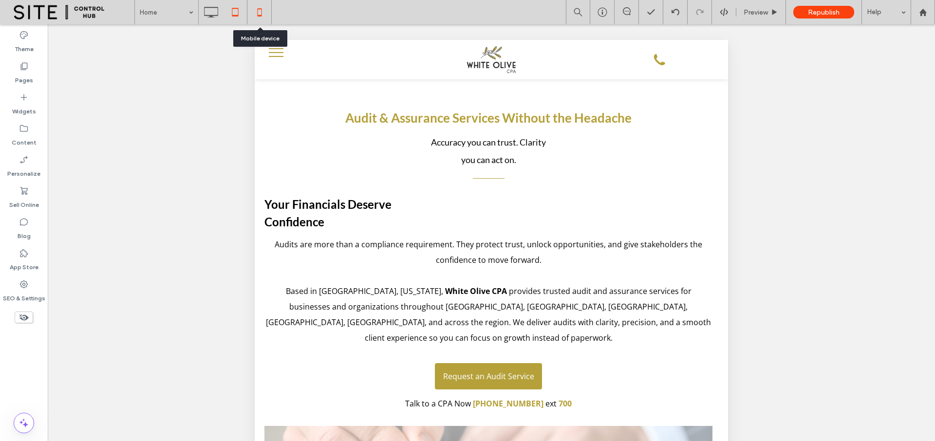
click at [265, 13] on icon at bounding box center [259, 11] width 19 height 19
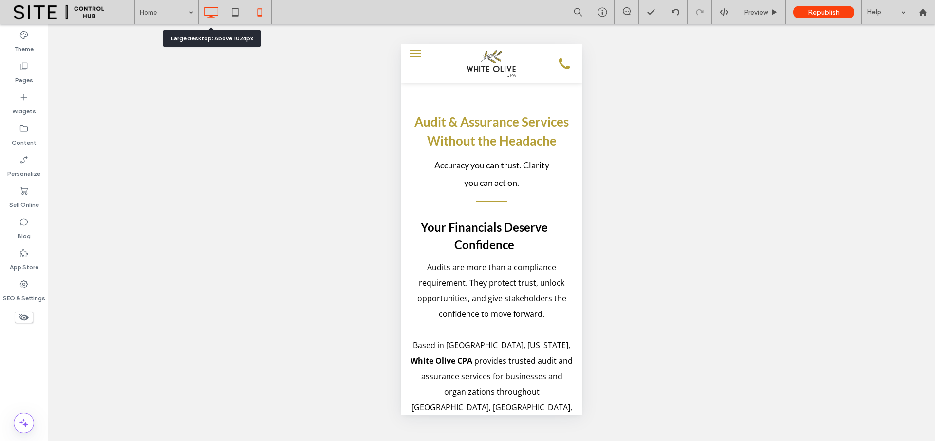
click at [209, 12] on icon at bounding box center [210, 11] width 19 height 19
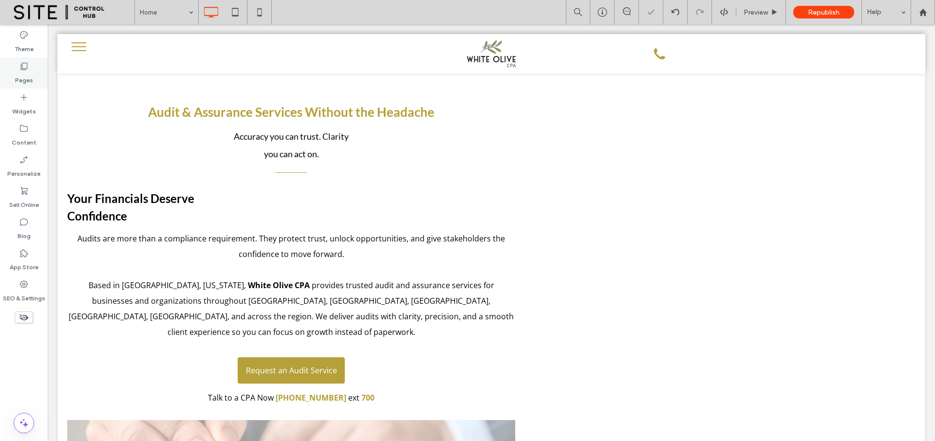
click at [32, 69] on div "Pages" at bounding box center [24, 72] width 48 height 31
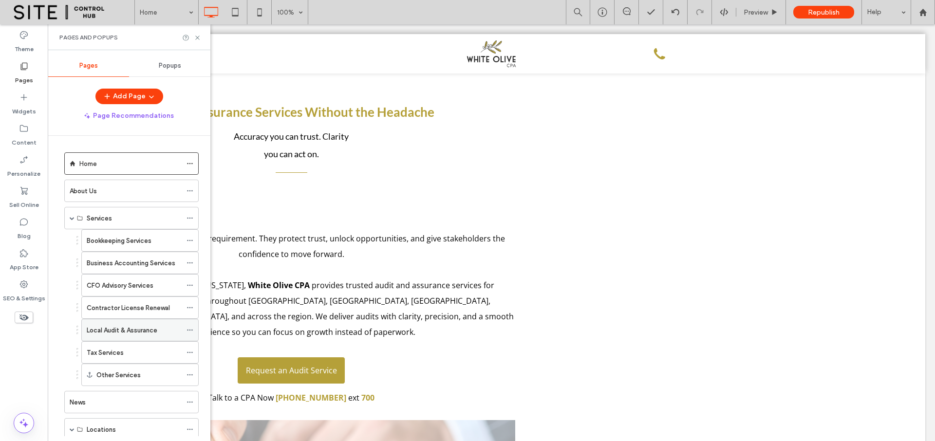
click at [125, 338] on div "Local Audit & Assurance" at bounding box center [134, 329] width 95 height 21
click at [197, 38] on icon at bounding box center [197, 37] width 7 height 7
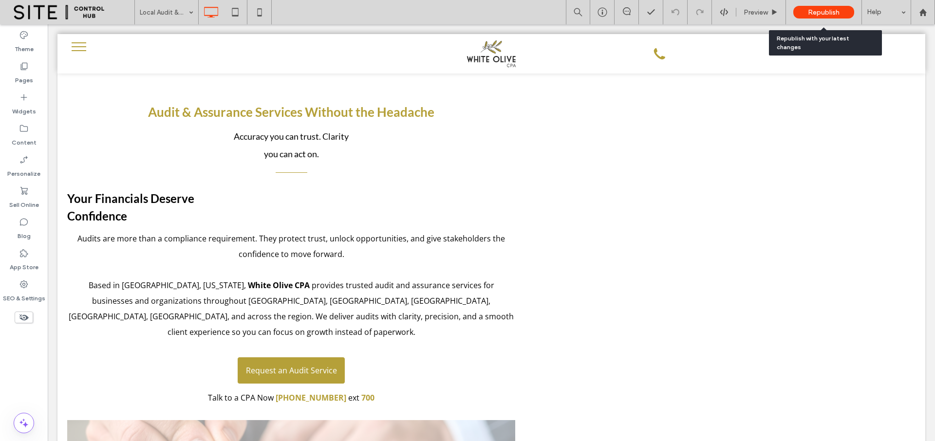
click at [831, 13] on span "Republish" at bounding box center [824, 12] width 32 height 8
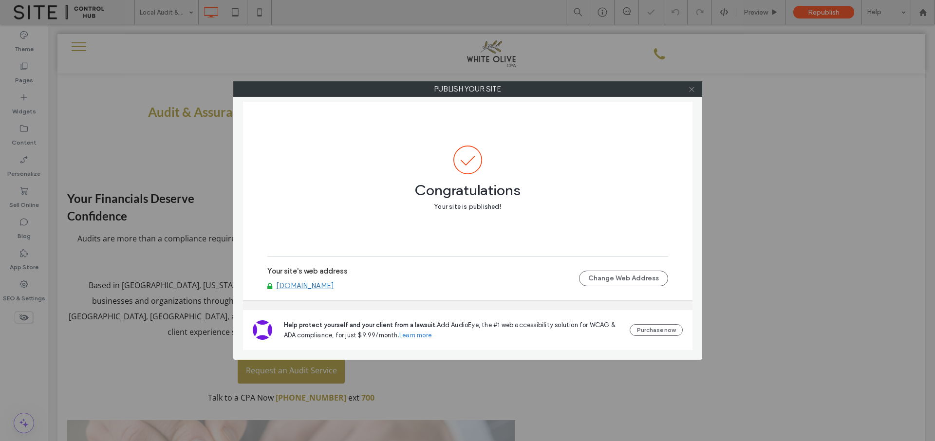
click at [691, 90] on icon at bounding box center [691, 89] width 7 height 7
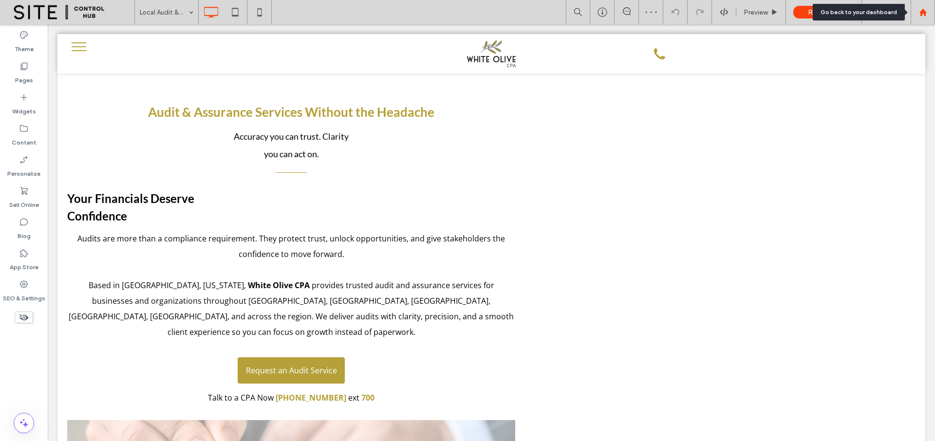
click at [924, 13] on use at bounding box center [922, 11] width 7 height 7
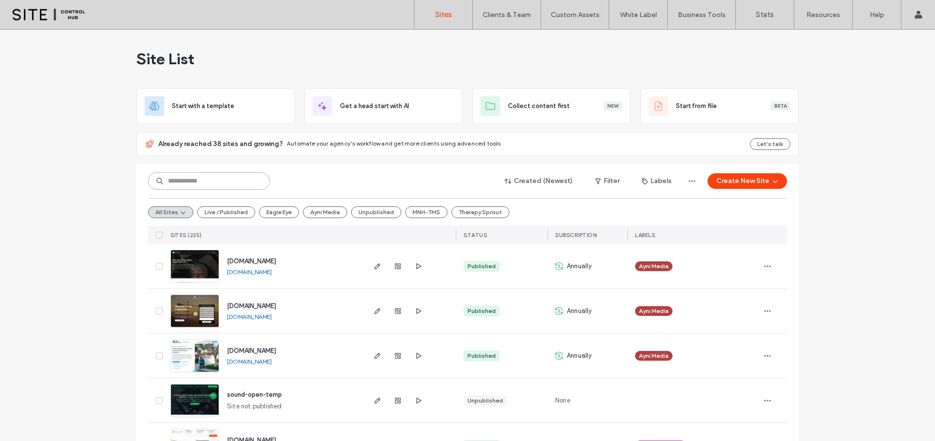
click at [199, 177] on input at bounding box center [209, 181] width 122 height 18
type input "*****"
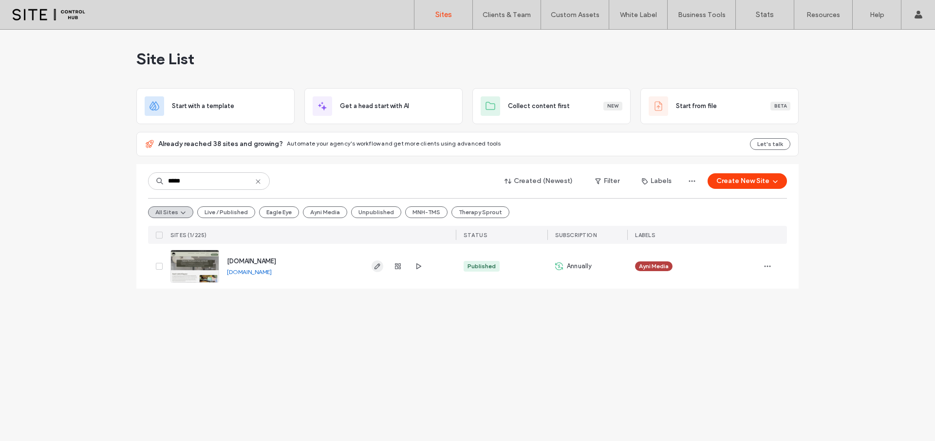
click at [376, 269] on use "button" at bounding box center [377, 266] width 6 height 6
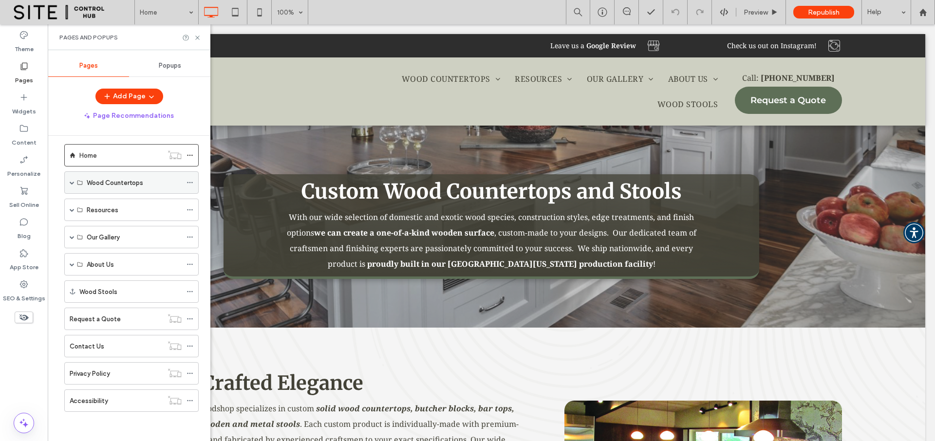
click at [71, 183] on span at bounding box center [72, 182] width 5 height 5
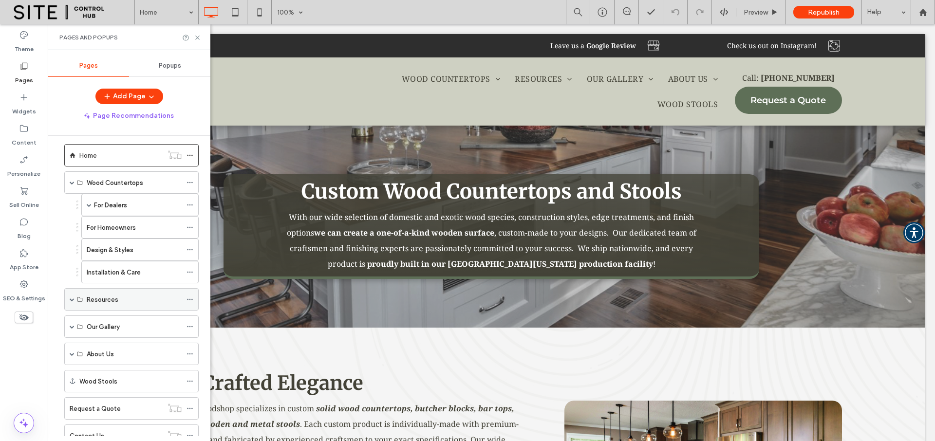
click at [74, 298] on span at bounding box center [72, 299] width 5 height 5
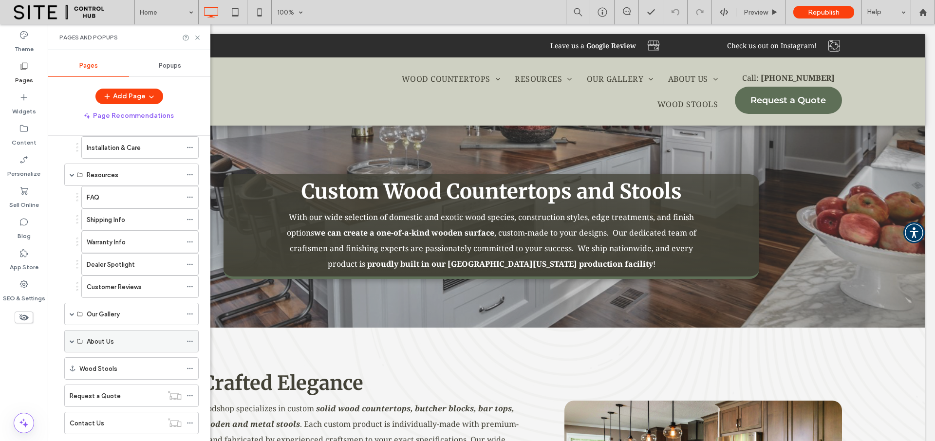
scroll to position [164, 0]
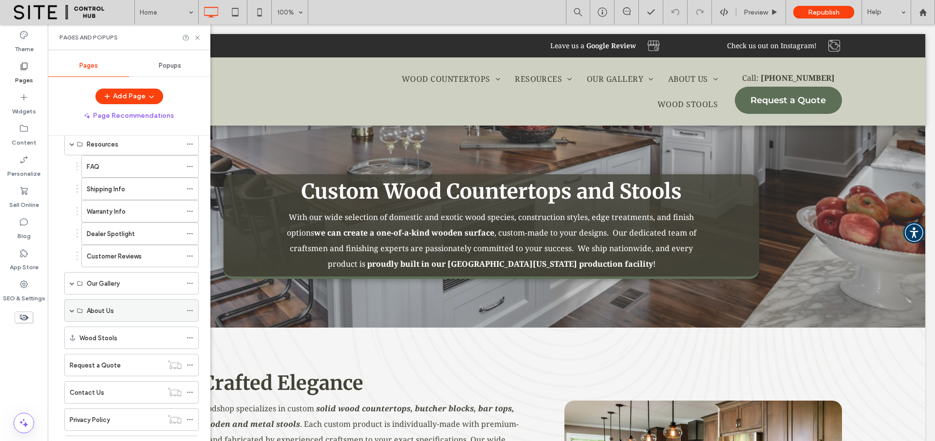
click at [71, 308] on span at bounding box center [72, 310] width 5 height 5
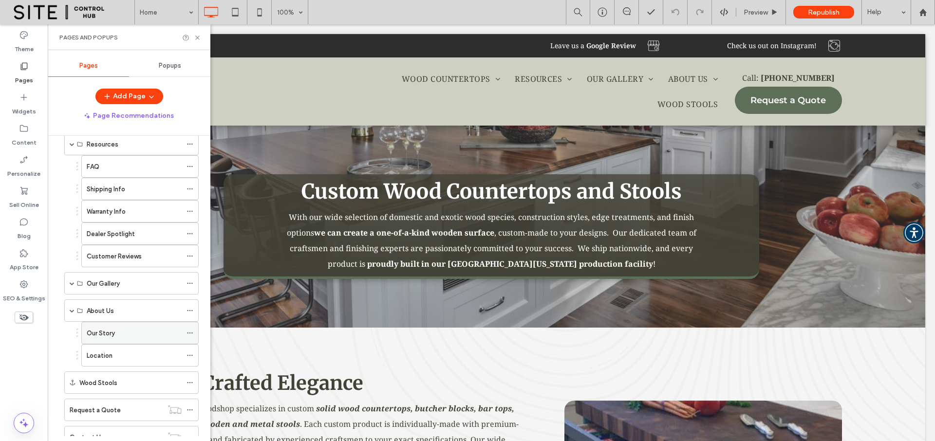
click at [92, 331] on label "Our Story" at bounding box center [101, 333] width 28 height 17
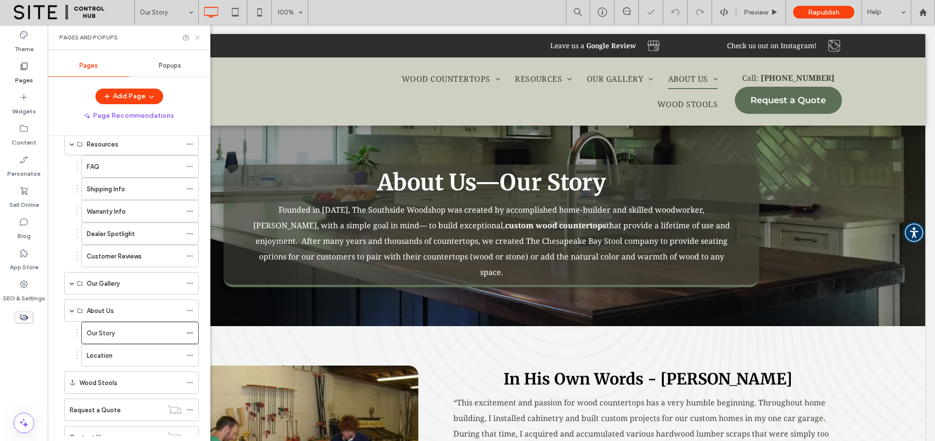
click at [198, 37] on icon at bounding box center [197, 37] width 7 height 7
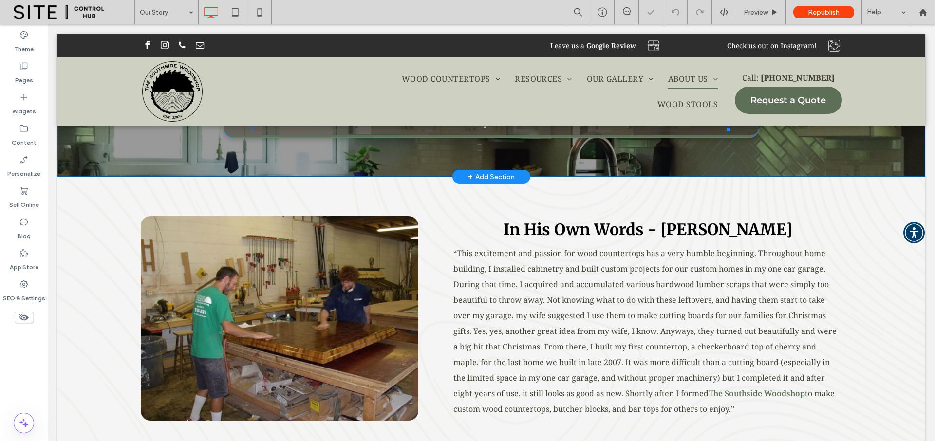
scroll to position [230, 0]
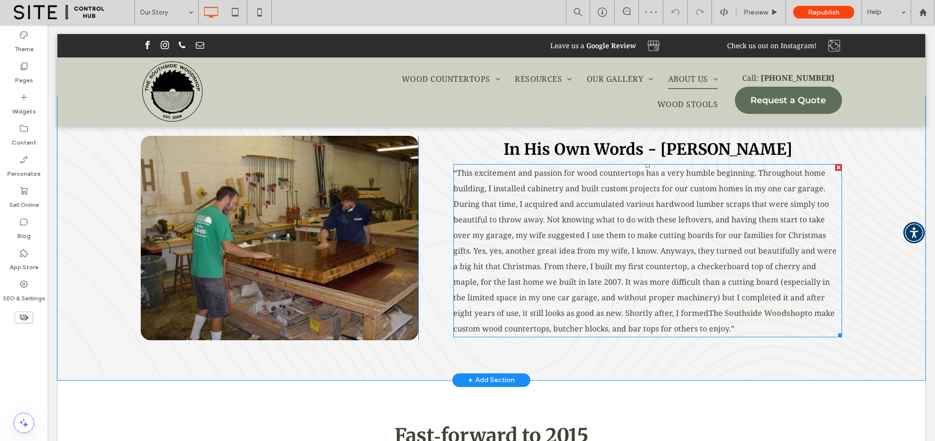
click at [572, 292] on span "“This excitement and passion for wood countertops has a very humble beginning. …" at bounding box center [644, 242] width 383 height 151
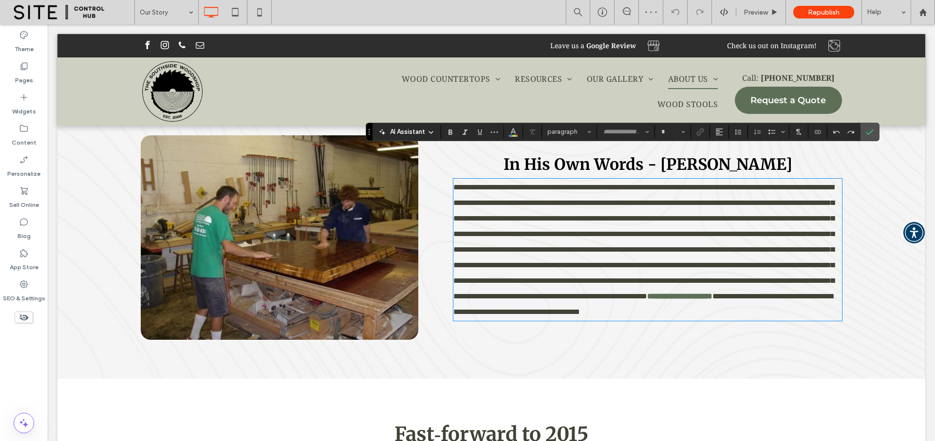
type input "**********"
type input "**"
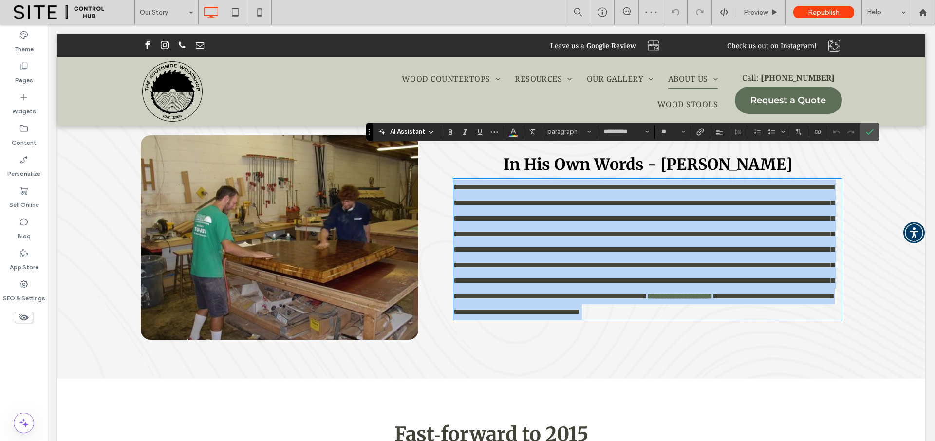
click at [645, 288] on p "**********" at bounding box center [647, 250] width 388 height 140
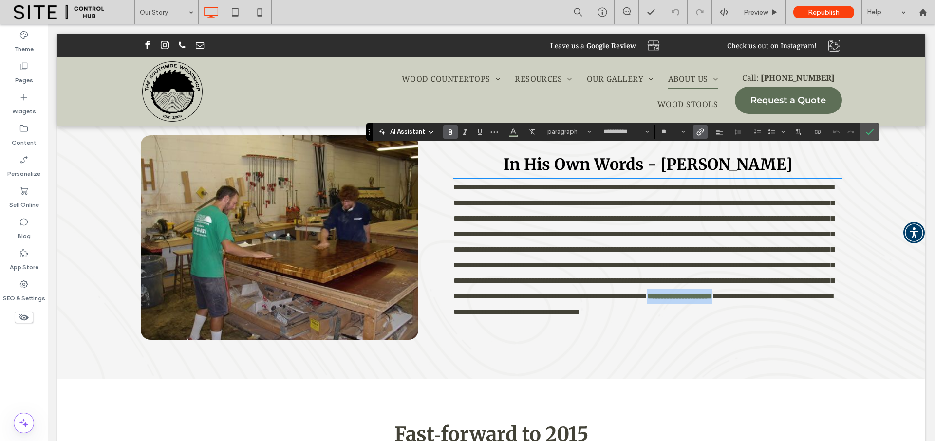
drag, startPoint x: 685, startPoint y: 297, endPoint x: 783, endPoint y: 292, distance: 97.5
click at [783, 292] on p "**********" at bounding box center [647, 250] width 388 height 140
click at [702, 133] on icon "Link" at bounding box center [700, 132] width 8 height 8
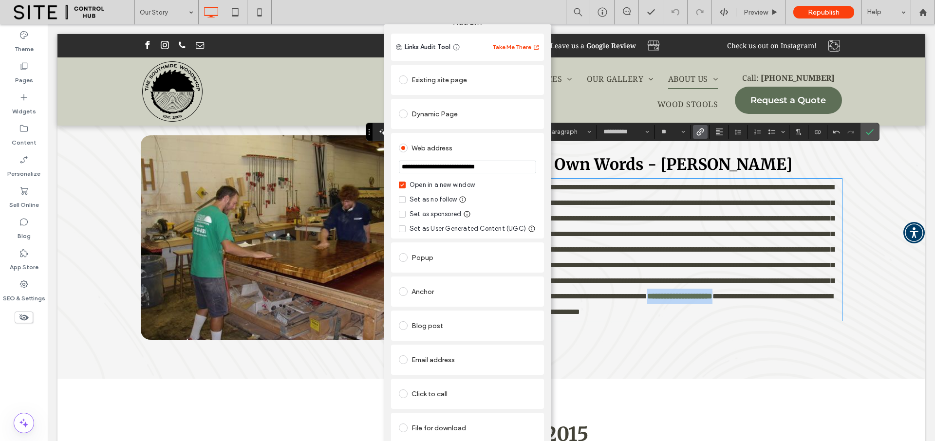
scroll to position [25, 0]
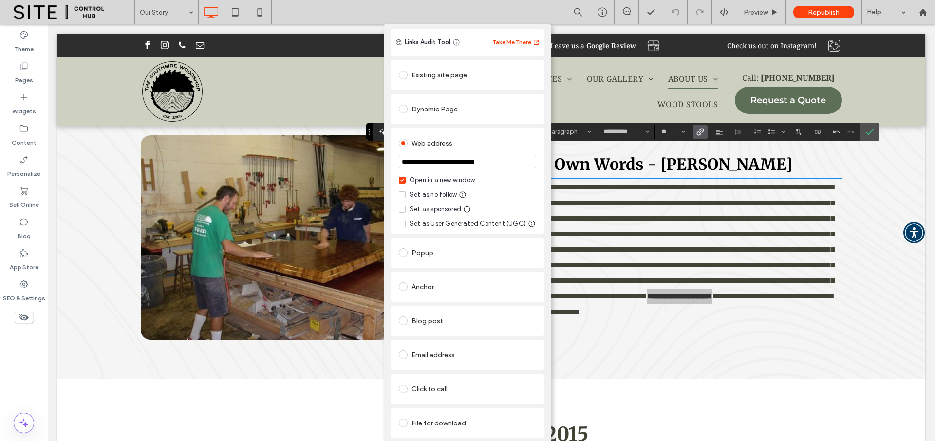
click at [414, 441] on link "Remove link" at bounding box center [467, 447] width 153 height 8
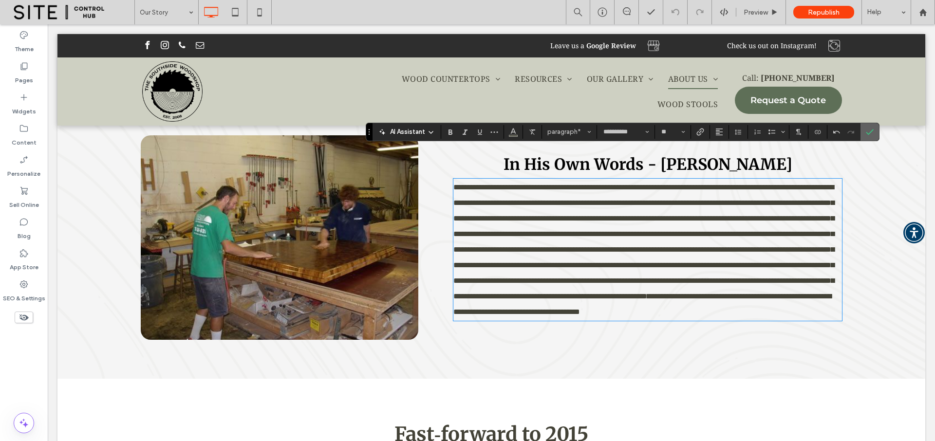
click at [873, 131] on icon "Confirm" at bounding box center [869, 132] width 8 height 8
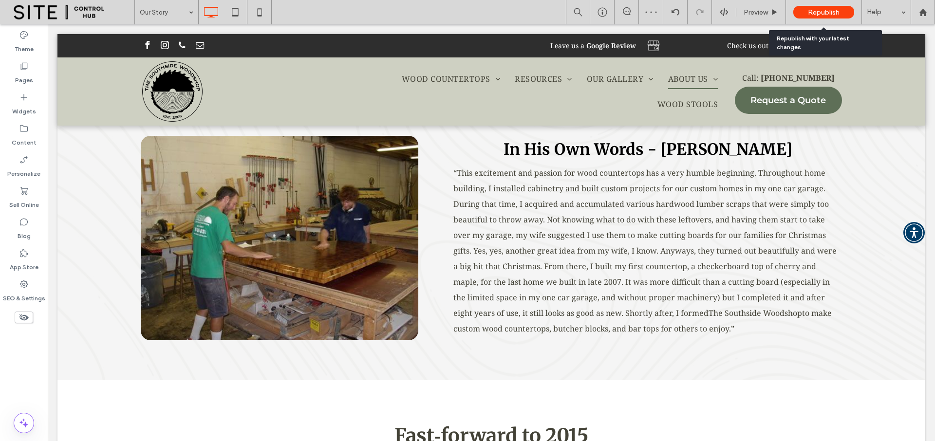
click at [819, 12] on span "Republish" at bounding box center [824, 12] width 32 height 8
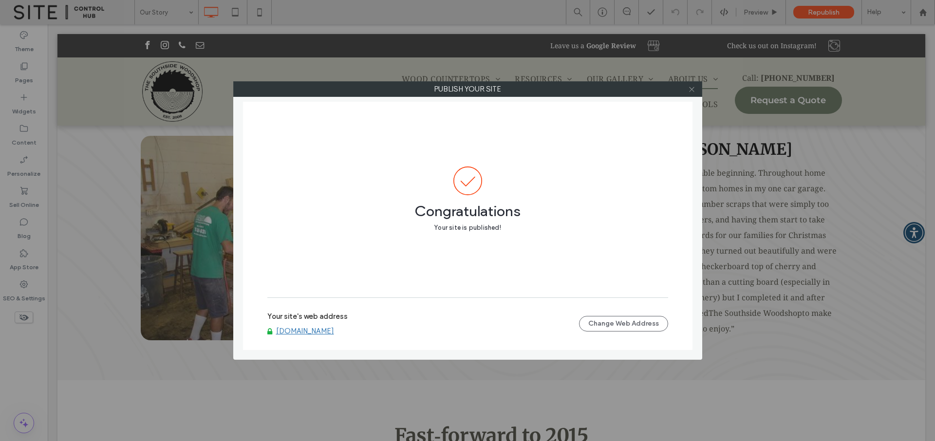
click at [691, 91] on icon at bounding box center [691, 89] width 7 height 7
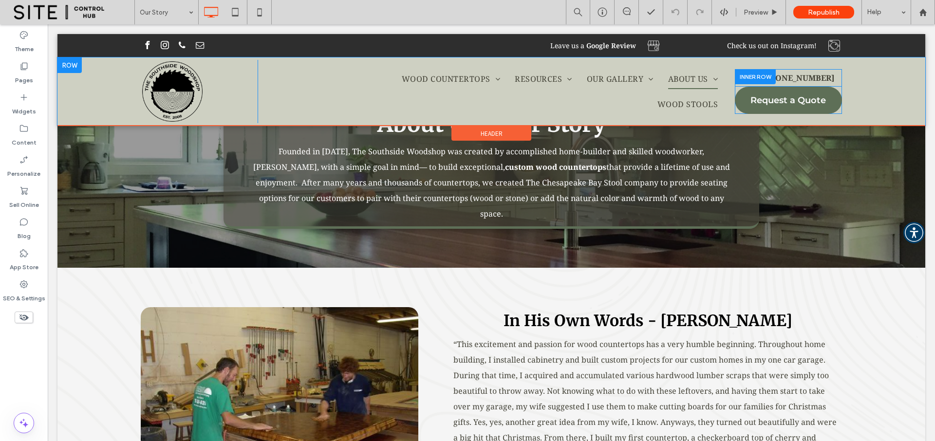
scroll to position [0, 0]
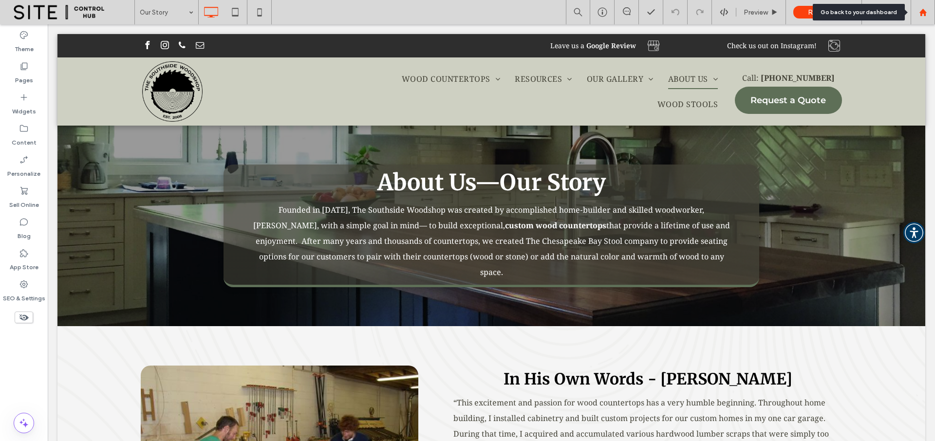
click at [924, 10] on icon at bounding box center [923, 12] width 8 height 8
